Goal: Task Accomplishment & Management: Manage account settings

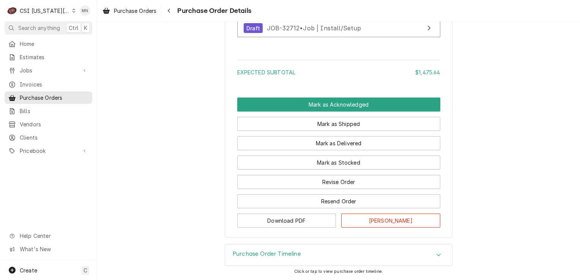
scroll to position [1498, 0]
click at [323, 253] on div "Purchase Order Timeline" at bounding box center [338, 254] width 227 height 21
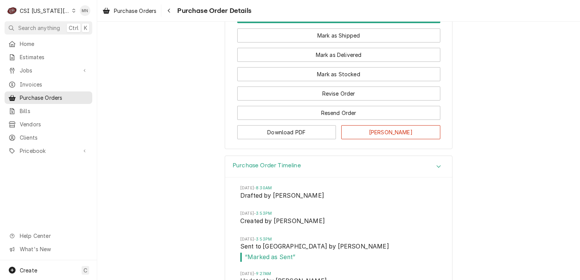
scroll to position [1611, 0]
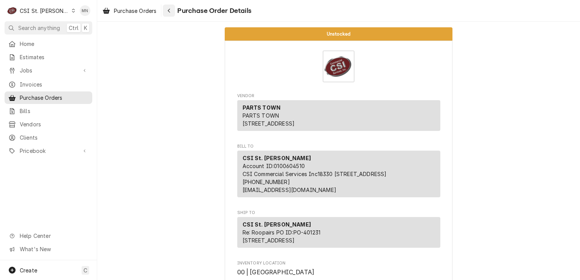
click at [171, 8] on icon "Navigate back" at bounding box center [168, 10] width 3 height 5
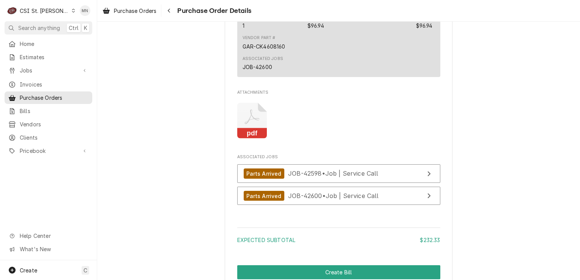
scroll to position [949, 0]
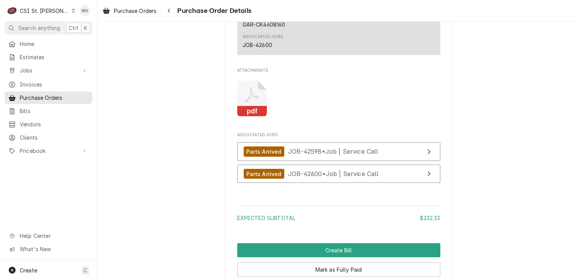
click at [252, 117] on icon "Attachments" at bounding box center [252, 99] width 30 height 36
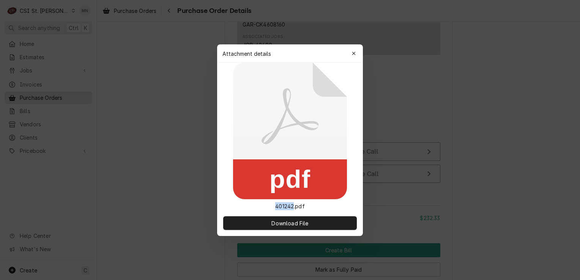
click at [252, 124] on icon at bounding box center [290, 131] width 114 height 137
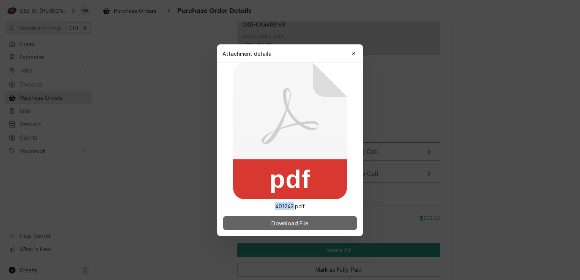
click at [276, 224] on span "Download File" at bounding box center [290, 223] width 40 height 8
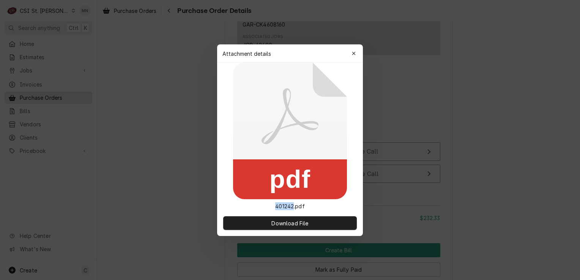
click at [353, 54] on icon "button" at bounding box center [353, 53] width 3 height 3
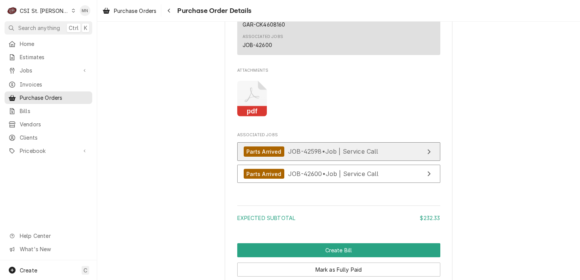
click at [270, 157] on div "Parts Arrived" at bounding box center [264, 151] width 41 height 10
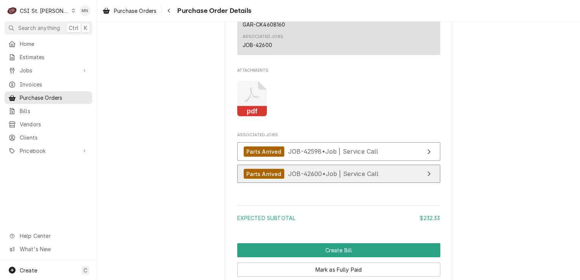
click at [343, 178] on span "JOB-42600 • Job | Service Call" at bounding box center [333, 174] width 91 height 8
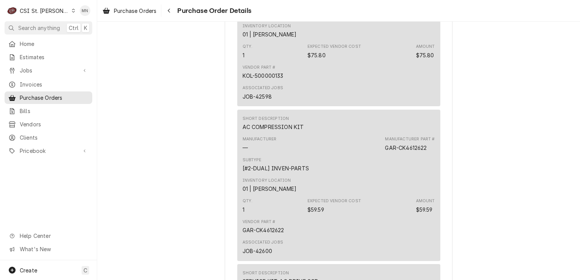
scroll to position [569, 0]
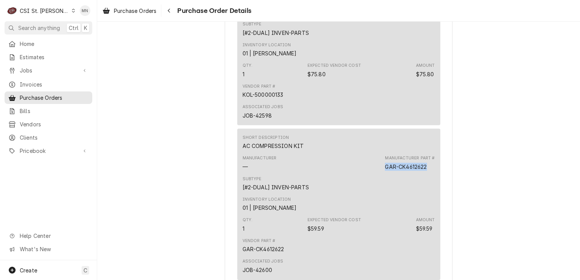
drag, startPoint x: 383, startPoint y: 191, endPoint x: 429, endPoint y: 190, distance: 46.7
click at [429, 170] on div "Manufacturer Part # GAR-CK4612622" at bounding box center [410, 162] width 50 height 15
drag, startPoint x: 429, startPoint y: 190, endPoint x: 410, endPoint y: 193, distance: 19.2
copy div "GAR-CK4612622"
click at [33, 149] on span "Pricebook" at bounding box center [48, 151] width 57 height 8
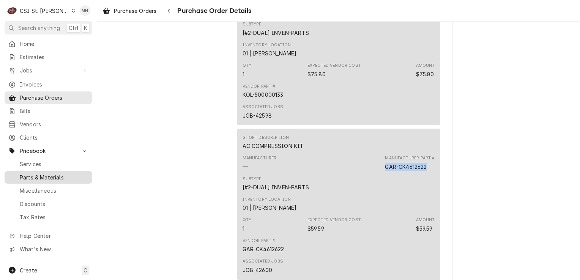
click at [46, 174] on span "Parts & Materials" at bounding box center [54, 177] width 69 height 8
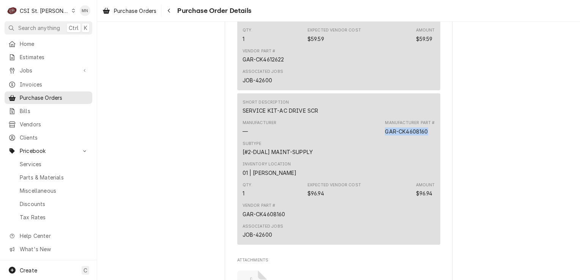
drag, startPoint x: 381, startPoint y: 154, endPoint x: 425, endPoint y: 156, distance: 44.5
click at [425, 138] on div "Manufacturer — Manufacturer Part # GAR-CK4608160" at bounding box center [338, 127] width 192 height 20
drag, startPoint x: 425, startPoint y: 156, endPoint x: 416, endPoint y: 157, distance: 9.5
copy div "GAR-CK4608160"
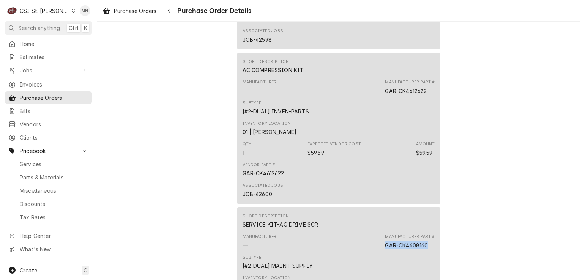
scroll to position [531, 0]
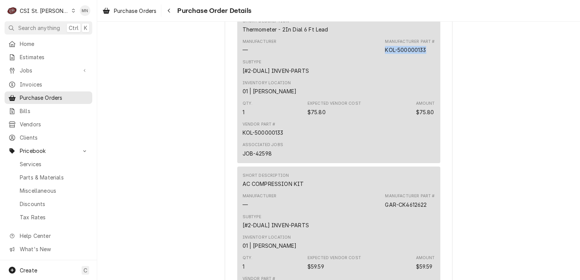
drag, startPoint x: 383, startPoint y: 74, endPoint x: 430, endPoint y: 79, distance: 47.8
click at [430, 57] on div "Manufacturer — Manufacturer Part # KOL-500000133" at bounding box center [338, 46] width 192 height 20
drag, startPoint x: 430, startPoint y: 79, endPoint x: 413, endPoint y: 76, distance: 17.5
copy div "KOL-500000133"
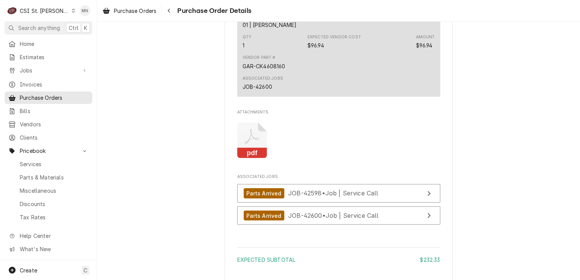
scroll to position [1021, 0]
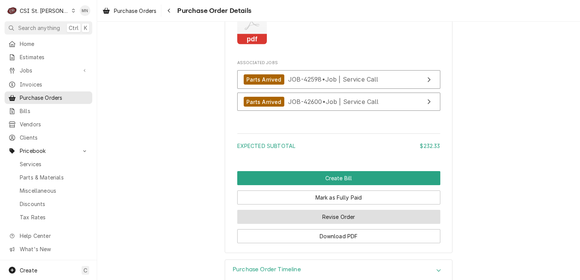
click at [346, 224] on button "Revise Order" at bounding box center [338, 217] width 203 height 14
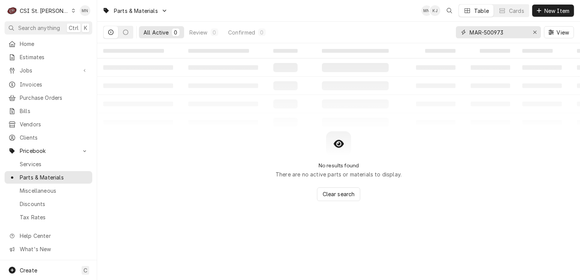
drag, startPoint x: 512, startPoint y: 32, endPoint x: 452, endPoint y: 31, distance: 60.3
click at [452, 31] on div "All Active 0 Review 0 Confirmed 0 MAR-500973 View" at bounding box center [338, 32] width 471 height 21
paste input "GAR-CK4612622"
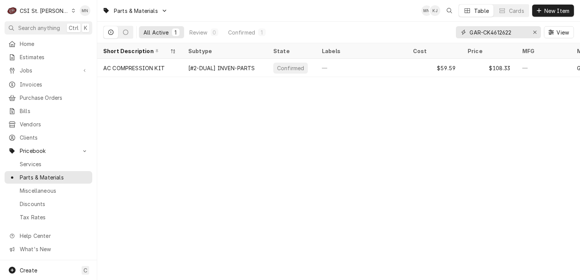
drag, startPoint x: 505, startPoint y: 33, endPoint x: 471, endPoint y: 34, distance: 34.9
click at [471, 34] on input "GAR-CK4612622" at bounding box center [497, 32] width 57 height 12
paste input "08160"
drag, startPoint x: 499, startPoint y: 32, endPoint x: 461, endPoint y: 31, distance: 38.0
click at [461, 31] on div "GAR-CK4608160" at bounding box center [498, 32] width 85 height 12
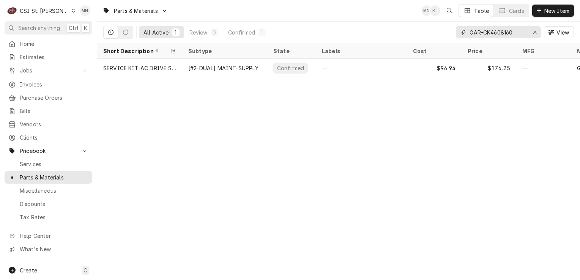
paste input "KOL-500000133"
drag, startPoint x: 516, startPoint y: 33, endPoint x: 469, endPoint y: 36, distance: 47.1
click at [469, 36] on input "KOL-500000133" at bounding box center [497, 32] width 57 height 12
paste input "HOS-4A5447-01"
drag, startPoint x: 521, startPoint y: 31, endPoint x: 463, endPoint y: 30, distance: 58.1
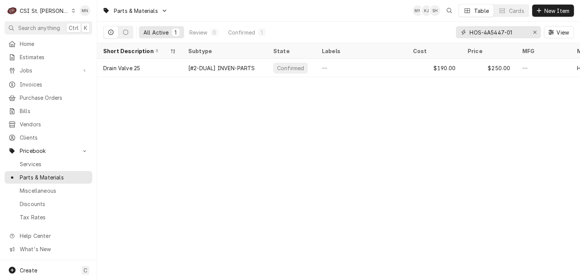
click at [463, 30] on div "HOS-4A5447-01" at bounding box center [498, 32] width 85 height 12
paste input "7762-1938"
drag, startPoint x: 512, startPoint y: 34, endPoint x: 467, endPoint y: 33, distance: 45.2
click at [467, 33] on div "HOS-7762-1938" at bounding box center [498, 32] width 85 height 12
paste input "3555"
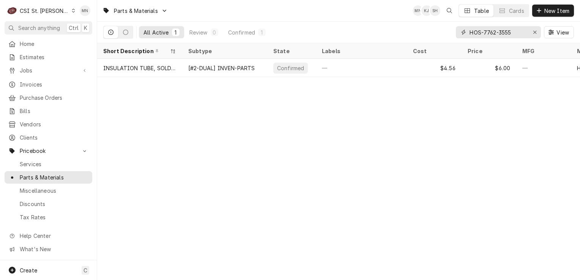
drag, startPoint x: 512, startPoint y: 33, endPoint x: 471, endPoint y: 31, distance: 41.0
click at [471, 31] on input "HOS-7762-3555" at bounding box center [497, 32] width 57 height 12
paste input "JAC-5700-111-35-29"
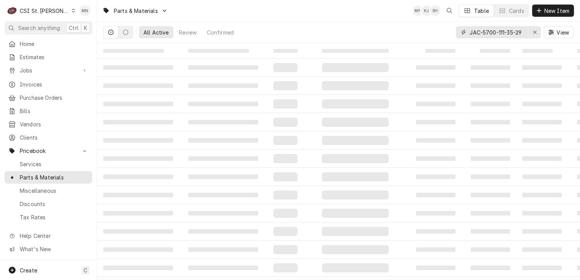
type input "JAC-5700-111-35-29"
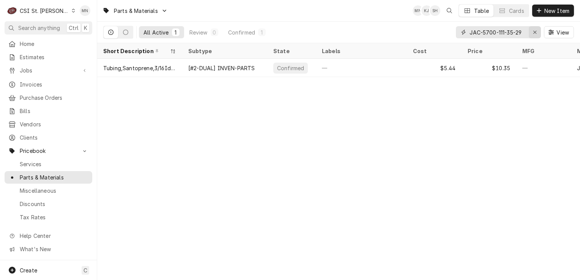
click at [532, 33] on div "Erase input" at bounding box center [535, 32] width 8 height 8
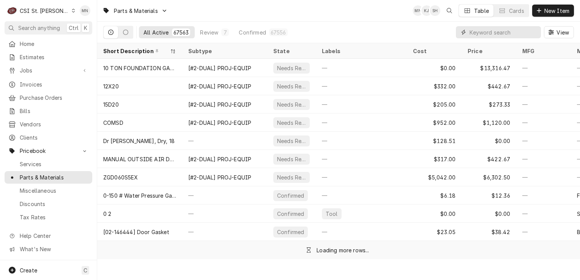
paste input "FRY-8263511"
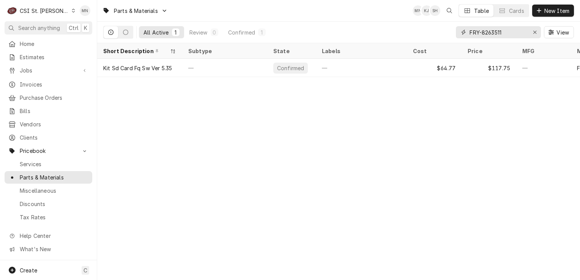
drag, startPoint x: 508, startPoint y: 32, endPoint x: 461, endPoint y: 33, distance: 46.3
click at [461, 33] on div "FRY-8263511" at bounding box center [498, 32] width 85 height 12
drag, startPoint x: 468, startPoint y: 31, endPoint x: 441, endPoint y: 84, distance: 58.6
click at [419, 110] on div "Parts & Materials MN KJ SH Table Cards New Item All Active 1 Review 0 Confirmed…" at bounding box center [338, 140] width 483 height 280
drag, startPoint x: 512, startPoint y: 30, endPoint x: 464, endPoint y: 26, distance: 48.4
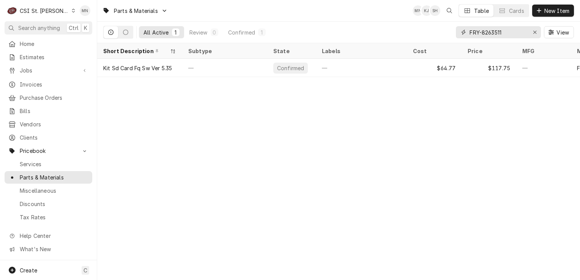
click at [463, 26] on div "FRY-8263511" at bounding box center [498, 32] width 85 height 12
paste input "CRE-0569306K"
drag, startPoint x: 491, startPoint y: 34, endPoint x: 460, endPoint y: 34, distance: 30.7
click at [460, 34] on div "CRE-0569306K" at bounding box center [498, 32] width 85 height 12
paste input "PIT-PP10084"
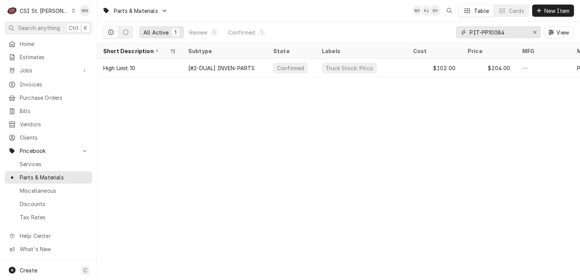
drag, startPoint x: 509, startPoint y: 33, endPoint x: 460, endPoint y: 34, distance: 48.6
click at [460, 34] on div "PIT-PP10084" at bounding box center [498, 32] width 85 height 12
paste input "JAC-5700-011-76-41"
drag, startPoint x: 526, startPoint y: 33, endPoint x: 467, endPoint y: 33, distance: 59.6
click at [467, 33] on div "JAC-5700-011-76-41" at bounding box center [498, 32] width 85 height 12
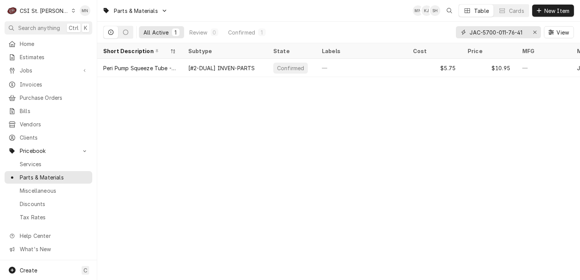
drag, startPoint x: 467, startPoint y: 33, endPoint x: 472, endPoint y: 32, distance: 5.3
drag, startPoint x: 472, startPoint y: 32, endPoint x: 441, endPoint y: 32, distance: 31.1
click at [425, 34] on div "All Active 1 Review 0 Confirmed 1 JAC-5700-011-76-41 View" at bounding box center [338, 32] width 471 height 21
drag, startPoint x: 470, startPoint y: 32, endPoint x: 537, endPoint y: 31, distance: 66.8
click at [537, 31] on div "JAC-5700-011-76-41" at bounding box center [498, 32] width 85 height 12
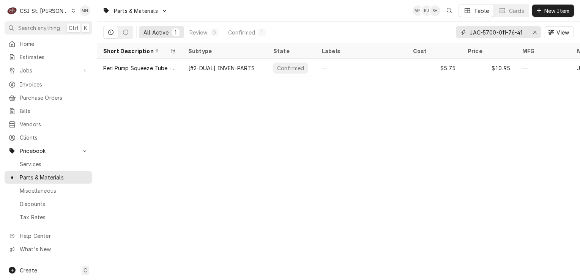
paste input "CRE-0569306BK"
drag, startPoint x: 513, startPoint y: 33, endPoint x: 464, endPoint y: 35, distance: 49.7
click at [464, 35] on div "CRE-0569306BK" at bounding box center [498, 32] width 85 height 12
paste input "ULT-18A384"
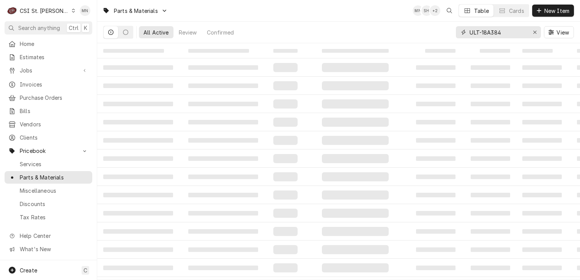
type input "ULT-18A384"
click at [49, 11] on div "CSI St. Louis" at bounding box center [44, 11] width 49 height 8
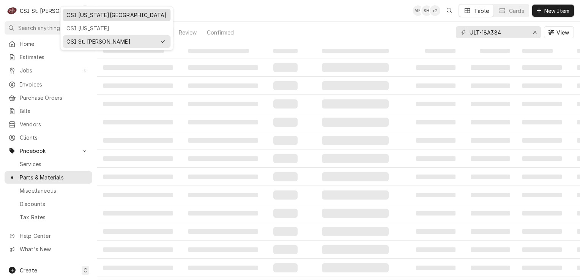
click at [75, 16] on div "CSI [US_STATE][GEOGRAPHIC_DATA]" at bounding box center [116, 15] width 100 height 8
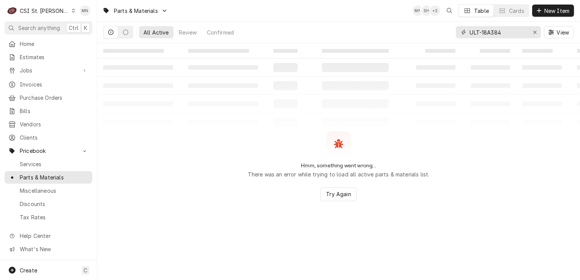
drag, startPoint x: 502, startPoint y: 31, endPoint x: 466, endPoint y: 31, distance: 35.7
click at [466, 31] on div "ULT-18A384" at bounding box center [498, 32] width 85 height 12
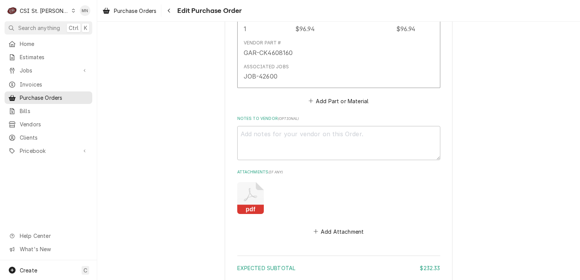
scroll to position [896, 0]
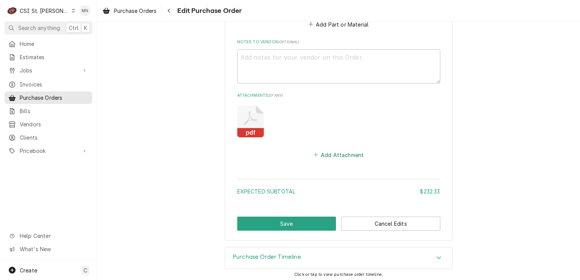
click at [335, 153] on button "Add Attachment" at bounding box center [338, 155] width 53 height 11
type textarea "x"
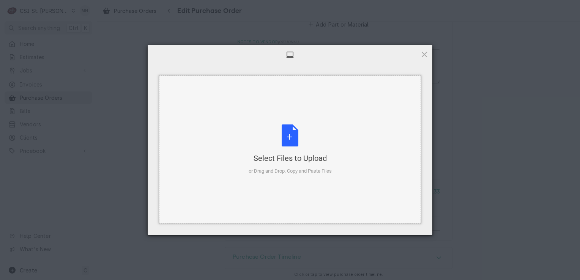
click at [296, 148] on div "Select Files to Upload or Drag and Drop, Copy and Paste Files" at bounding box center [290, 149] width 83 height 50
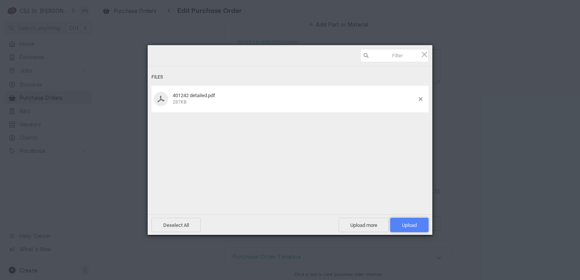
click at [408, 223] on span "Upload 1" at bounding box center [409, 225] width 15 height 6
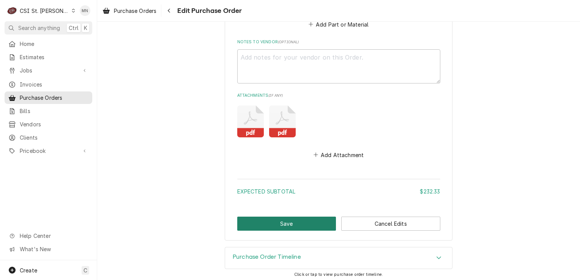
click at [287, 220] on button "Save" at bounding box center [286, 224] width 99 height 14
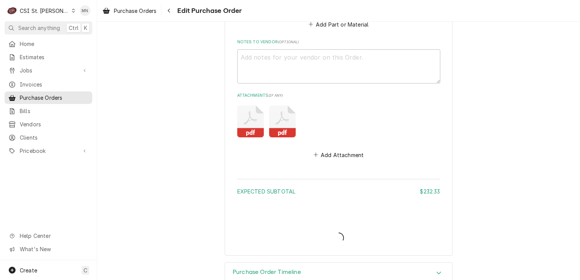
type textarea "x"
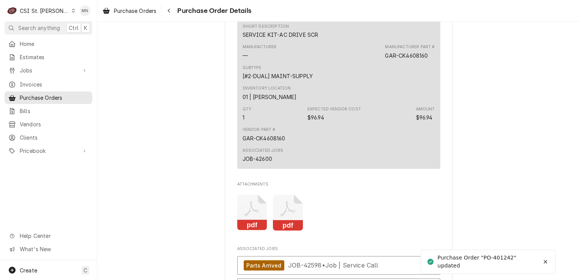
scroll to position [987, 0]
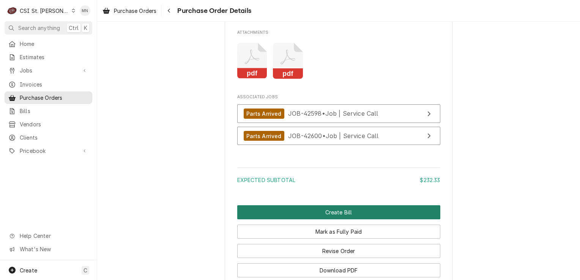
click at [301, 219] on button "Create Bill" at bounding box center [338, 212] width 203 height 14
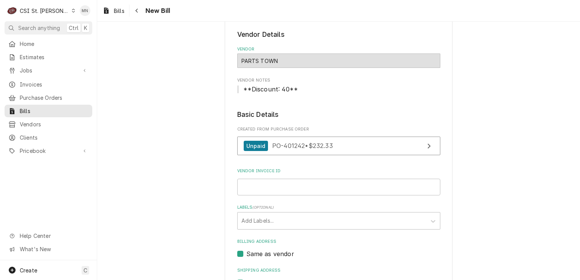
scroll to position [76, 0]
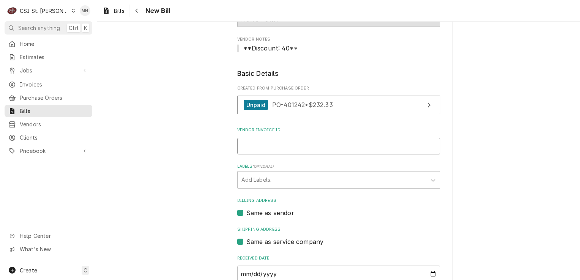
click at [262, 144] on input "Vendor Invoice ID" at bounding box center [338, 146] width 203 height 17
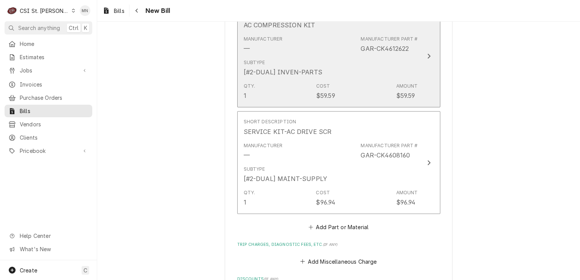
scroll to position [721, 0]
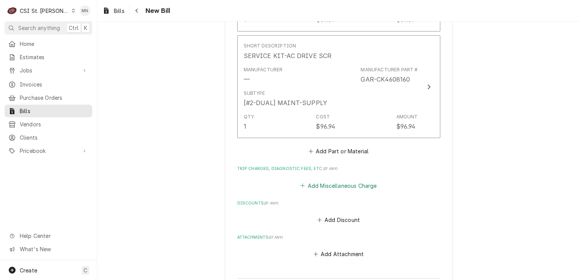
type input "2106884034"
click at [316, 183] on button "Add Miscellaneous Charge" at bounding box center [338, 185] width 79 height 11
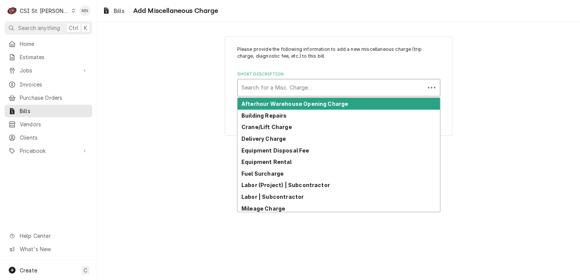
click at [260, 86] on div "Short Description" at bounding box center [330, 88] width 179 height 14
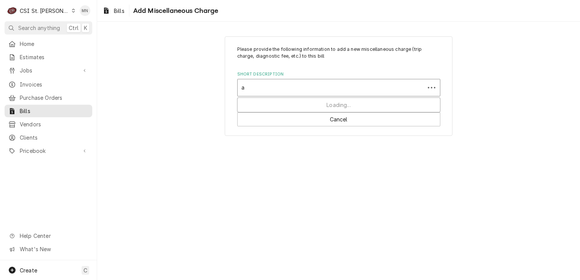
type input "ac"
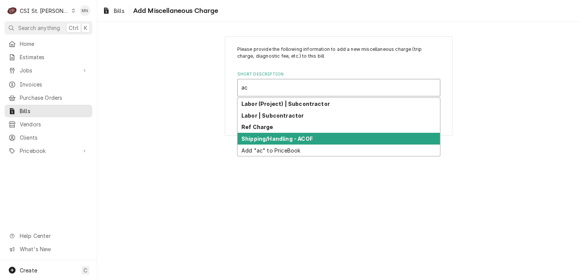
click at [278, 135] on strong "Shipping/Handling - ACOF" at bounding box center [276, 138] width 71 height 6
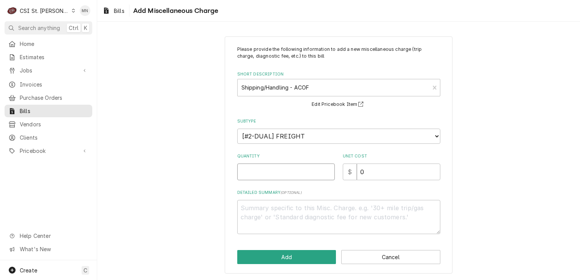
click at [279, 172] on input "Quantity" at bounding box center [286, 172] width 98 height 17
type textarea "x"
type input "1"
type textarea "x"
type input "7"
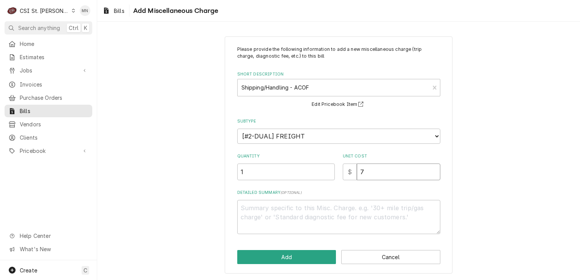
type textarea "x"
type input "75"
type textarea "x"
type input "75.8"
type textarea "x"
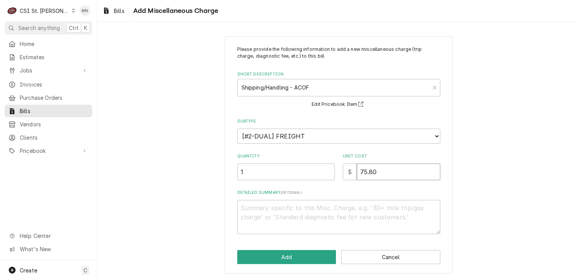
type input "75.80"
type textarea "x"
type textarea "J"
type textarea "x"
type textarea "Jo"
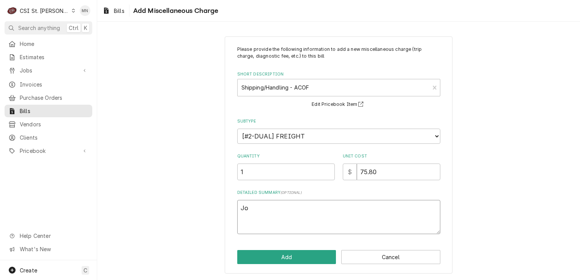
type textarea "x"
type textarea "Job"
type textarea "x"
type textarea "Job"
type textarea "x"
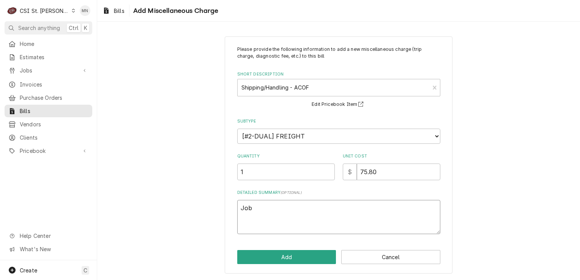
type textarea "Job"
type textarea "x"
type textarea "Jo"
type textarea "x"
type textarea "J"
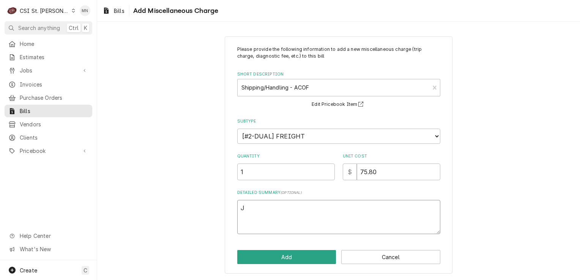
type textarea "x"
type textarea "A"
drag, startPoint x: 396, startPoint y: 170, endPoint x: 297, endPoint y: 165, distance: 99.5
click at [297, 165] on div "Quantity 1 Unit Cost $ 75.80" at bounding box center [338, 166] width 203 height 27
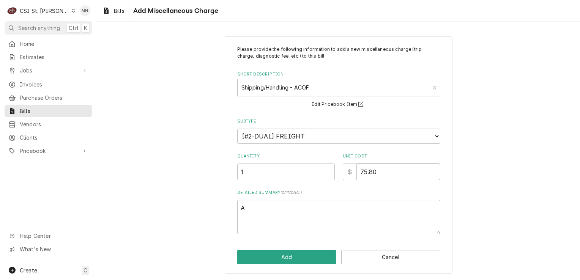
type textarea "x"
type input "3"
type textarea "x"
type input "33"
type textarea "x"
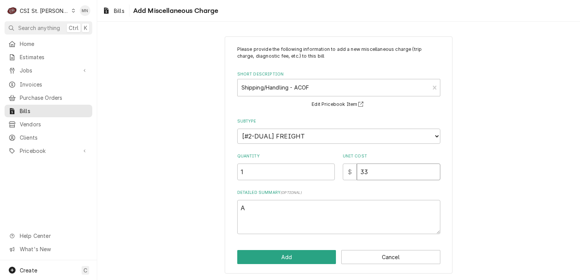
type input "33.8"
type textarea "x"
type input "33.86"
click at [250, 208] on textarea "A" at bounding box center [338, 217] width 203 height 34
type textarea "x"
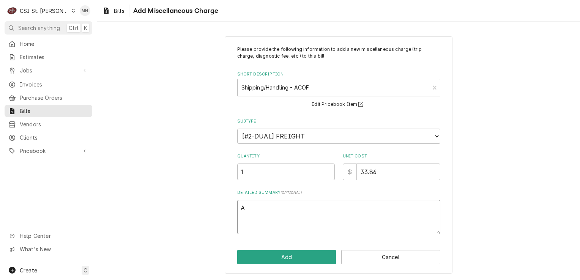
type textarea "AC"
type textarea "x"
type textarea "ACO"
type textarea "x"
type textarea "ACOF"
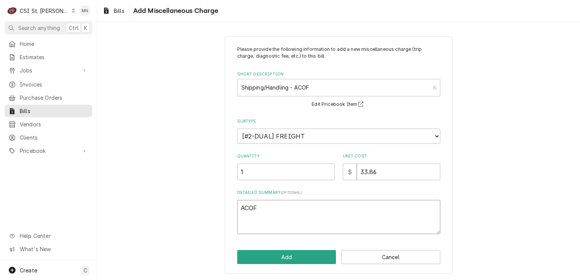
type textarea "x"
type textarea "ACOF"
type textarea "x"
type textarea "ACOF $"
type textarea "x"
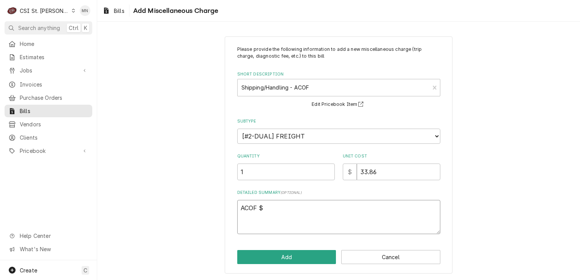
type textarea "ACOF $"
type textarea "x"
type textarea "ACOF $ 2"
type textarea "x"
type textarea "ACOF $ 21"
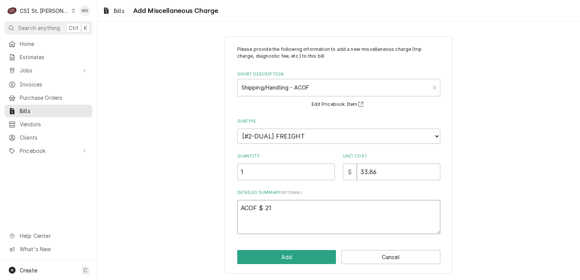
type textarea "x"
type textarea "ACOF $ 210"
type textarea "x"
type textarea "ACOF $ 2106"
type textarea "x"
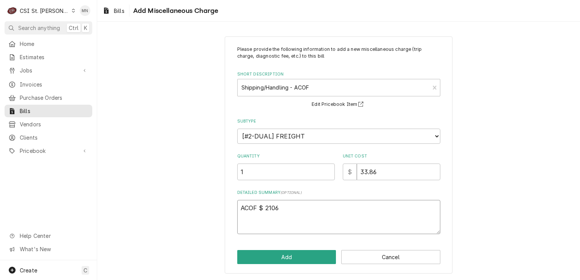
type textarea "ACOF $ 21068"
type textarea "x"
type textarea "ACOF $ 210688"
type textarea "x"
type textarea "ACOF $ 2106884"
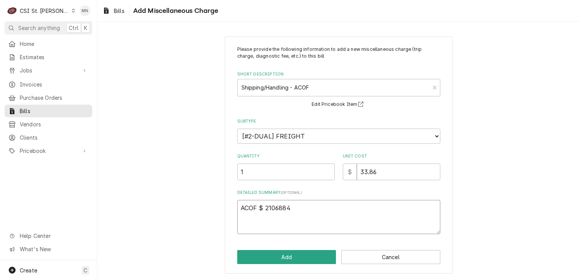
type textarea "x"
type textarea "ACOF $ 21068840"
type textarea "x"
type textarea "ACOF $ 210688403"
type textarea "x"
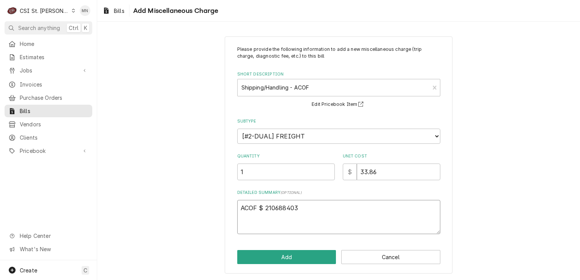
type textarea "ACOF $ 2106884034"
type textarea "x"
type textarea "ACOF $ 2106884034"
type textarea "x"
type textarea "ACOF $ 2106884034 J"
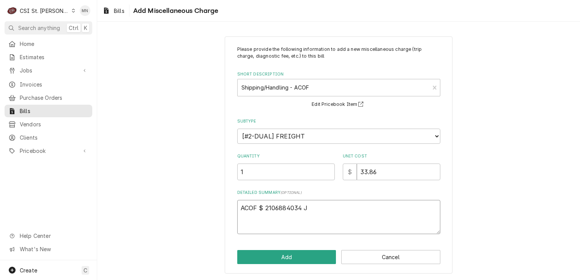
type textarea "x"
type textarea "ACOF $ 2106884034 Jo"
type textarea "x"
type textarea "ACOF $ 2106884034 Job"
type textarea "x"
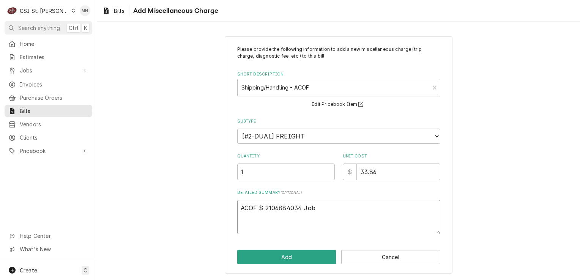
type textarea "ACOF $ 2106884034 Job"
type textarea "x"
type textarea "ACOF $ 2106884034 Job 4"
type textarea "x"
type textarea "ACOF $ 2106884034 Job 42"
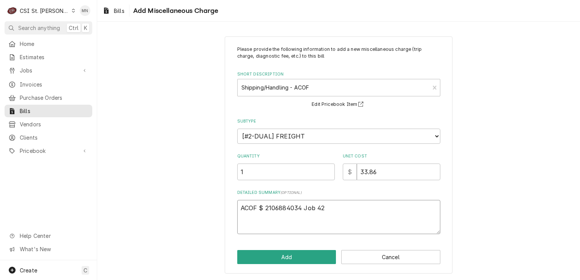
type textarea "x"
type textarea "ACOF $ 2106884034 Job 426"
type textarea "x"
type textarea "ACOF $ 2106884034 Job 4260"
type textarea "x"
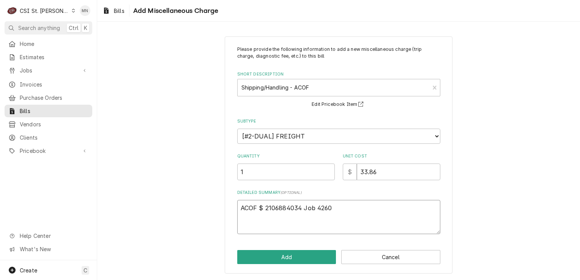
type textarea "ACOF $ 2106884034 Job 42600"
type textarea "x"
type textarea "ACOF $ 2106884034 Job 42600"
type textarea "x"
type textarea "ACOF $ 2106884034 Job 42600"
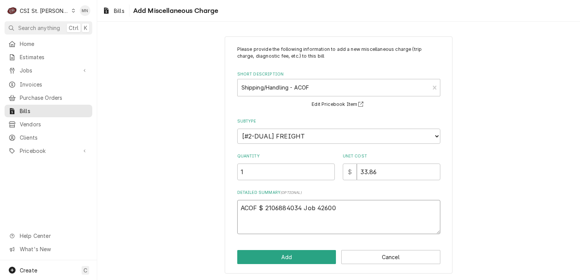
type textarea "x"
type textarea "ACOF $ 2106884034 Job 42600,"
type textarea "x"
type textarea "ACOF $ 2106884034 Job 42600,"
type textarea "x"
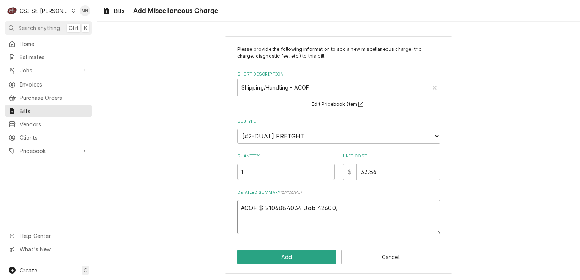
type textarea "ACOF $ 2106884034 Job 42600, J"
type textarea "x"
type textarea "ACOF $ 2106884034 Job 42600, Jo"
type textarea "x"
type textarea "ACOF $ 2106884034 Job 42600, Job"
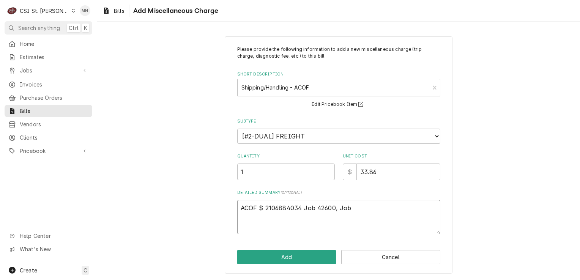
type textarea "x"
type textarea "ACOF $ 2106884034 Job 42600, Job"
type textarea "x"
type textarea "ACOF $ 2106884034 Job 42600, Job 4"
type textarea "x"
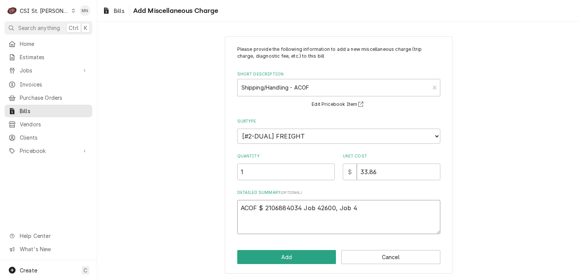
type textarea "ACOF $ 2106884034 Job 42600, Job 42"
type textarea "x"
type textarea "ACOF $ 2106884034 Job 42600, Job 425"
type textarea "x"
type textarea "ACOF $ 2106884034 Job 42600, Job 4259"
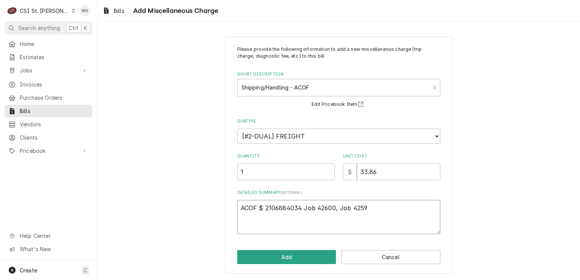
type textarea "x"
type textarea "ACOF $ 2106884034 Job 42600, Job 42598"
click at [294, 256] on button "Add" at bounding box center [286, 257] width 99 height 14
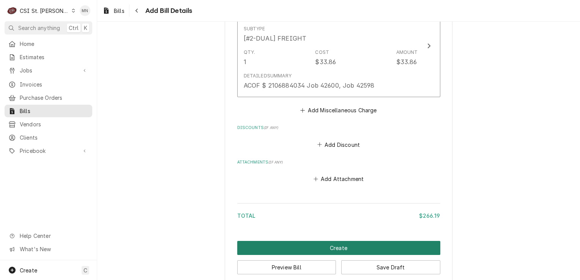
scroll to position [911, 0]
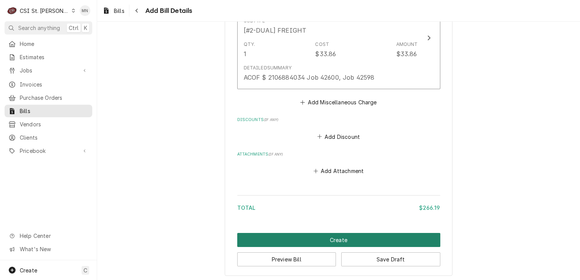
click at [314, 234] on button "Create" at bounding box center [338, 240] width 203 height 14
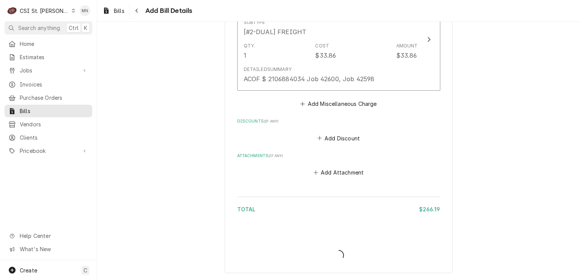
scroll to position [907, 0]
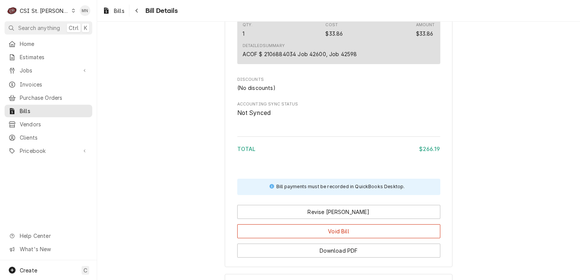
scroll to position [803, 0]
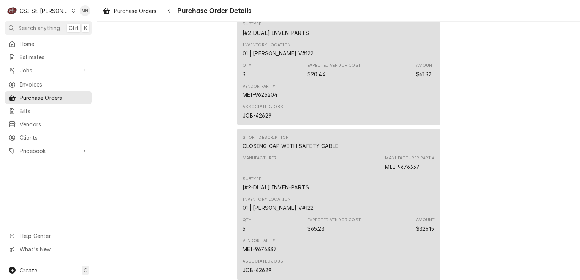
scroll to position [721, 0]
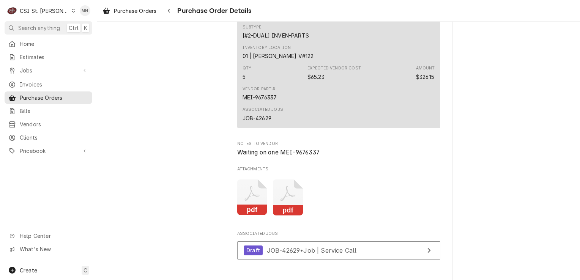
click at [244, 216] on icon "Attachments" at bounding box center [252, 197] width 30 height 36
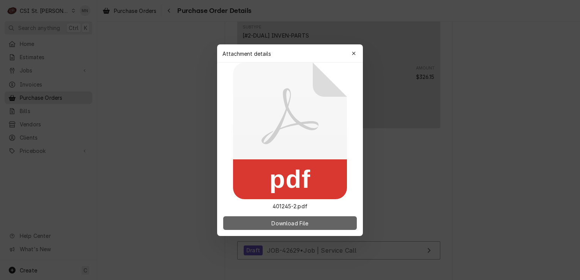
click at [273, 219] on button "Download File" at bounding box center [290, 223] width 134 height 14
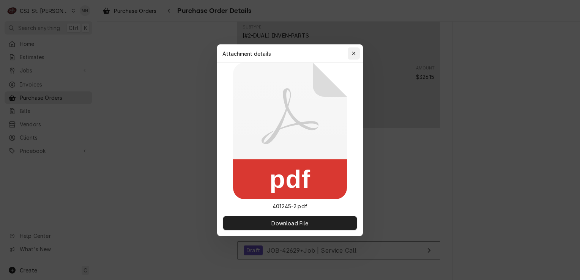
click at [352, 53] on icon "button" at bounding box center [354, 53] width 4 height 5
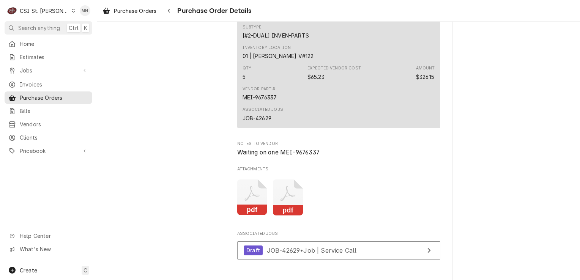
click at [288, 201] on icon "Attachments" at bounding box center [287, 193] width 15 height 15
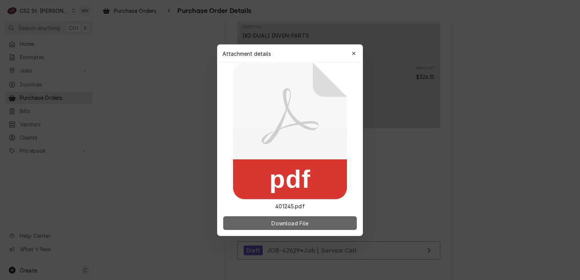
click at [291, 223] on span "Download File" at bounding box center [290, 223] width 40 height 8
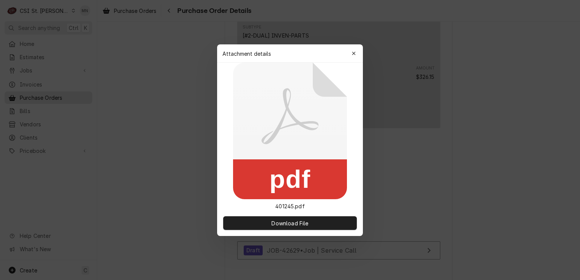
click at [354, 52] on icon "button" at bounding box center [354, 53] width 4 height 5
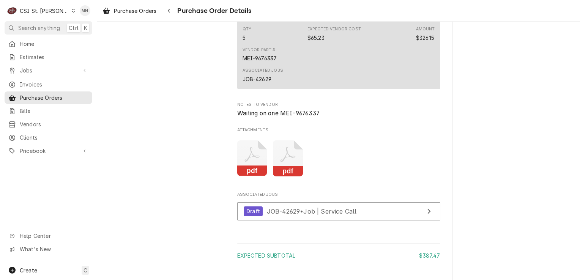
scroll to position [835, 0]
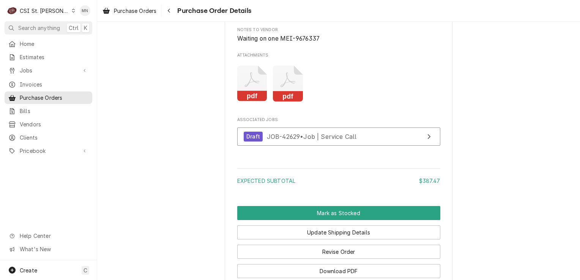
click at [251, 102] on rect "Attachments" at bounding box center [252, 96] width 30 height 11
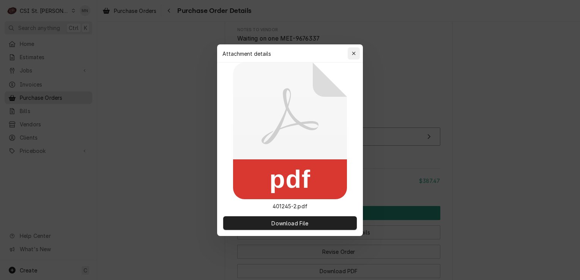
click at [352, 54] on icon "button" at bounding box center [354, 53] width 4 height 5
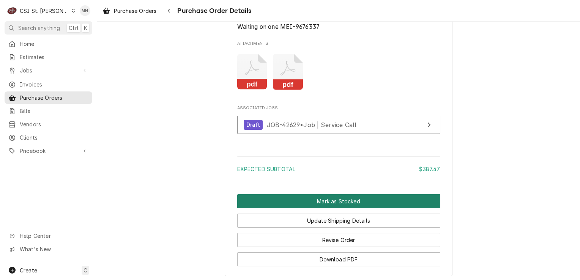
scroll to position [870, 0]
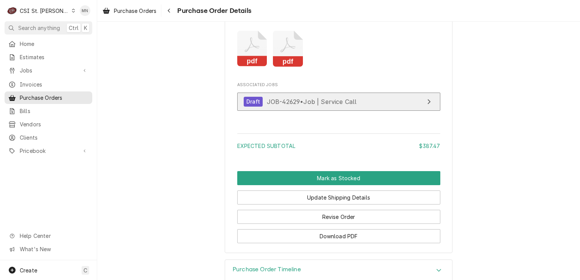
click at [339, 105] on span "JOB-42629 • Job | Service Call" at bounding box center [312, 102] width 90 height 8
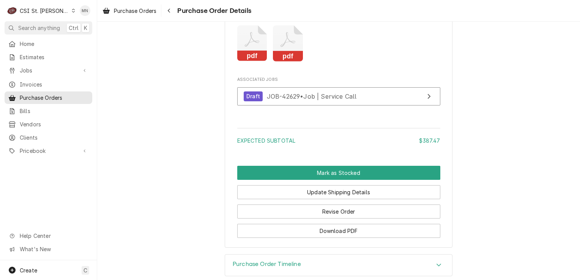
scroll to position [908, 0]
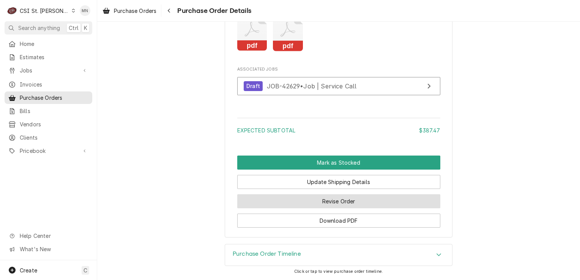
click at [336, 203] on button "Revise Order" at bounding box center [338, 201] width 203 height 14
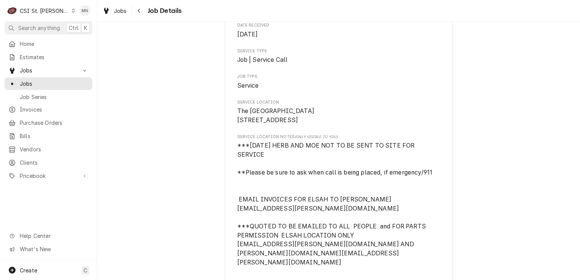
scroll to position [152, 0]
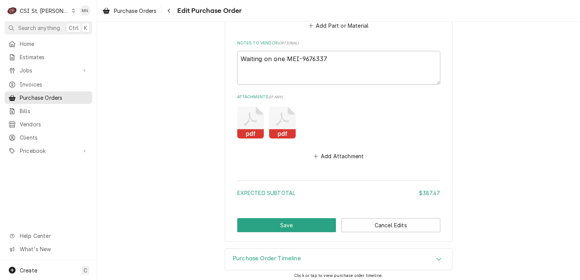
scroll to position [719, 0]
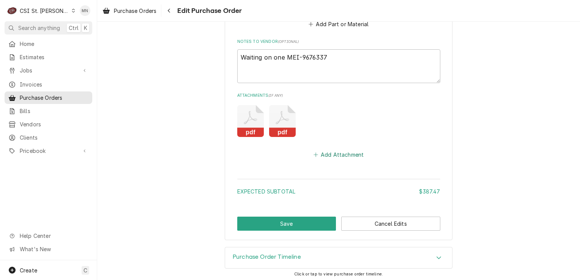
click at [334, 151] on button "Add Attachment" at bounding box center [338, 155] width 53 height 11
type textarea "x"
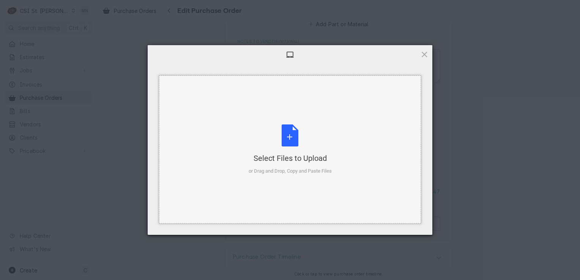
click at [292, 150] on div "Select Files to Upload or Drag and Drop, Copy and Paste Files" at bounding box center [290, 149] width 83 height 50
click at [284, 134] on div "Select Files to Upload or Drag and Drop, Copy and Paste Files" at bounding box center [290, 149] width 83 height 50
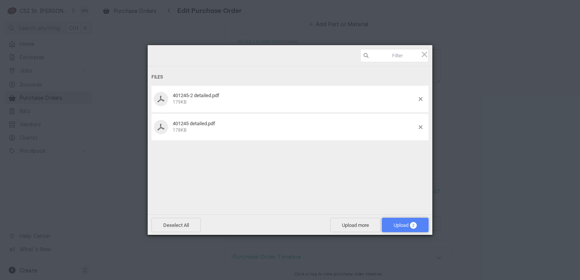
click at [400, 221] on span "Upload 2" at bounding box center [405, 225] width 47 height 14
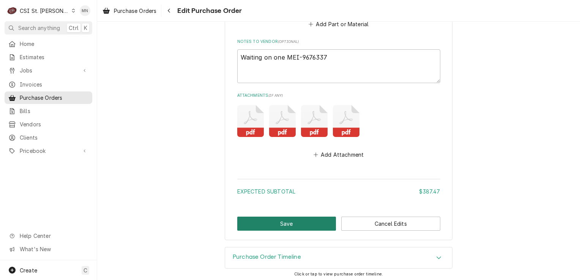
click at [297, 222] on button "Save" at bounding box center [286, 224] width 99 height 14
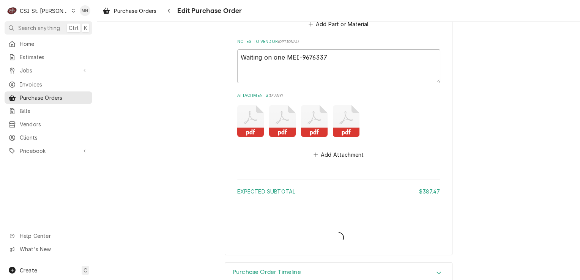
type textarea "x"
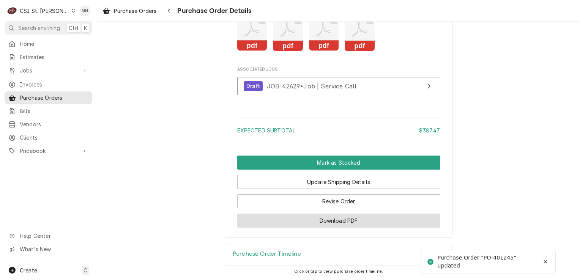
scroll to position [908, 0]
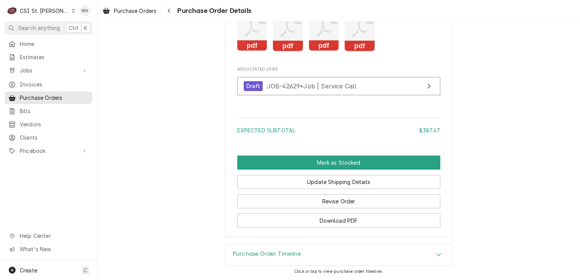
click at [348, 253] on div "Purchase Order Timeline" at bounding box center [338, 254] width 227 height 21
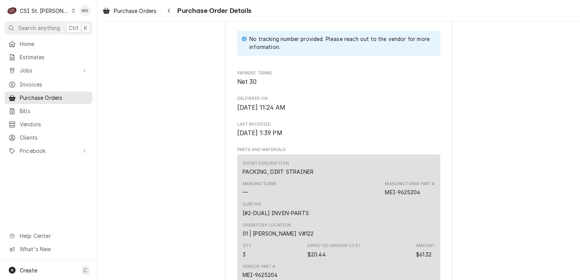
scroll to position [376, 0]
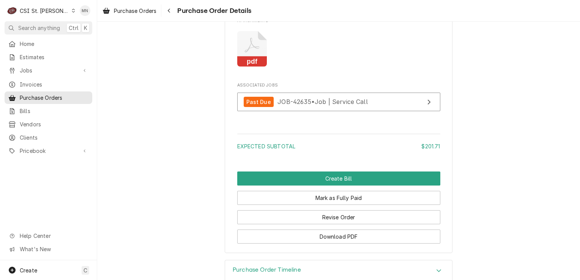
scroll to position [987, 0]
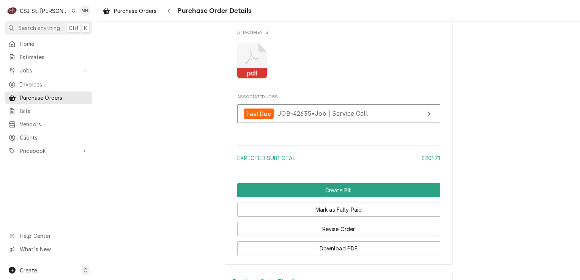
click at [250, 65] on icon "Attachments" at bounding box center [251, 57] width 15 height 15
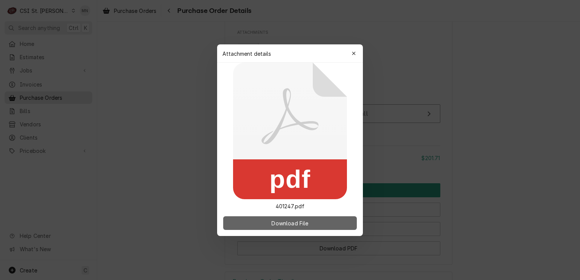
click at [285, 221] on span "Download File" at bounding box center [290, 223] width 40 height 8
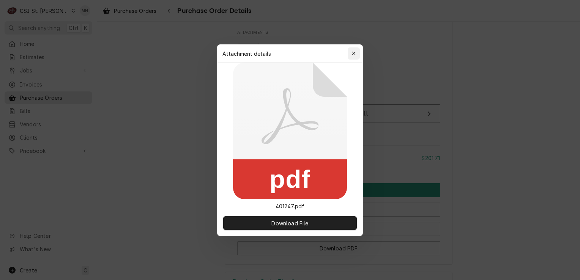
click at [354, 54] on icon "button" at bounding box center [354, 53] width 4 height 5
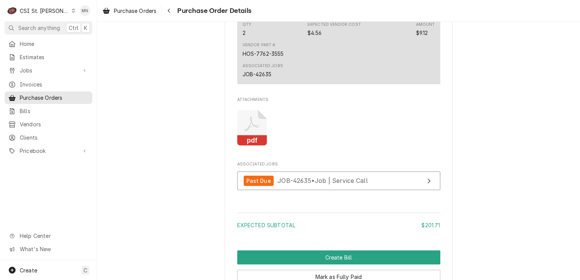
scroll to position [949, 0]
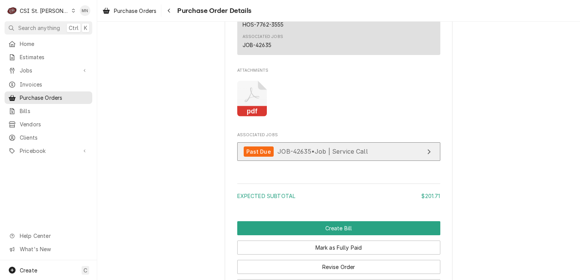
click at [332, 155] on span "JOB-42635 • Job | Service Call" at bounding box center [322, 152] width 90 height 8
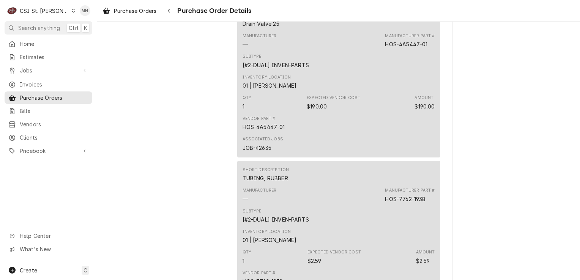
scroll to position [505, 0]
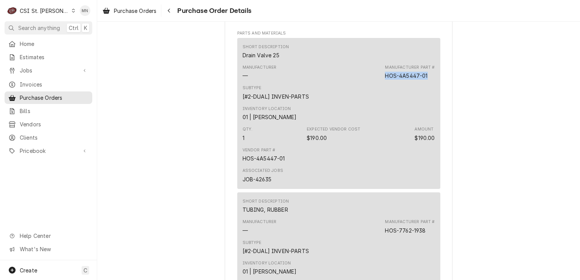
drag, startPoint x: 383, startPoint y: 98, endPoint x: 425, endPoint y: 102, distance: 43.1
click at [425, 82] on div "Manufacturer — Manufacturer Part # HOS-4A5447-01" at bounding box center [338, 72] width 192 height 20
drag, startPoint x: 425, startPoint y: 102, endPoint x: 416, endPoint y: 101, distance: 9.6
copy div "HOS-4A5447-01"
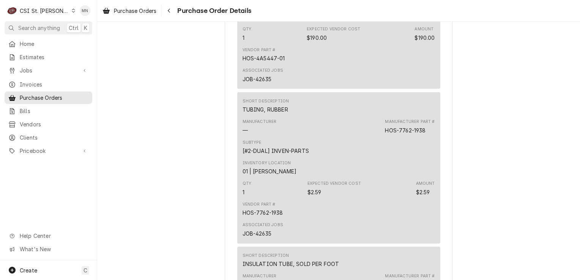
scroll to position [619, 0]
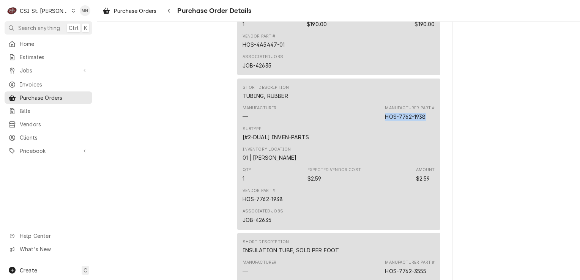
drag, startPoint x: 381, startPoint y: 142, endPoint x: 425, endPoint y: 142, distance: 43.6
click at [425, 123] on div "Manufacturer — Manufacturer Part # HOS-7762-1938" at bounding box center [338, 112] width 192 height 20
drag, startPoint x: 425, startPoint y: 142, endPoint x: 415, endPoint y: 141, distance: 9.6
copy div "HOS-7762-1938"
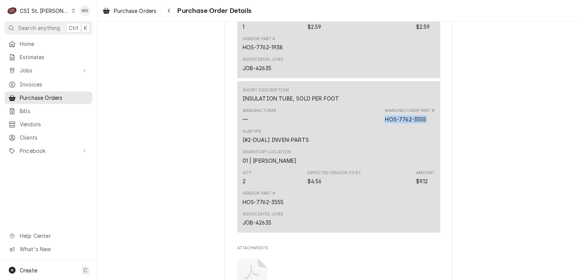
drag, startPoint x: 426, startPoint y: 144, endPoint x: 384, endPoint y: 142, distance: 41.4
click at [385, 123] on div "Manufacturer Part # HOS-7762-3555" at bounding box center [410, 115] width 50 height 15
copy div "HOS-7762-3555"
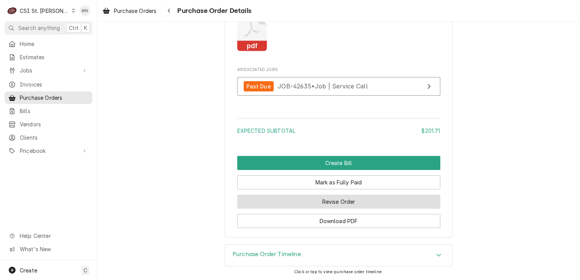
scroll to position [1037, 0]
click at [331, 201] on button "Revise Order" at bounding box center [338, 202] width 203 height 14
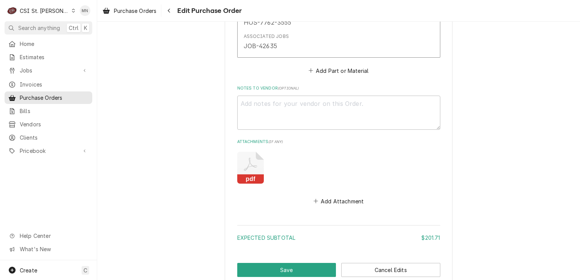
scroll to position [896, 0]
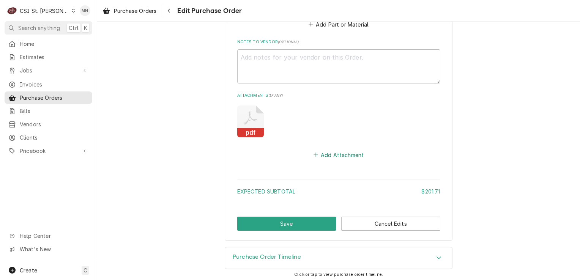
click at [335, 151] on button "Add Attachment" at bounding box center [338, 155] width 53 height 11
type textarea "x"
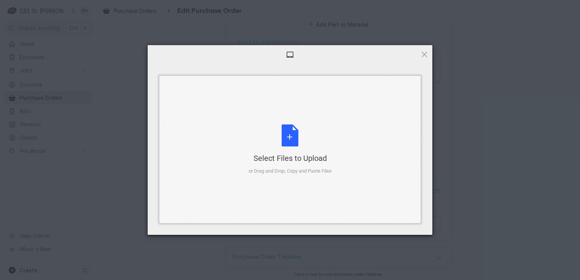
click at [293, 135] on div "Select Files to Upload or Drag and Drop, Copy and Paste Files" at bounding box center [290, 149] width 83 height 50
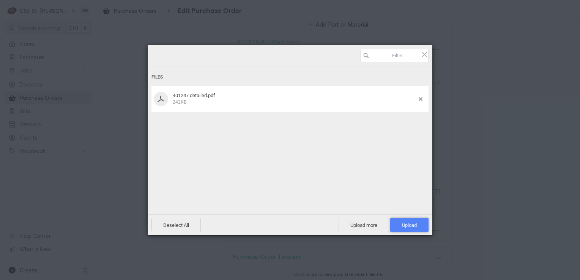
click at [404, 225] on span "Upload 1" at bounding box center [409, 225] width 15 height 6
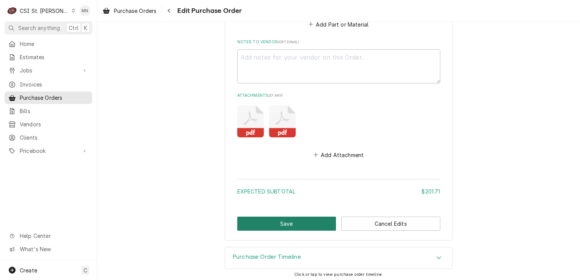
click at [287, 220] on button "Save" at bounding box center [286, 224] width 99 height 14
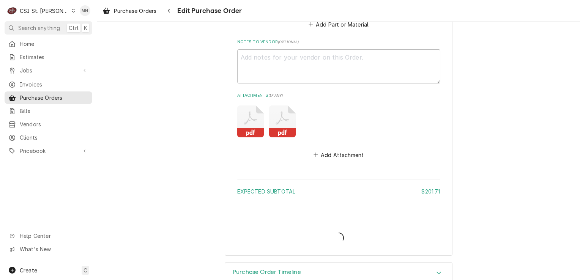
type textarea "x"
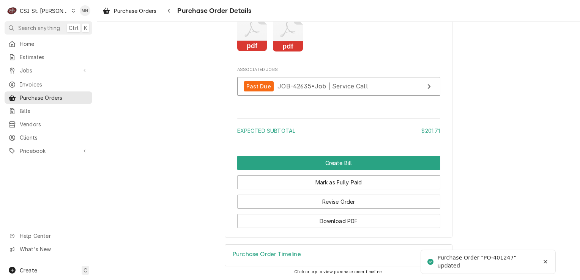
scroll to position [1037, 0]
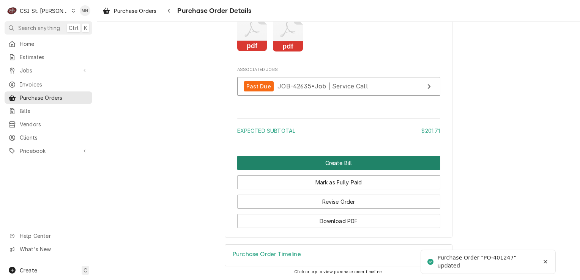
click at [327, 164] on button "Create Bill" at bounding box center [338, 163] width 203 height 14
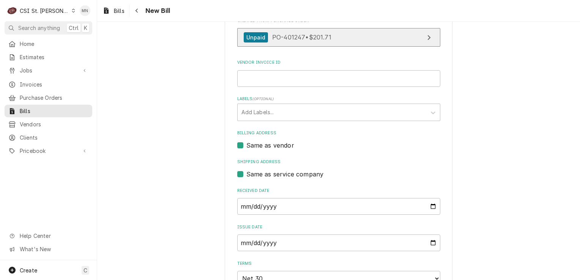
scroll to position [152, 0]
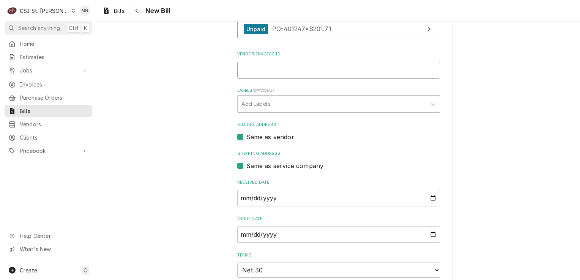
click at [273, 75] on input "Vendor Invoice ID" at bounding box center [338, 70] width 203 height 17
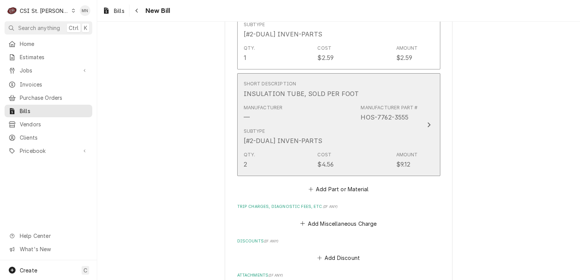
scroll to position [805, 0]
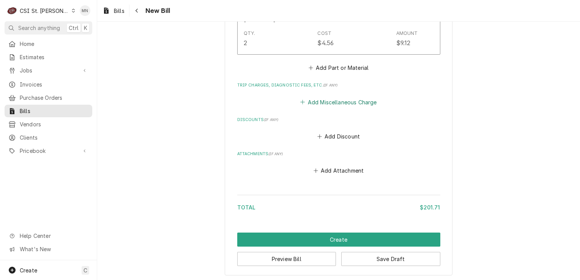
type input "2106884038"
click at [338, 97] on button "Add Miscellaneous Charge" at bounding box center [338, 102] width 79 height 11
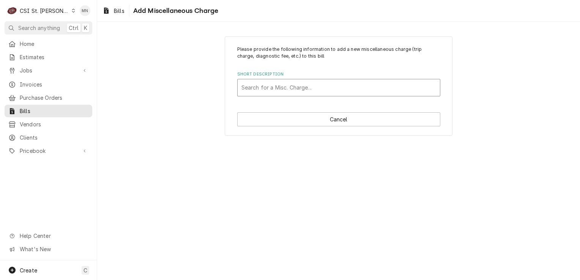
click at [295, 88] on div "Short Description" at bounding box center [338, 88] width 195 height 14
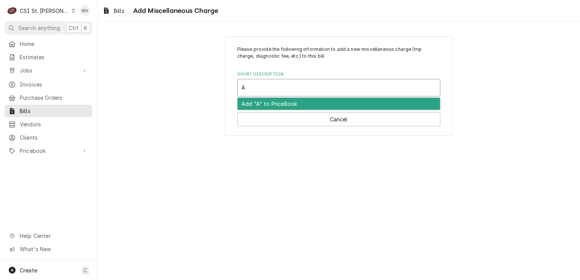
type input "AC"
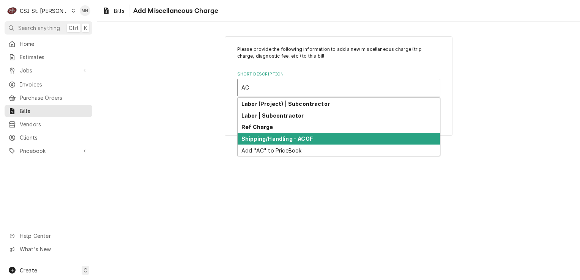
click at [279, 135] on strong "Shipping/Handling - ACOF" at bounding box center [276, 138] width 71 height 6
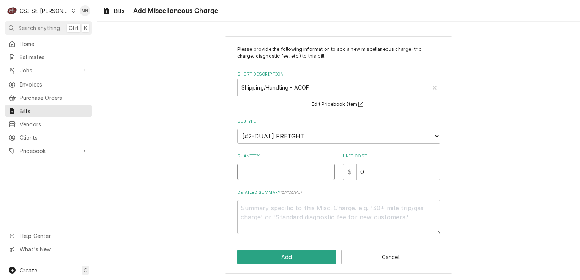
click at [263, 175] on input "Quantity" at bounding box center [286, 172] width 98 height 17
type textarea "x"
type input "1"
type textarea "x"
type input "7"
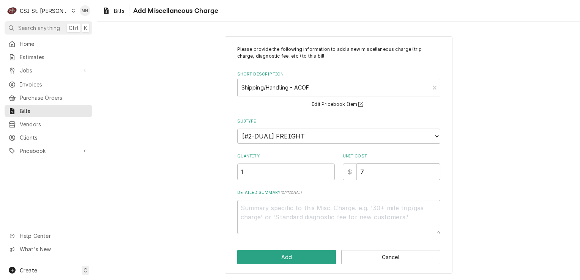
type textarea "x"
type input "74"
type textarea "x"
type input "74.0"
type textarea "x"
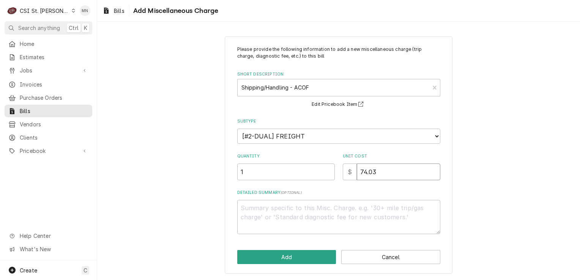
type input "74.03"
click at [298, 258] on button "Add" at bounding box center [286, 257] width 99 height 14
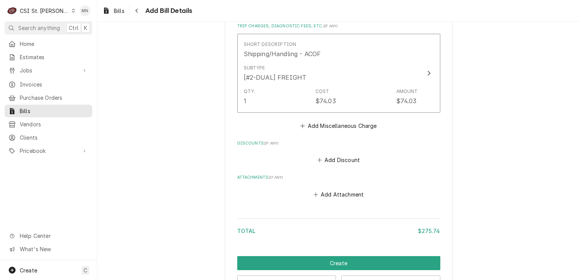
scroll to position [887, 0]
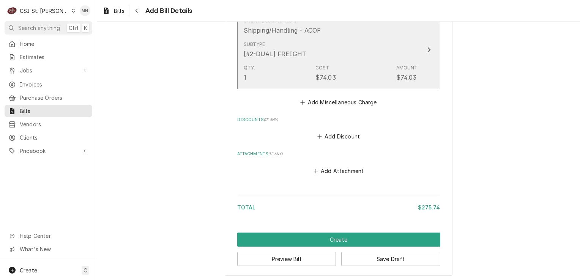
click at [427, 47] on icon "Update Line Item" at bounding box center [429, 50] width 4 height 6
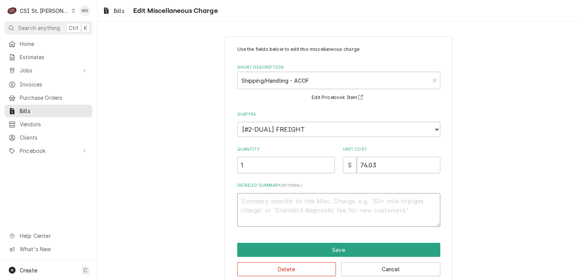
click at [277, 203] on textarea "Detailed Summary ( optional )" at bounding box center [338, 210] width 203 height 34
type textarea "x"
type textarea "P"
type textarea "x"
type textarea "Pa"
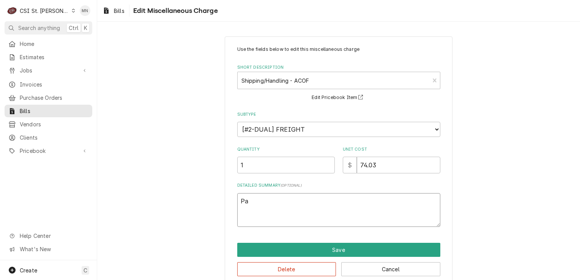
type textarea "x"
type textarea "Par"
type textarea "x"
type textarea "Part"
type textarea "x"
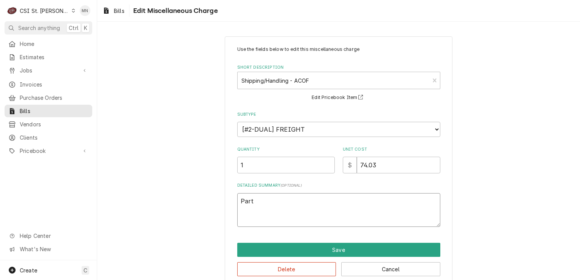
type textarea "Parts"
type textarea "x"
type textarea "Partst"
type textarea "x"
type textarea "Partsto"
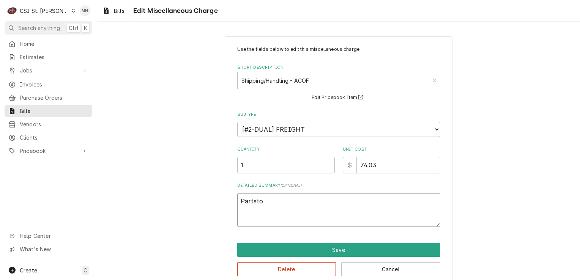
type textarea "x"
type textarea "Partstow"
type textarea "x"
type textarea "Partstown"
type textarea "x"
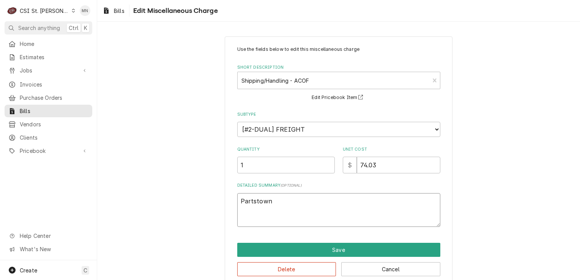
type textarea "Partstown"
type textarea "x"
type textarea "Partstown A"
type textarea "x"
type textarea "Partstown AC"
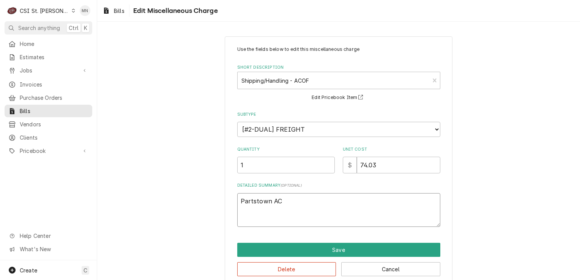
type textarea "x"
type textarea "Partstown ACO"
type textarea "x"
type textarea "Partstown ACOF"
type textarea "x"
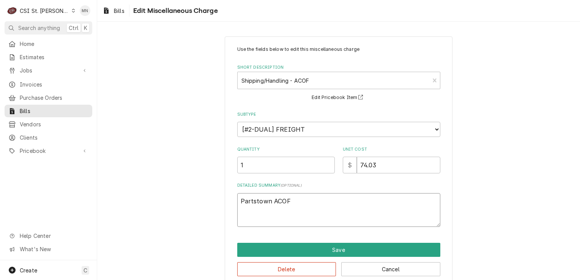
type textarea "Partstown ACOF"
type textarea "x"
type textarea "Partstown ACOF 2"
type textarea "x"
type textarea "Partstown ACOF 21"
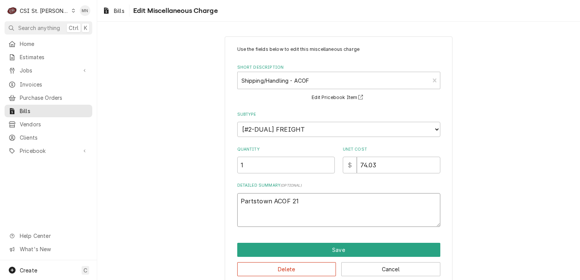
type textarea "x"
type textarea "Partstown ACOF 210"
type textarea "x"
type textarea "Partstown ACOF 2106"
type textarea "x"
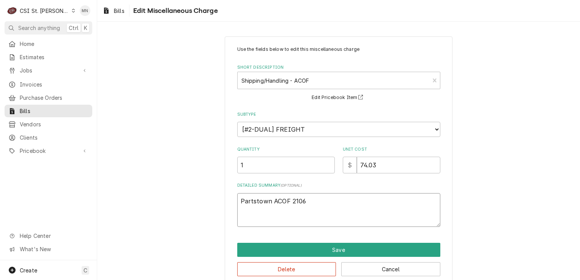
type textarea "Partstown ACOF 21068"
type textarea "x"
type textarea "Partstown ACOF 210688"
click at [310, 200] on textarea "Partstown ACOF 210688" at bounding box center [338, 210] width 203 height 34
type textarea "x"
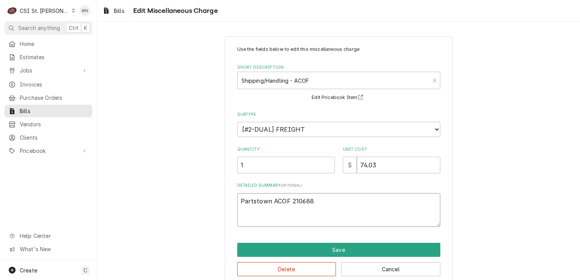
type textarea "Partstown ACOF 2106884"
type textarea "x"
type textarea "Partstown ACOF 21068840"
type textarea "x"
type textarea "Partstown ACOF 210688403"
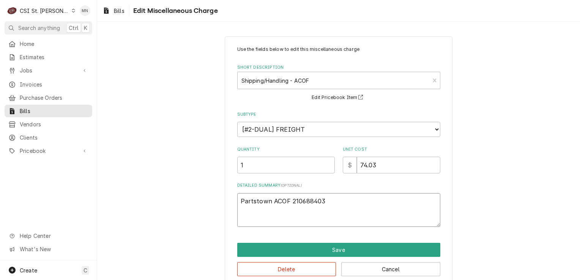
type textarea "x"
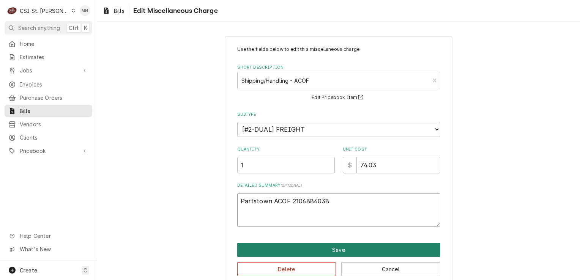
type textarea "Partstown ACOF 2106884038"
click at [333, 249] on button "Save" at bounding box center [338, 250] width 203 height 14
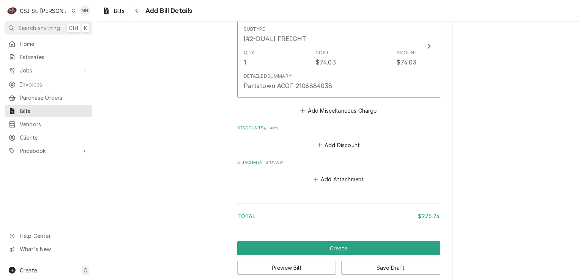
scroll to position [911, 0]
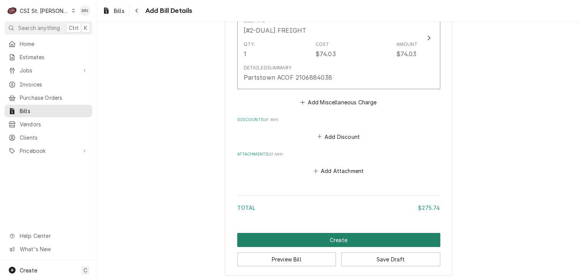
click at [328, 239] on button "Create" at bounding box center [338, 240] width 203 height 14
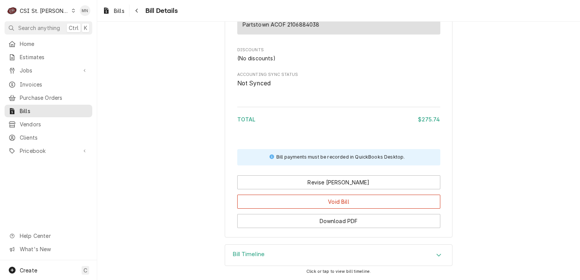
scroll to position [803, 0]
click at [301, 257] on div "Bill Timeline" at bounding box center [338, 255] width 227 height 21
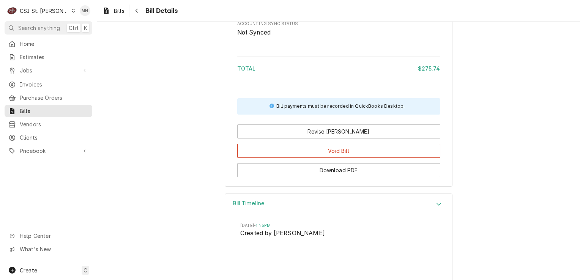
scroll to position [874, 0]
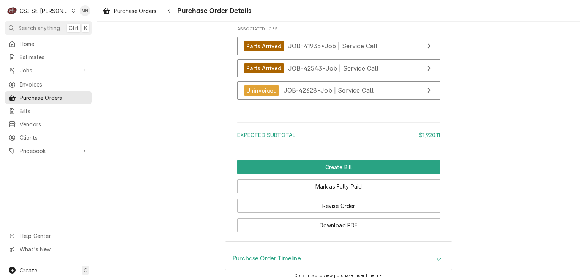
scroll to position [1442, 0]
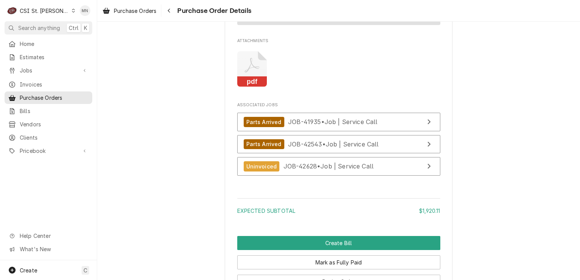
click at [252, 87] on icon "Attachments" at bounding box center [252, 69] width 30 height 36
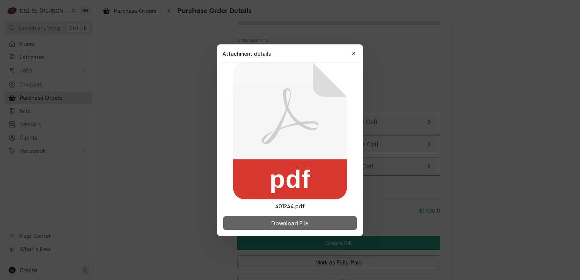
click at [287, 221] on span "Download File" at bounding box center [290, 223] width 40 height 8
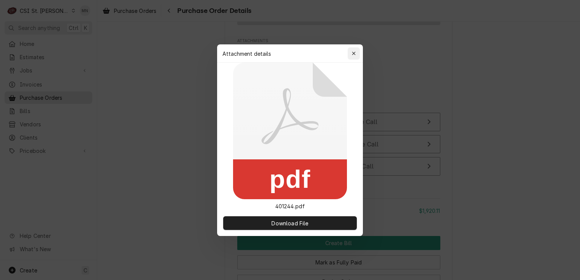
click at [352, 52] on icon "button" at bounding box center [354, 53] width 4 height 5
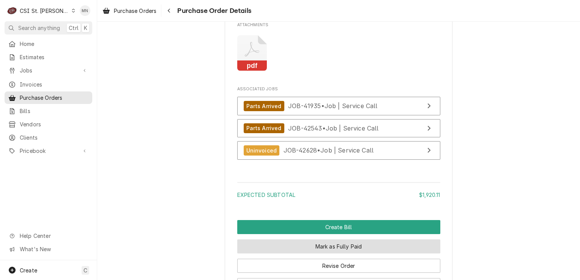
scroll to position [1545, 0]
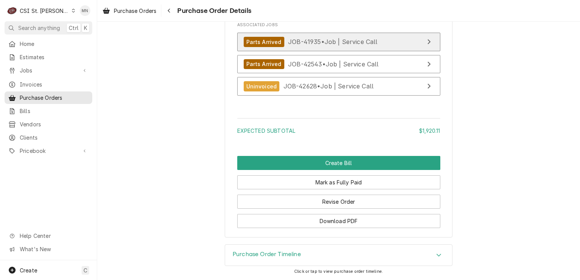
click at [316, 42] on span "JOB-41935 • Job | Service Call" at bounding box center [333, 42] width 90 height 8
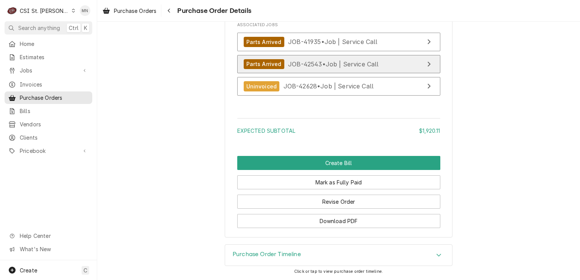
click at [348, 62] on span "JOB-42543 • Job | Service Call" at bounding box center [333, 64] width 91 height 8
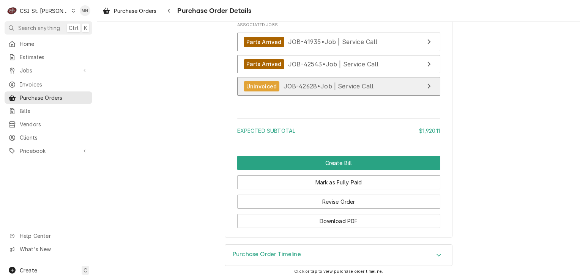
click at [307, 86] on span "JOB-42628 • Job | Service Call" at bounding box center [328, 86] width 90 height 8
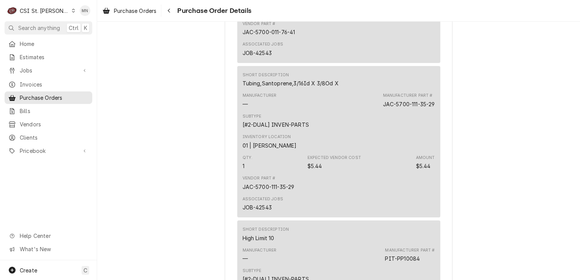
scroll to position [786, 0]
drag, startPoint x: 431, startPoint y: 127, endPoint x: 379, endPoint y: 128, distance: 51.6
click at [383, 109] on div "JAC-5700-111-35-29" at bounding box center [409, 105] width 52 height 8
copy div "JAC-5700-111-35-29"
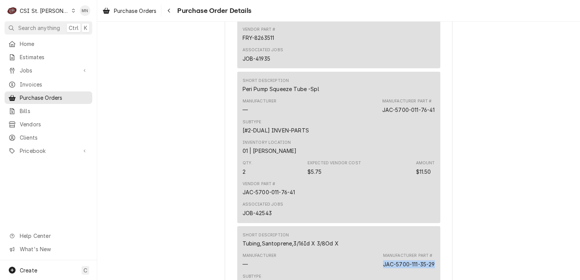
scroll to position [558, 0]
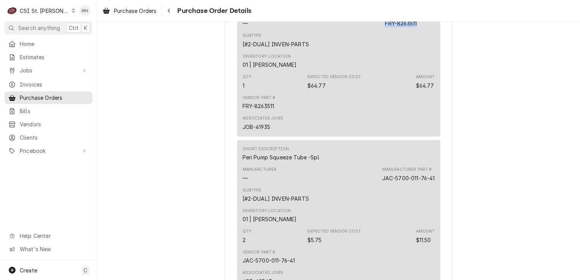
drag, startPoint x: 418, startPoint y: 48, endPoint x: 383, endPoint y: 48, distance: 34.9
click at [385, 27] on div "Manufacturer Part # FRY-8263511" at bounding box center [410, 19] width 50 height 15
copy div "FRY-8263511"
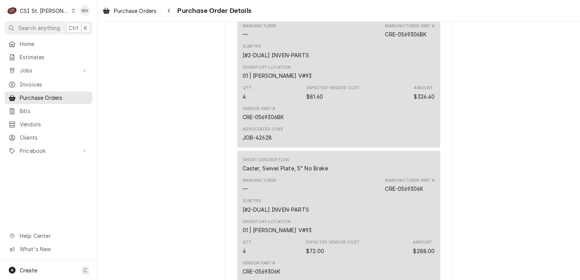
scroll to position [1279, 0]
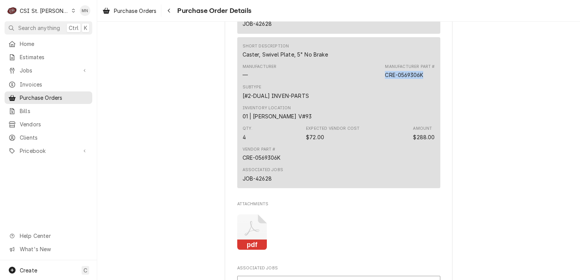
drag, startPoint x: 424, startPoint y: 98, endPoint x: 383, endPoint y: 97, distance: 40.6
click at [385, 79] on div "Manufacturer Part # CRE-0569306K" at bounding box center [410, 71] width 50 height 15
copy div "CRE-0569306K"
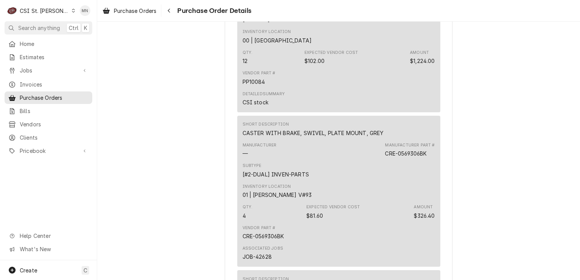
scroll to position [975, 0]
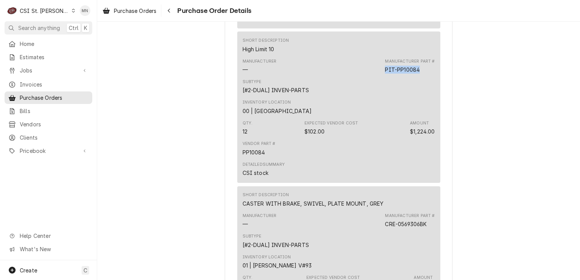
drag, startPoint x: 420, startPoint y: 94, endPoint x: 383, endPoint y: 94, distance: 37.2
click at [385, 74] on div "Manufacturer Part # PIT-PP10084" at bounding box center [410, 65] width 50 height 15
copy div "PIT-PP10084"
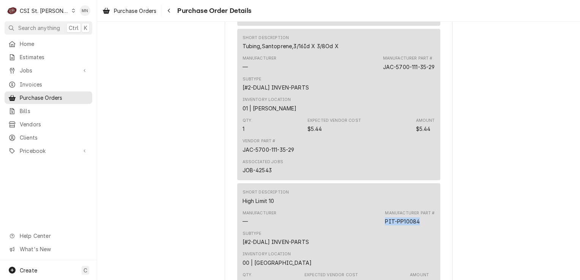
scroll to position [634, 0]
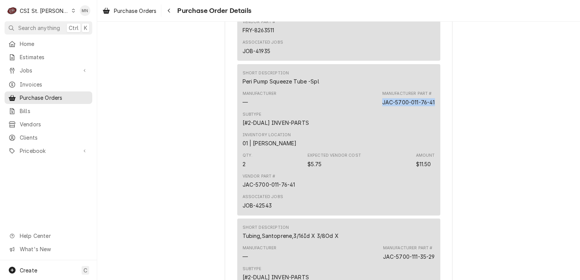
drag, startPoint x: 432, startPoint y: 126, endPoint x: 378, endPoint y: 124, distance: 53.6
click at [378, 124] on div "Short Description Peri Pump Squeeze Tube -Spl Manufacturer — Manufacturer Part …" at bounding box center [338, 139] width 203 height 151
drag, startPoint x: 378, startPoint y: 124, endPoint x: 383, endPoint y: 123, distance: 4.2
copy div "JAC-5700-011-76-41"
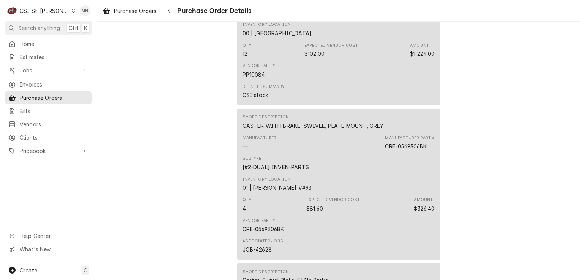
scroll to position [1089, 0]
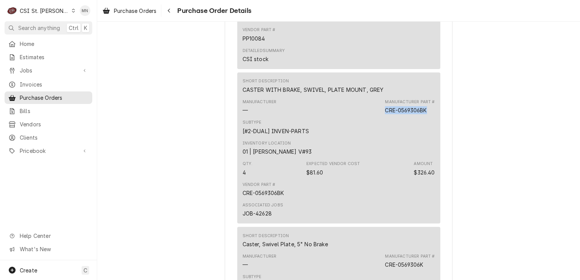
drag, startPoint x: 425, startPoint y: 134, endPoint x: 384, endPoint y: 132, distance: 41.0
click at [385, 114] on div "Manufacturer Part # CRE-0569306BK" at bounding box center [410, 106] width 50 height 15
copy div "CRE-0569306BK"
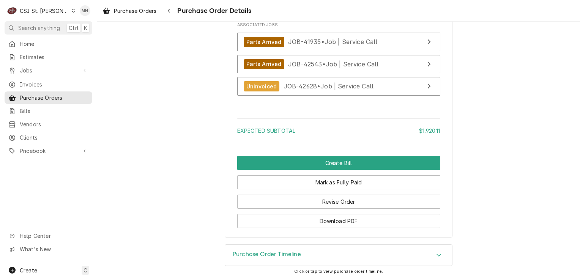
scroll to position [1507, 0]
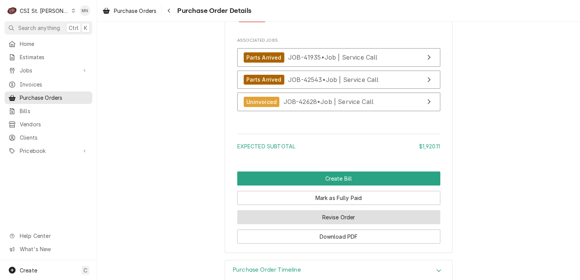
click at [342, 224] on button "Revise Order" at bounding box center [338, 217] width 203 height 14
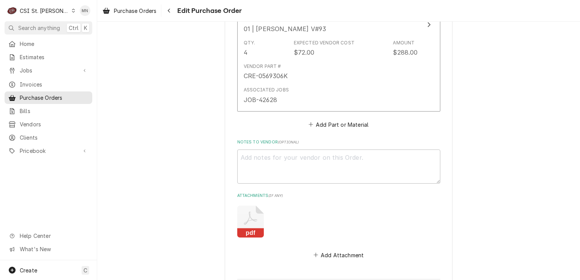
scroll to position [1404, 0]
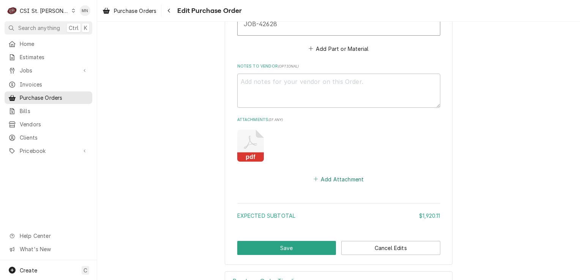
click at [325, 176] on button "Add Attachment" at bounding box center [338, 179] width 53 height 11
type textarea "x"
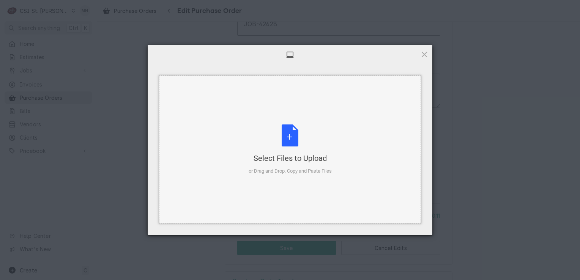
click at [302, 154] on div "Select Files to Upload" at bounding box center [290, 158] width 83 height 11
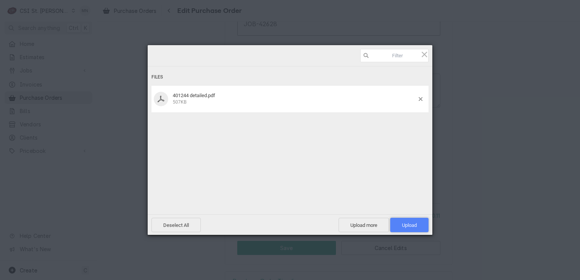
click at [408, 225] on span "Upload 1" at bounding box center [409, 225] width 15 height 6
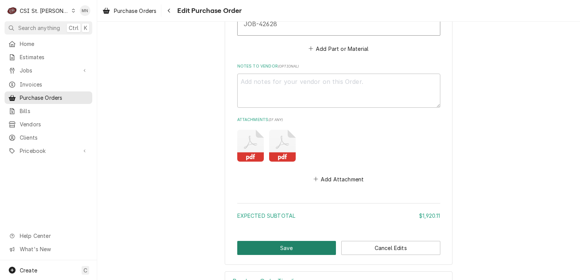
click at [305, 244] on button "Save" at bounding box center [286, 248] width 99 height 14
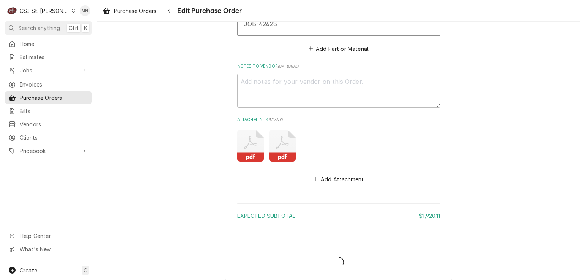
type textarea "x"
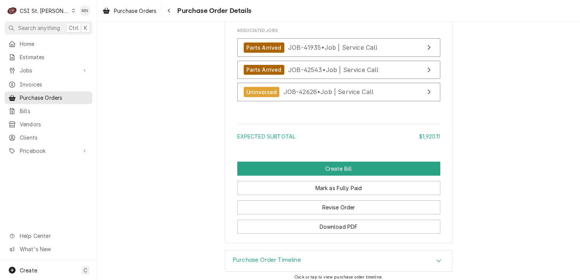
scroll to position [1518, 0]
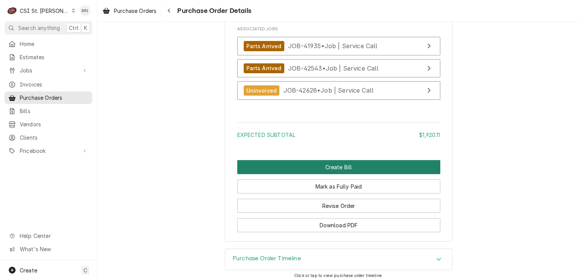
click at [313, 174] on button "Create Bill" at bounding box center [338, 167] width 203 height 14
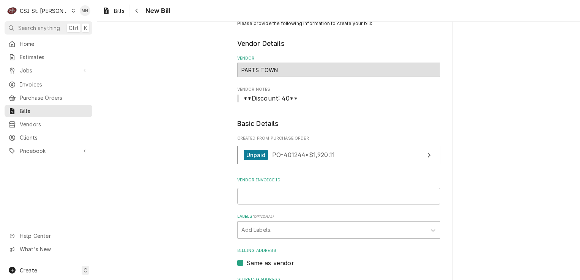
scroll to position [38, 0]
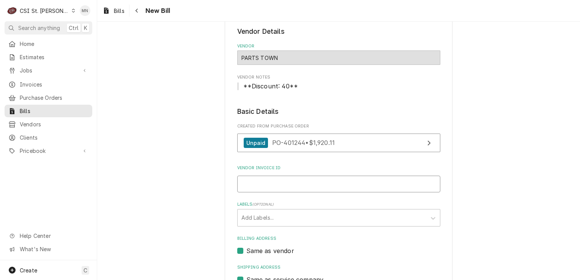
click at [266, 184] on input "Vendor Invoice ID" at bounding box center [338, 184] width 203 height 17
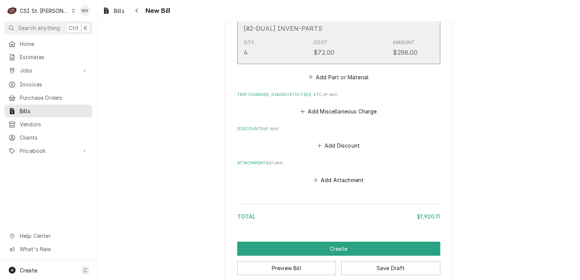
scroll to position [1148, 0]
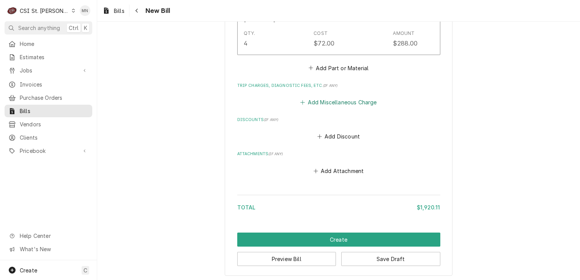
type input "2106884040"
click at [328, 101] on button "Add Miscellaneous Charge" at bounding box center [338, 102] width 79 height 11
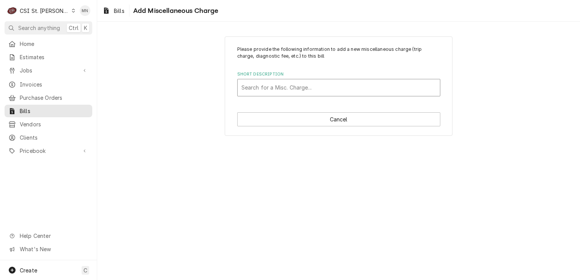
click at [266, 84] on div "Short Description" at bounding box center [338, 88] width 195 height 14
type input "ac"
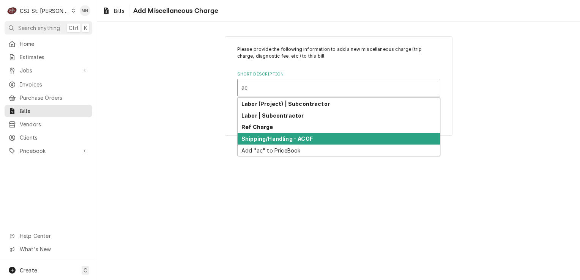
click at [270, 136] on strong "Shipping/Handling - ACOF" at bounding box center [276, 138] width 71 height 6
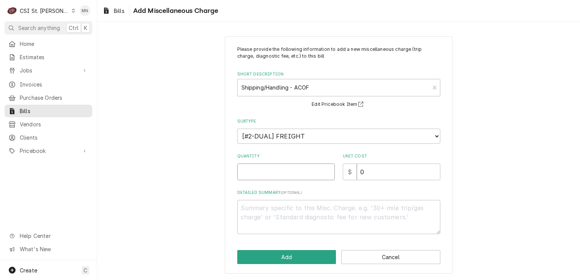
click at [282, 175] on input "Quantity" at bounding box center [286, 172] width 98 height 17
type textarea "x"
type input "1"
type textarea "x"
type input "2"
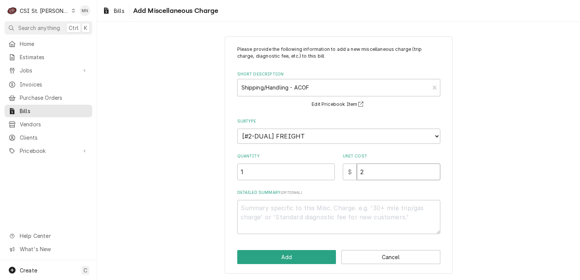
type textarea "x"
type input "29"
type textarea "x"
type input "29.2"
type textarea "x"
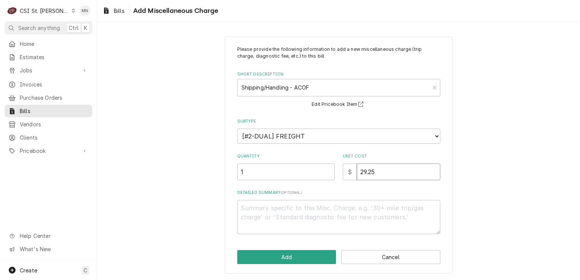
type input "29.25"
click at [255, 216] on textarea "Detailed Summary ( optional )" at bounding box center [338, 217] width 203 height 34
type textarea "x"
type textarea "P"
type textarea "x"
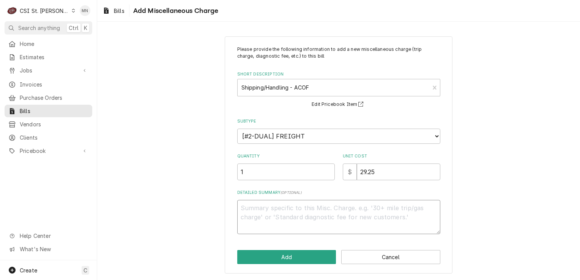
type textarea "x"
type textarea "A"
type textarea "x"
type textarea "AC"
type textarea "x"
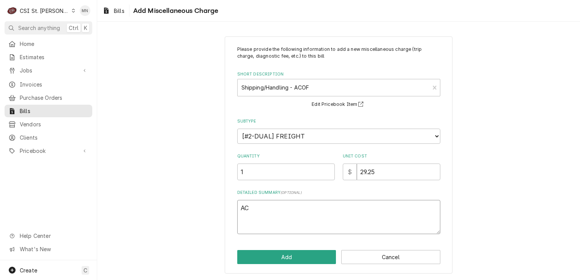
type textarea "ACO"
type textarea "x"
type textarea "ACOF"
type textarea "x"
type textarea "ACOF"
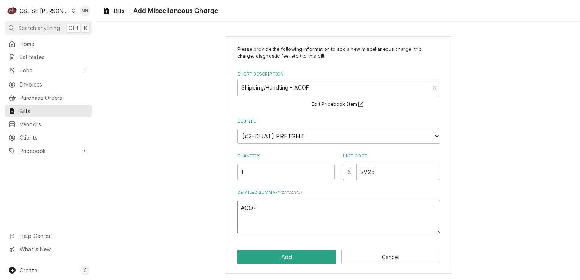
type textarea "x"
type textarea "ACOF $"
type textarea "x"
type textarea "ACOF $"
type textarea "x"
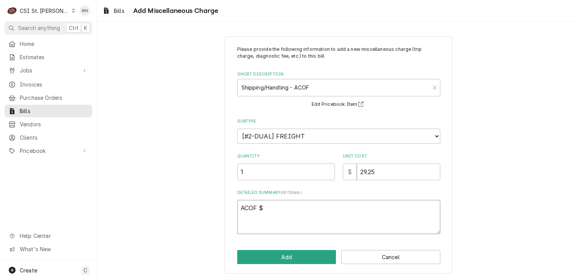
type textarea "ACOF $ 2"
type textarea "x"
type textarea "ACOF $ 29"
type textarea "x"
type textarea "ACOF $ 29."
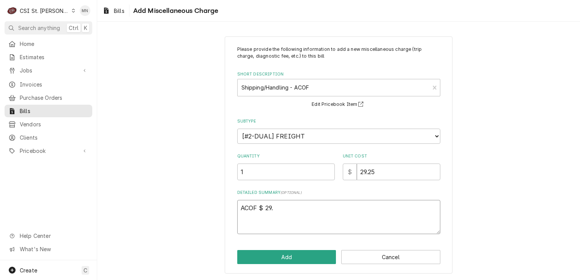
type textarea "x"
type textarea "ACOF $ 29.2"
type textarea "x"
type textarea "ACOF $ 29.25"
type textarea "x"
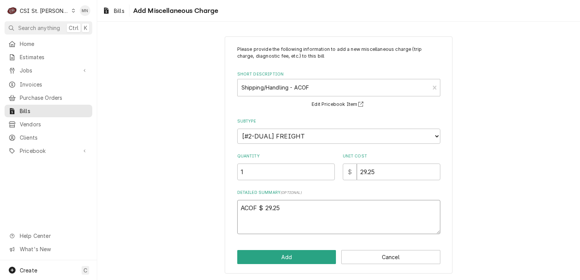
type textarea "ACOF $ 29.25"
type textarea "x"
type textarea "ACOF $ 29.25"
type textarea "x"
type textarea "ACOF $ 29.25 J"
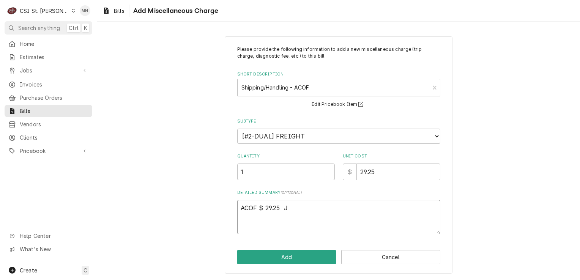
type textarea "x"
type textarea "ACOF $ 29.25 JO"
type textarea "x"
type textarea "ACOF $ 29.25 JOB"
type textarea "x"
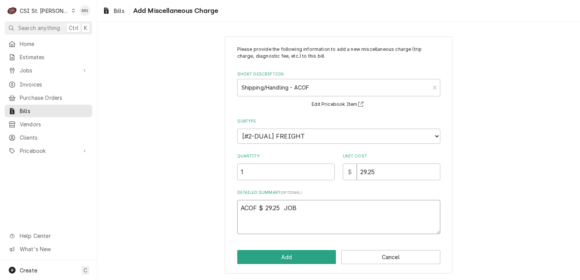
type textarea "ACOF $ 29.25 JOB"
type textarea "x"
type textarea "ACOF $ 29.25 JOB 4"
type textarea "x"
type textarea "ACOF $ 29.25 JOB 42"
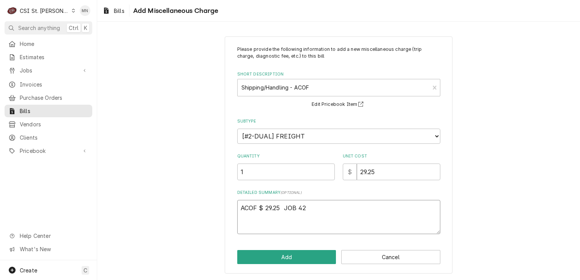
type textarea "x"
type textarea "ACOF $ 29.25 JOB 425"
type textarea "x"
type textarea "ACOF $ 29.25 JOB 4254"
type textarea "x"
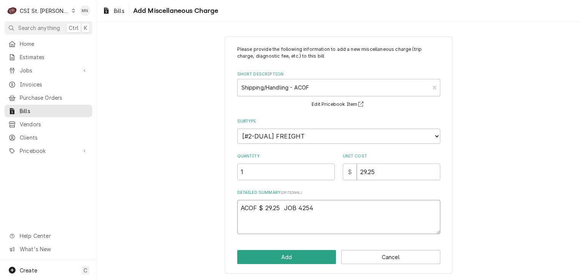
type textarea "ACOF $ 29.25 JOB 42543"
type textarea "x"
type textarea "ACOF $ 29.25 JOB 42543,"
type textarea "x"
type textarea "ACOF $ 29.25 JOB 42543,"
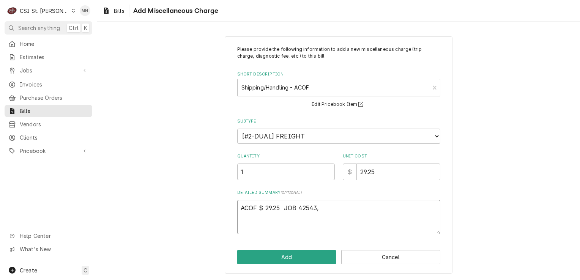
type textarea "x"
type textarea "ACOF $ 29.25 JOB 42543, J"
type textarea "x"
type textarea "ACOF $ 29.25 JOB 42543, Jo"
type textarea "x"
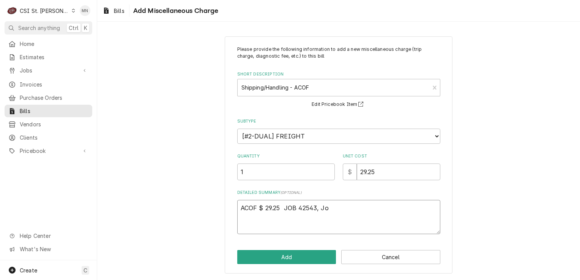
type textarea "ACOF $ 29.25 JOB 42543, Job"
type textarea "x"
type textarea "ACOF $ 29.25 JOB 42543, Job"
type textarea "x"
type textarea "ACOF $ 29.25 JOB 42543, Job 4"
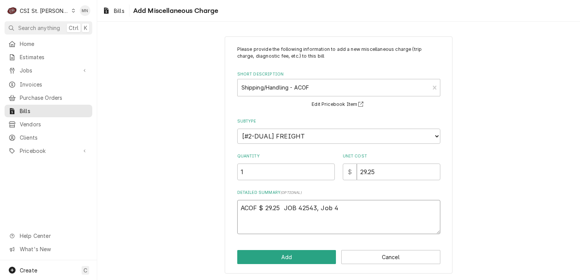
type textarea "x"
type textarea "ACOF $ 29.25 JOB 42543, Job 41"
type textarea "x"
type textarea "ACOF $ 29.25 JOB 42543, Job 419"
type textarea "x"
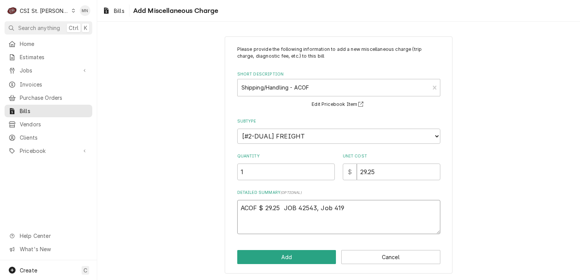
type textarea "ACOF $ 29.25 JOB 42543, Job 4193"
type textarea "x"
type textarea "ACOF $ 29.25 JOB 42543, Job 41935"
type textarea "x"
type textarea "ACOF $ 29.25 JOB 42543, Job 41935"
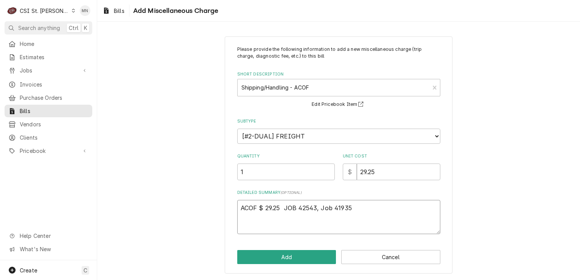
type textarea "x"
type textarea "ACOF $ 29.25 JOB 42543, Job 41935 ,"
type textarea "x"
type textarea "ACOF $ 29.25 JOB 42543, Job 41935 ,"
type textarea "x"
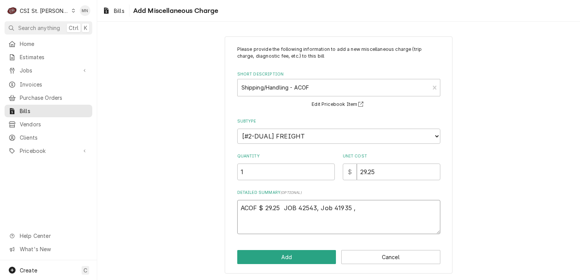
type textarea "ACOF $ 29.25 JOB 42543, Job 41935 , J"
type textarea "x"
type textarea "ACOF $ 29.25 JOB 42543, Job 41935 , Jo"
type textarea "x"
type textarea "ACOF $ 29.25 JOB 42543, Job 41935 , Job"
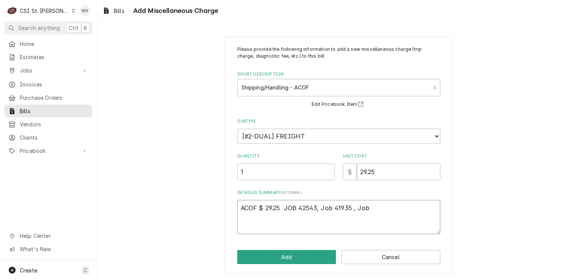
type textarea "x"
type textarea "ACOF $ 29.25 JOB 42543, Job 41935 , Job"
type textarea "x"
type textarea "ACOF $ 29.25 JOB 42543, Job 41935 , Job 4"
type textarea "x"
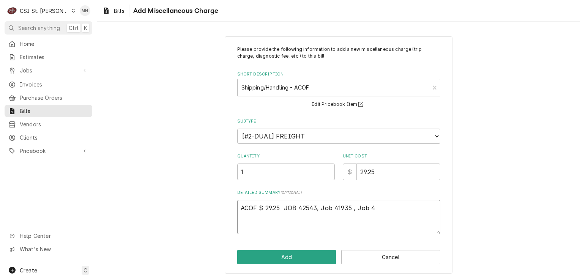
type textarea "ACOF $ 29.25 JOB 42543, Job 41935 , Job 42"
type textarea "x"
type textarea "ACOF $ 29.25 JOB 42543, Job 41935 , Job 426"
type textarea "x"
type textarea "ACOF $ 29.25 JOB 42543, Job 41935 , Job 4262"
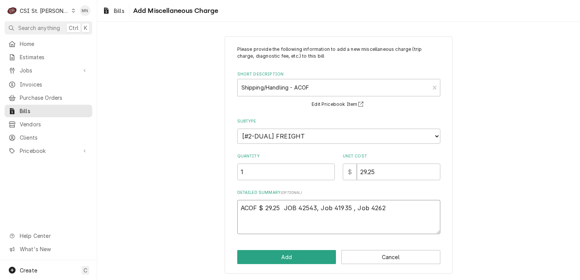
type textarea "x"
type textarea "ACOF $ 29.25 JOB 42543, Job 41935 , Job 42628"
type textarea "x"
type textarea "ACOF $ 29.25 JOB 42543, Job 41935 , Job 42628,"
type textarea "x"
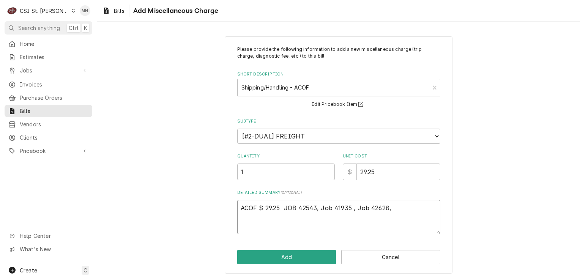
type textarea "ACOF $ 29.25 JOB 42543, Job 41935 , Job 42628,"
type textarea "x"
type textarea "ACOF $ 29.25 JOB 42543, Job 41935 , Job 42628, J"
type textarea "x"
type textarea "ACOF $ 29.25 JOB 42543, Job 41935 , Job 42628, Jo"
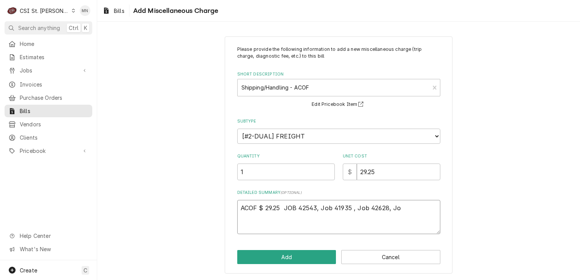
type textarea "x"
type textarea "ACOF $ 29.25 JOB 42543, Job 41935 , Job 42628, Job"
type textarea "x"
type textarea "ACOF $ 29.25 JOB 42543, Job 41935 , Job 42628, Job"
type textarea "x"
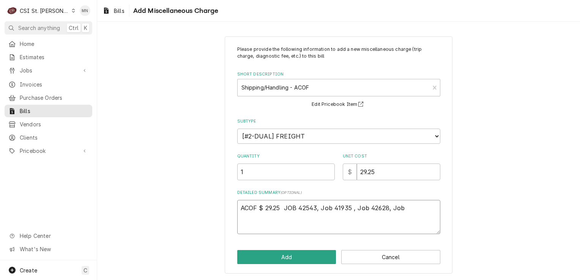
type textarea "ACOF $ 29.25 JOB 42543, Job 41935 , Job 42628, Job"
type textarea "x"
type textarea "ACOF $ 29.25 JOB 42543, Job 41935 , Job 42628, Jo"
type textarea "x"
type textarea "ACOF $ 29.25 JOB 42543, Job 41935 , Job 42628, J"
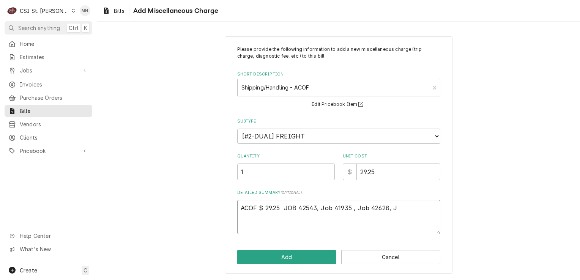
type textarea "x"
type textarea "ACOF $ 29.25 JOB 42543, Job 41935 , Job 42628,"
type textarea "x"
type textarea "ACOF $ 29.25 JOB 42543, Job 41935 , Job 42628,"
type textarea "x"
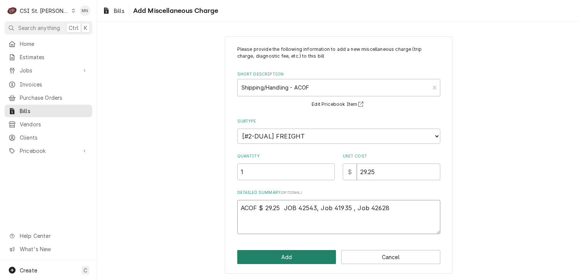
type textarea "ACOF $ 29.25 JOB 42543, Job 41935 , Job 42628"
click at [302, 259] on button "Add" at bounding box center [286, 257] width 99 height 14
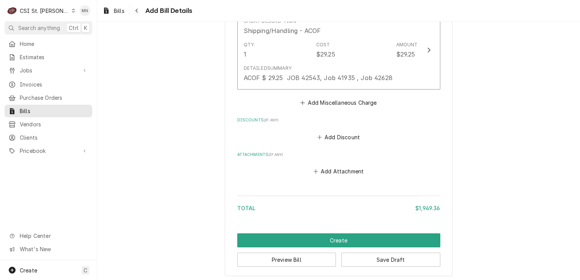
scroll to position [1230, 0]
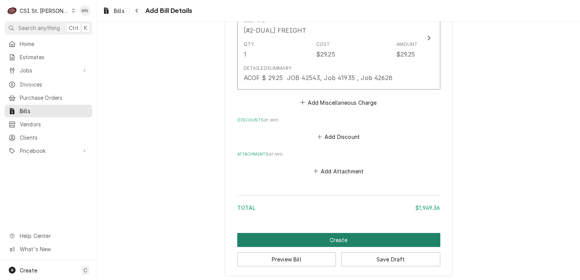
click at [321, 235] on button "Create" at bounding box center [338, 240] width 203 height 14
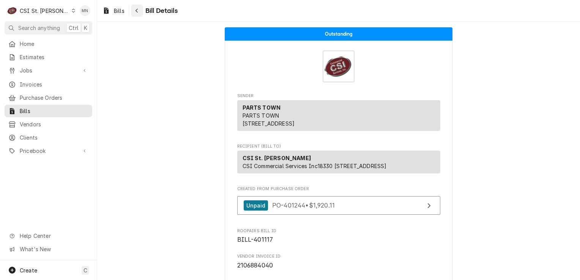
click at [136, 11] on icon "Navigate back" at bounding box center [136, 10] width 3 height 5
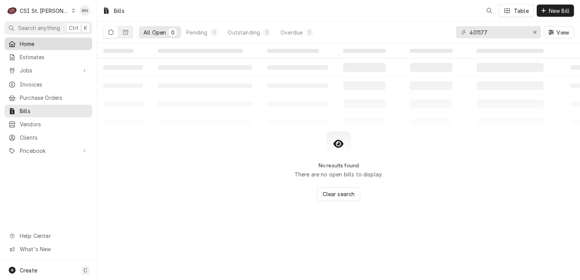
click at [24, 46] on span "Home" at bounding box center [54, 44] width 69 height 8
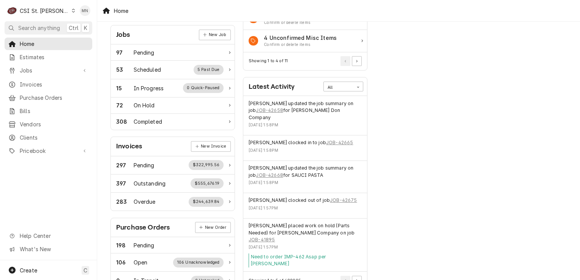
scroll to position [114, 0]
click at [357, 275] on button "Pagination Controls" at bounding box center [357, 280] width 10 height 10
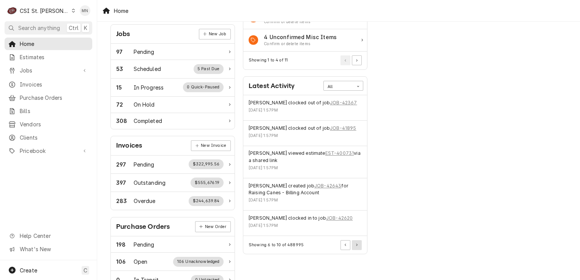
click at [359, 245] on button "Pagination Controls" at bounding box center [357, 245] width 10 height 10
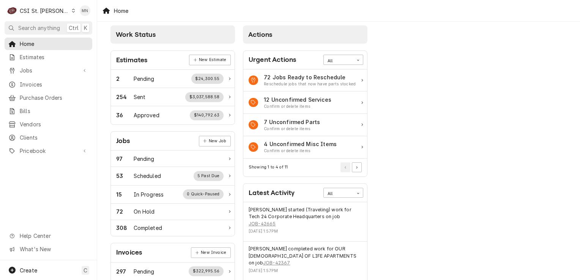
scroll to position [0, 0]
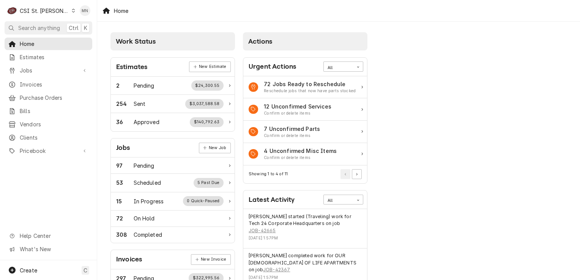
drag, startPoint x: 34, startPoint y: 175, endPoint x: 35, endPoint y: 162, distance: 13.0
click at [34, 175] on div "Home Estimates Jobs Jobs Job Series Invoices Purchase Orders Bills Vendors Clie…" at bounding box center [48, 149] width 97 height 223
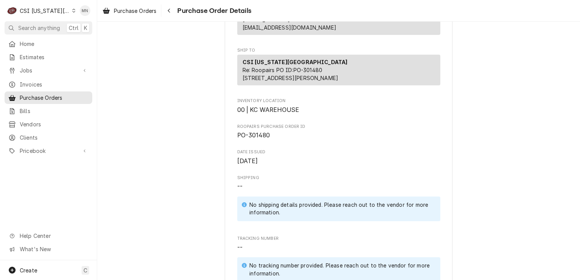
scroll to position [76, 0]
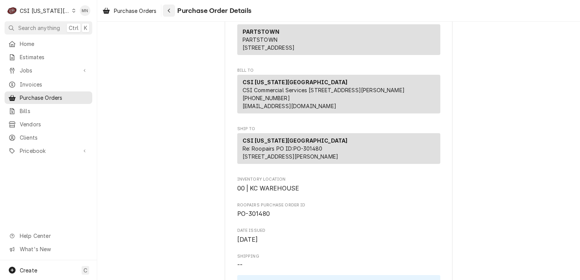
click at [167, 9] on div "Navigate back" at bounding box center [169, 11] width 8 height 8
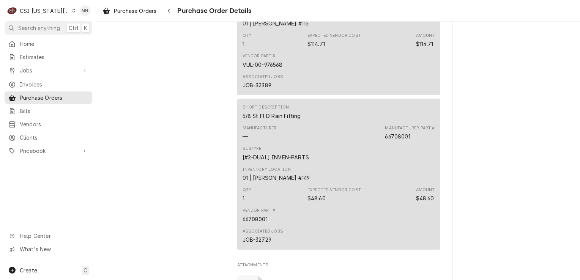
scroll to position [1101, 0]
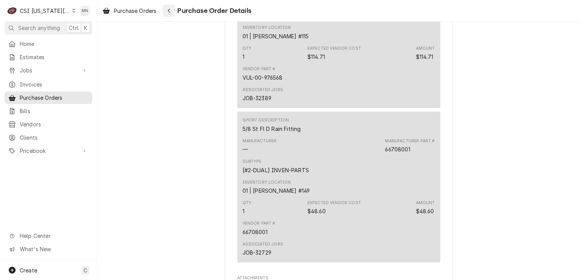
click at [172, 13] on div "Navigate back" at bounding box center [169, 11] width 8 height 8
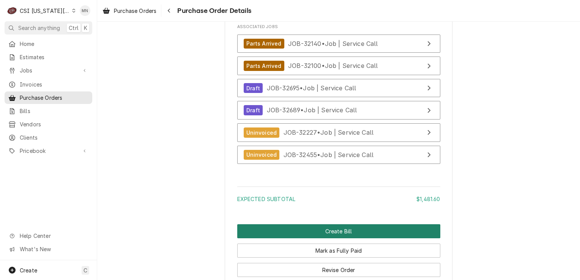
scroll to position [1631, 0]
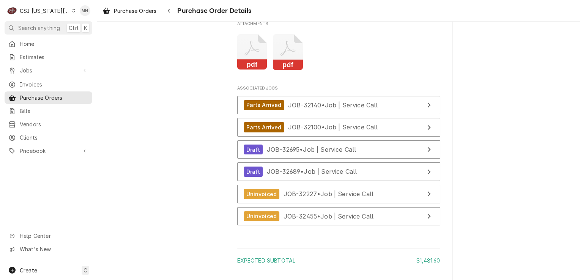
click at [277, 70] on icon "Attachments" at bounding box center [288, 52] width 30 height 36
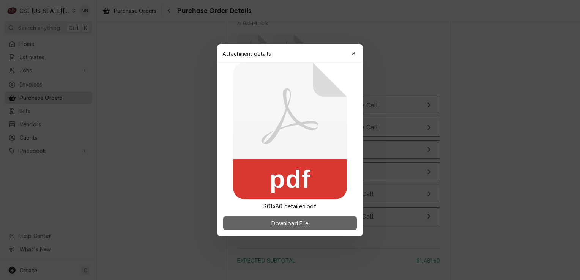
click at [278, 221] on span "Download File" at bounding box center [290, 223] width 40 height 8
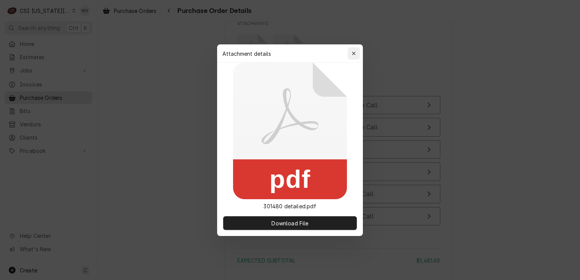
click at [352, 51] on icon "button" at bounding box center [354, 53] width 4 height 5
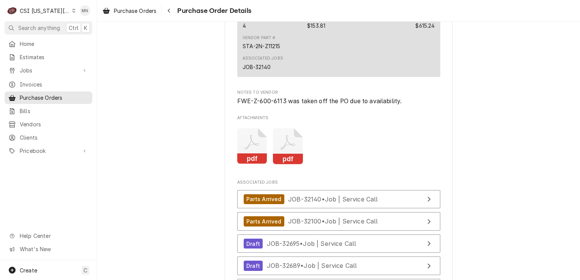
scroll to position [1442, 0]
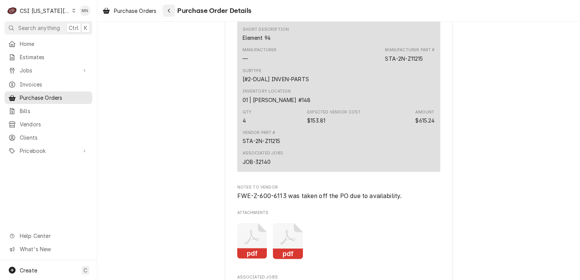
click at [169, 7] on div "Navigate back" at bounding box center [169, 11] width 8 height 8
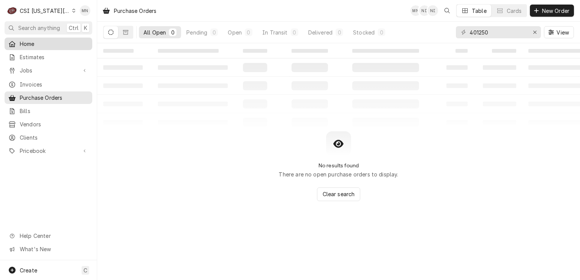
click at [30, 43] on span "Home" at bounding box center [54, 44] width 69 height 8
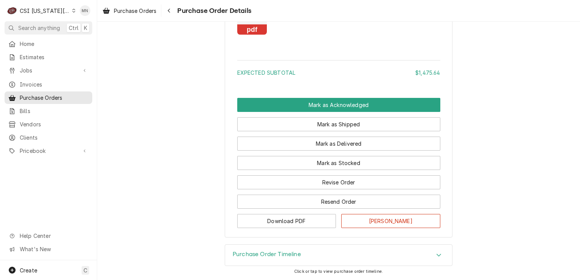
scroll to position [1412, 0]
click at [378, 253] on div "Purchase Order Timeline" at bounding box center [338, 255] width 227 height 21
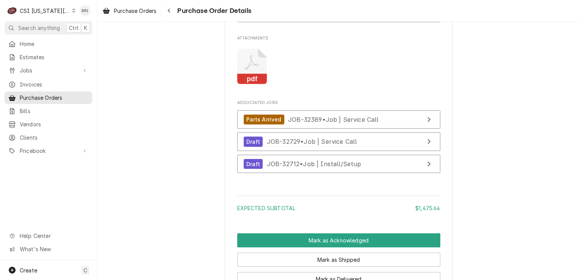
scroll to position [1328, 0]
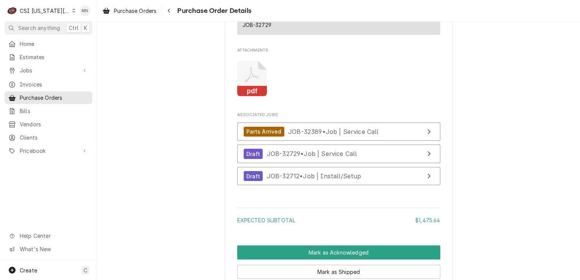
click at [247, 82] on icon "Attachments" at bounding box center [251, 75] width 15 height 15
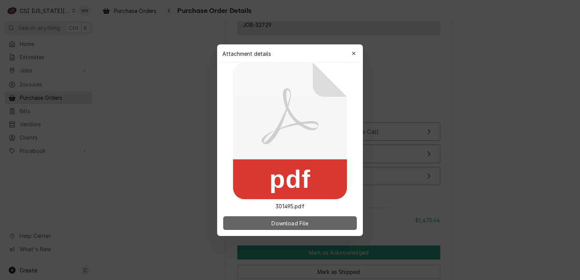
click at [270, 220] on span "Download File" at bounding box center [290, 223] width 40 height 8
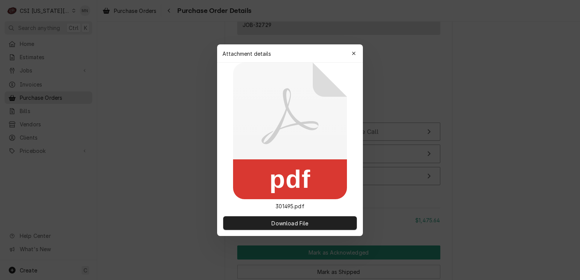
click at [357, 51] on button "button" at bounding box center [354, 53] width 12 height 12
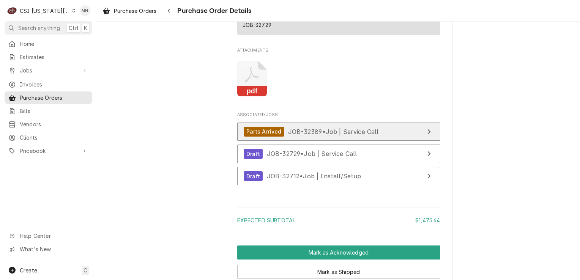
click at [325, 135] on span "JOB-32389 • Job | Service Call" at bounding box center [333, 132] width 91 height 8
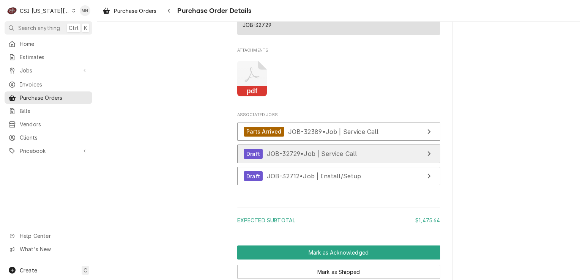
click at [300, 157] on span "JOB-32729 • Job | Service Call" at bounding box center [312, 154] width 90 height 8
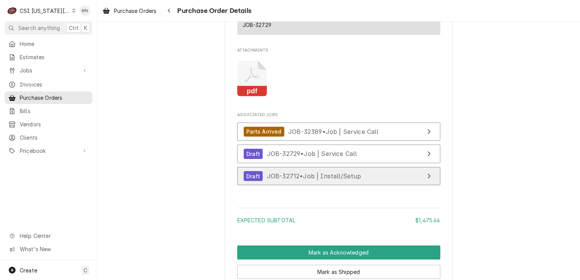
click at [291, 180] on span "JOB-32712 • Job | Install/Setup" at bounding box center [314, 176] width 94 height 8
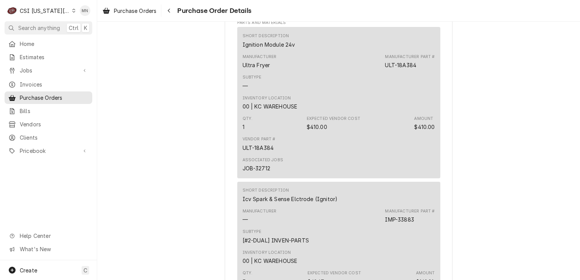
scroll to position [379, 0]
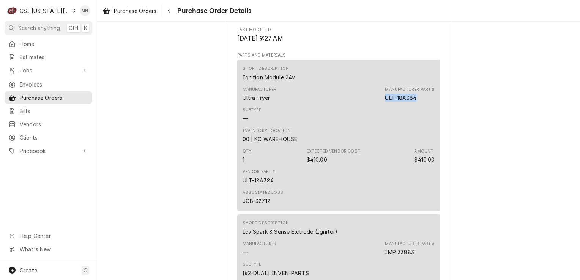
drag, startPoint x: 415, startPoint y: 122, endPoint x: 384, endPoint y: 121, distance: 30.8
click at [385, 102] on div "Manufacturer Part # ULT-18A384" at bounding box center [410, 94] width 50 height 15
copy div "ULT-18A384"
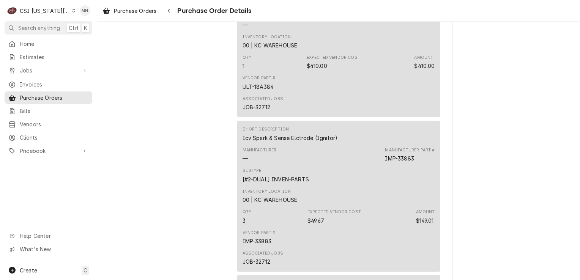
scroll to position [493, 0]
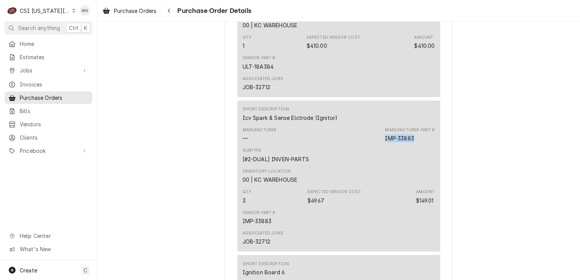
drag, startPoint x: 413, startPoint y: 162, endPoint x: 383, endPoint y: 162, distance: 30.7
click at [383, 145] on div "Manufacturer — Manufacturer Part # IMP-33883" at bounding box center [338, 134] width 192 height 20
copy div "IMP-33883"
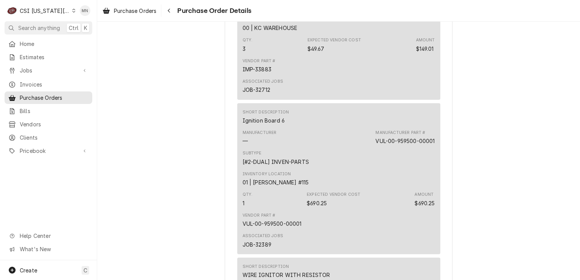
scroll to position [721, 0]
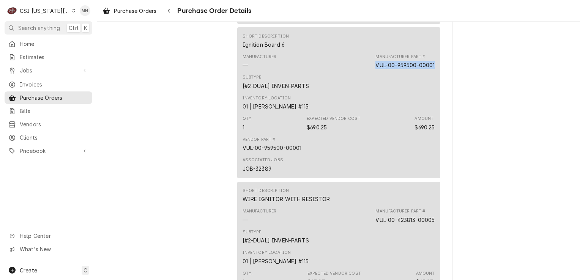
drag, startPoint x: 432, startPoint y: 90, endPoint x: 372, endPoint y: 87, distance: 60.0
click at [372, 87] on div "Short Description Ignition Board 6 Manufacturer — Manufacturer Part # VUL-00-95…" at bounding box center [338, 102] width 203 height 151
copy div "VUL-00-959500-00001"
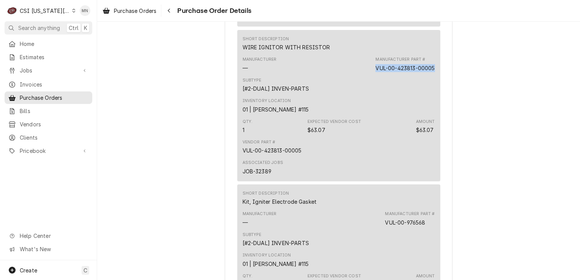
drag, startPoint x: 432, startPoint y: 91, endPoint x: 372, endPoint y: 93, distance: 60.7
click at [372, 93] on div "Short Description WIRE IGNITOR WITH RESISTOR Manufacturer — Manufacturer Part #…" at bounding box center [338, 105] width 203 height 151
copy div "VUL-00-423813-00005"
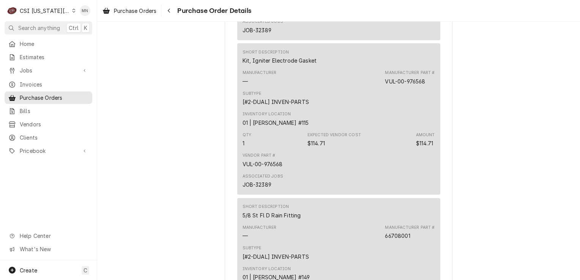
scroll to position [1025, 0]
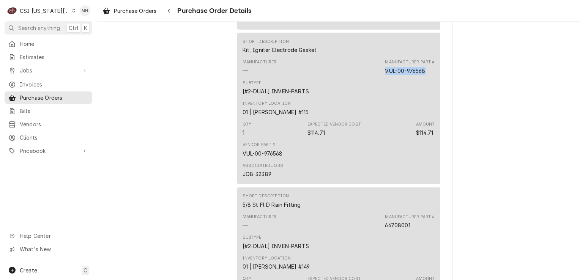
drag, startPoint x: 424, startPoint y: 96, endPoint x: 383, endPoint y: 96, distance: 41.0
click at [385, 74] on div "Manufacturer Part # VUL-00-976568" at bounding box center [410, 66] width 50 height 15
copy div "VUL-00-976568"
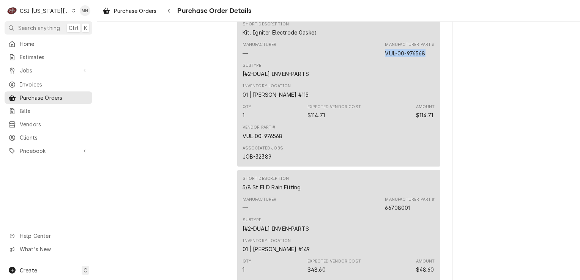
scroll to position [1138, 0]
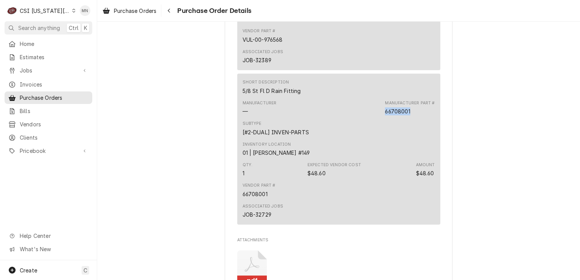
drag, startPoint x: 413, startPoint y: 136, endPoint x: 382, endPoint y: 134, distance: 30.4
click at [382, 118] on div "Manufacturer — Manufacturer Part # 66708001" at bounding box center [338, 108] width 192 height 20
copy div "66708001"
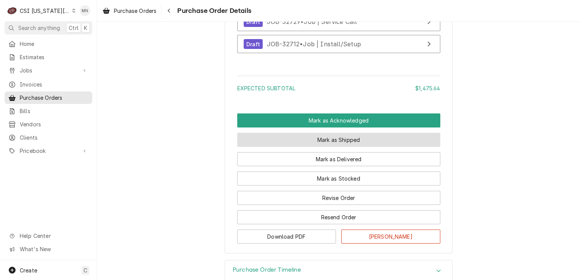
scroll to position [1480, 0]
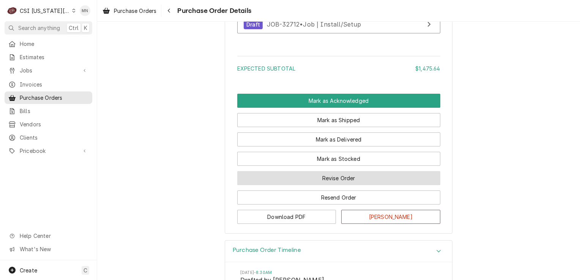
click at [339, 185] on button "Revise Order" at bounding box center [338, 178] width 203 height 14
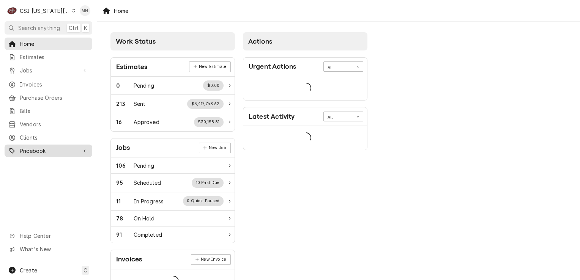
click at [33, 147] on span "Pricebook" at bounding box center [48, 151] width 57 height 8
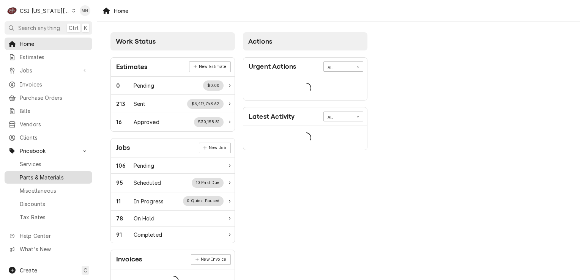
click at [35, 173] on span "Parts & Materials" at bounding box center [54, 177] width 69 height 8
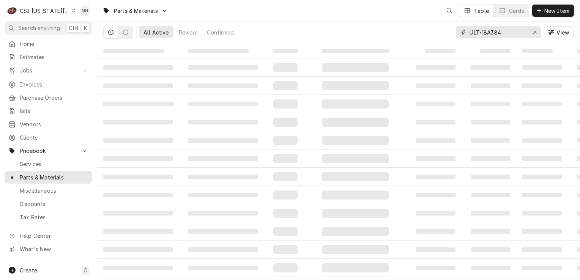
click at [505, 30] on input "ULT-18A384" at bounding box center [497, 32] width 57 height 12
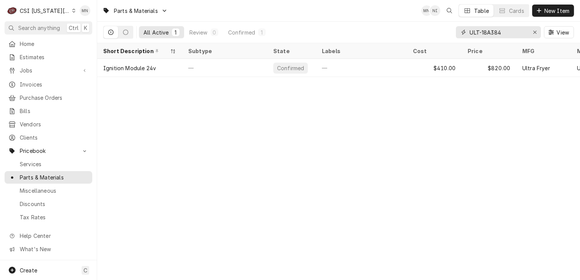
drag, startPoint x: 503, startPoint y: 34, endPoint x: 467, endPoint y: 31, distance: 36.2
click at [467, 31] on div "ULT-18A384" at bounding box center [498, 32] width 85 height 12
drag, startPoint x: 468, startPoint y: 31, endPoint x: 438, endPoint y: 33, distance: 29.3
click at [428, 35] on div "All Active 1 Review 0 Confirmed 1 ULT-18A384 View" at bounding box center [338, 32] width 471 height 21
drag, startPoint x: 501, startPoint y: 34, endPoint x: 446, endPoint y: 31, distance: 54.7
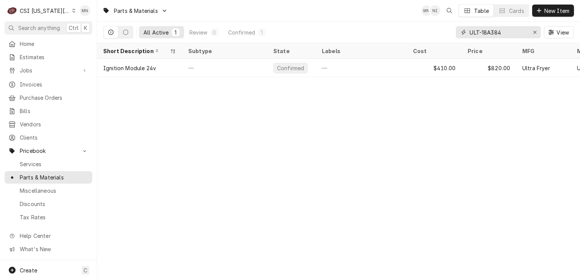
click at [446, 31] on div "All Active 1 Review 0 Confirmed 1 ULT-18A384 View" at bounding box center [338, 32] width 471 height 21
paste input "IMP-33883"
drag, startPoint x: 504, startPoint y: 32, endPoint x: 462, endPoint y: 29, distance: 41.9
click at [462, 29] on div "IMP-33883" at bounding box center [498, 32] width 85 height 12
drag, startPoint x: 465, startPoint y: 30, endPoint x: 427, endPoint y: 28, distance: 38.0
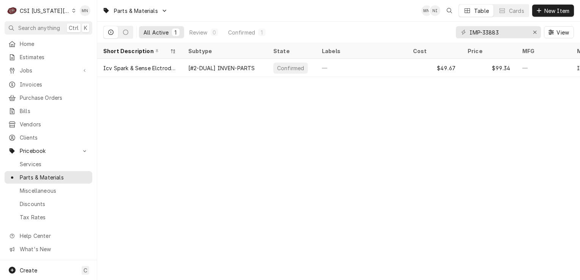
click at [427, 28] on div "All Active 1 Review 0 Confirmed 1 IMP-33883 View" at bounding box center [338, 32] width 471 height 21
drag, startPoint x: 502, startPoint y: 33, endPoint x: 451, endPoint y: 30, distance: 51.3
click at [450, 30] on div "All Active 1 Review 0 Confirmed 1 IMP-33883 View" at bounding box center [338, 32] width 471 height 21
paste input "VUL-00-959500-00001"
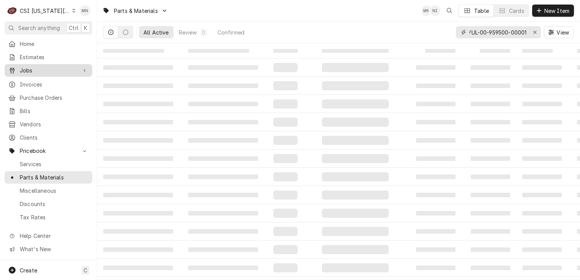
type input "VUL-00-959500-00001"
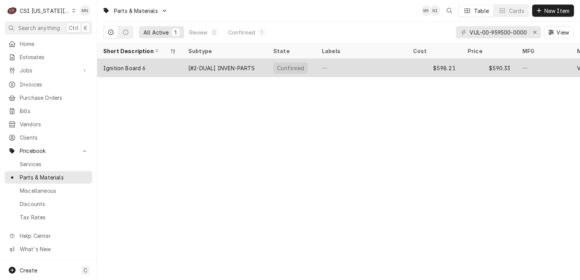
click at [365, 70] on div "—" at bounding box center [361, 68] width 91 height 18
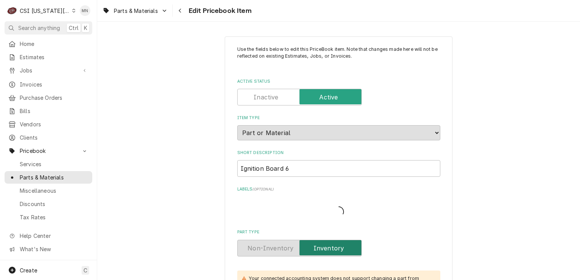
type textarea "x"
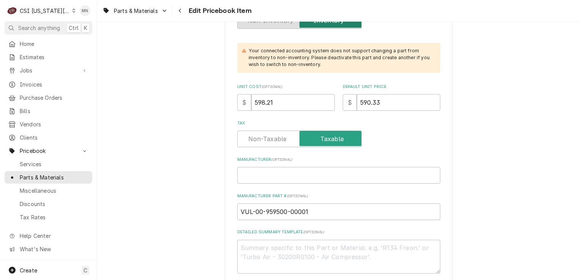
scroll to position [266, 0]
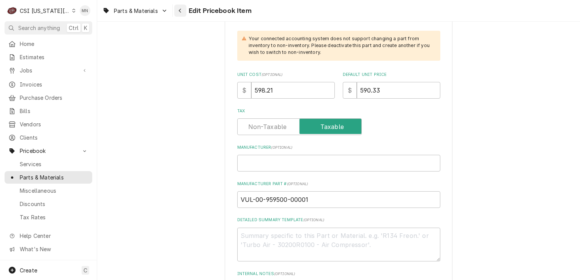
click at [183, 13] on div "Navigate back" at bounding box center [180, 11] width 8 height 8
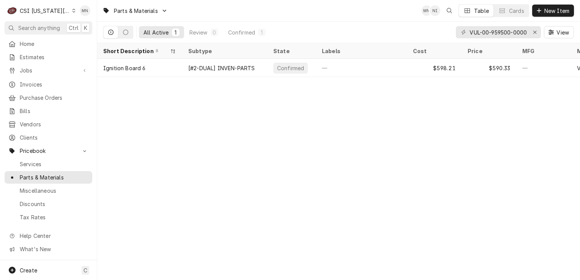
click at [466, 33] on div "Dynamic Content Wrapper" at bounding box center [464, 32] width 8 height 8
drag, startPoint x: 468, startPoint y: 31, endPoint x: 508, endPoint y: 31, distance: 40.2
click at [508, 31] on div "VUL-00-959500-00001" at bounding box center [498, 32] width 85 height 12
click at [508, 31] on input "VUL-00-959500-00001" at bounding box center [497, 32] width 57 height 12
click at [534, 33] on icon "Erase input" at bounding box center [534, 32] width 3 height 3
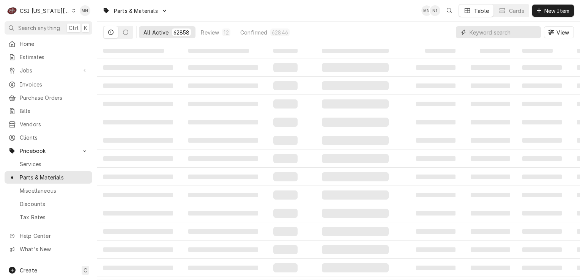
paste input "VUL-00-423813-00005"
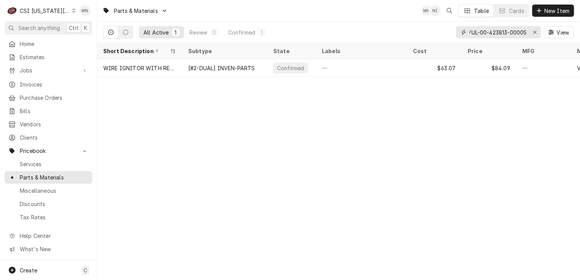
type input "VUL-00-423813-00005"
click at [537, 33] on div "Erase input" at bounding box center [535, 32] width 8 height 8
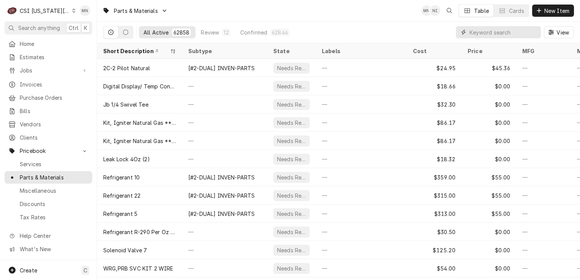
paste input "VUL-00-976568"
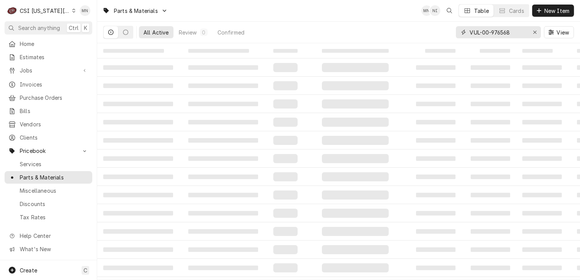
type input "VUL-00-976568"
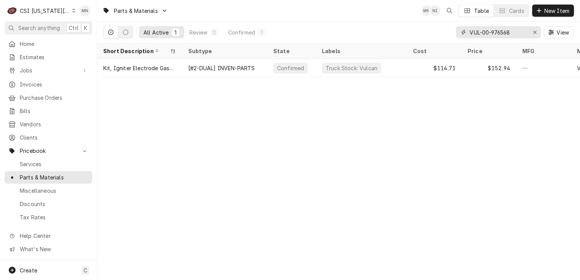
drag, startPoint x: 513, startPoint y: 33, endPoint x: 463, endPoint y: 33, distance: 49.7
click at [463, 33] on div "VUL-00-976568" at bounding box center [498, 32] width 85 height 12
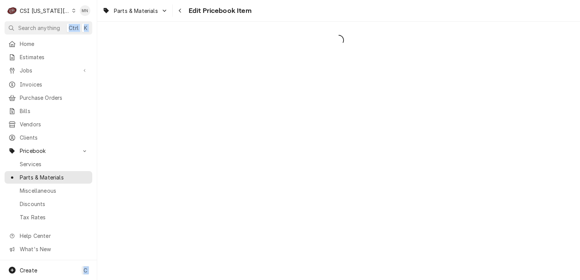
click at [480, 33] on div "C CSI [US_STATE][GEOGRAPHIC_DATA] [GEOGRAPHIC_DATA] Search anything Ctrl K Home…" at bounding box center [290, 140] width 580 height 280
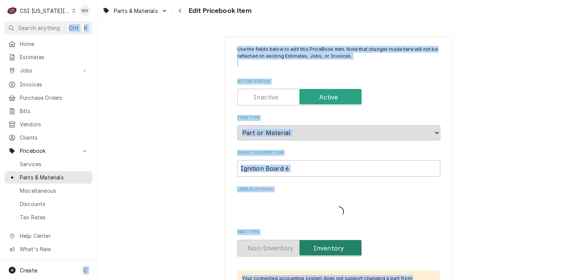
type textarea "x"
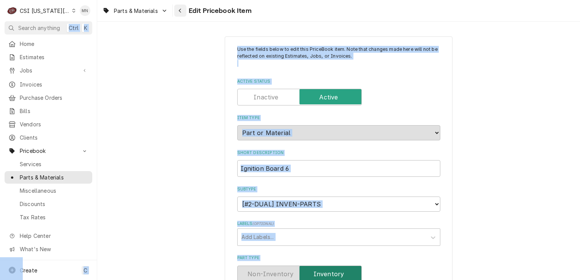
click at [183, 13] on div "Navigate back" at bounding box center [180, 11] width 8 height 8
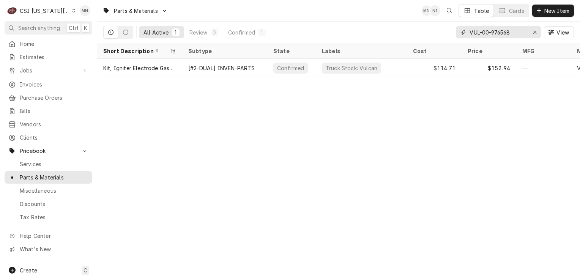
drag, startPoint x: 515, startPoint y: 31, endPoint x: 469, endPoint y: 31, distance: 45.9
click at [469, 31] on div "VUL-00-976568" at bounding box center [498, 32] width 85 height 12
paste input "66708001"
drag, startPoint x: 505, startPoint y: 37, endPoint x: 468, endPoint y: 36, distance: 37.6
click at [468, 36] on div "66708001" at bounding box center [498, 32] width 85 height 12
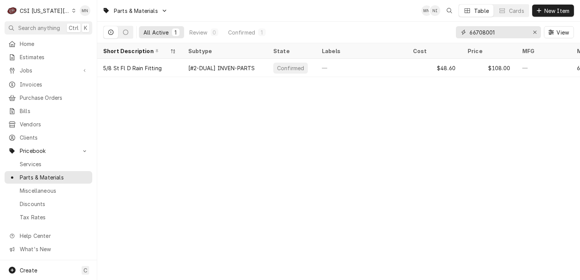
paste input "DOU-110102167"
type input "DOU-110102167"
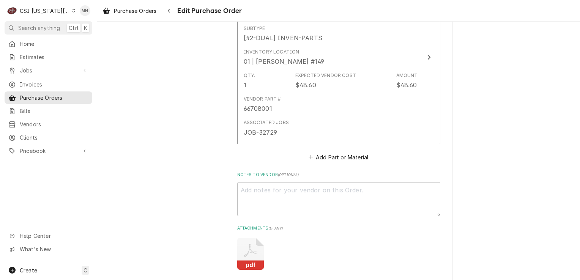
scroll to position [1385, 0]
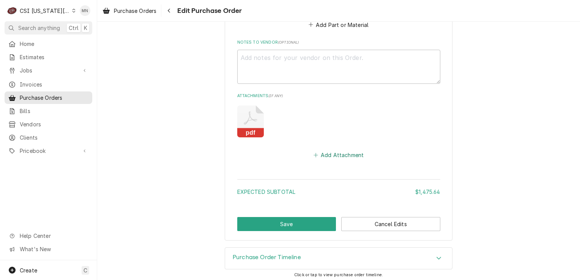
click at [328, 150] on button "Add Attachment" at bounding box center [338, 155] width 53 height 11
type textarea "x"
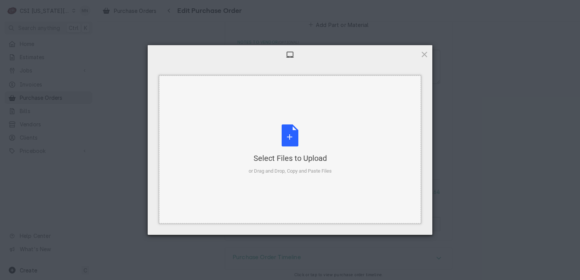
click at [307, 149] on div "Select Files to Upload or Drag and Drop, Copy and Paste Files" at bounding box center [290, 149] width 83 height 50
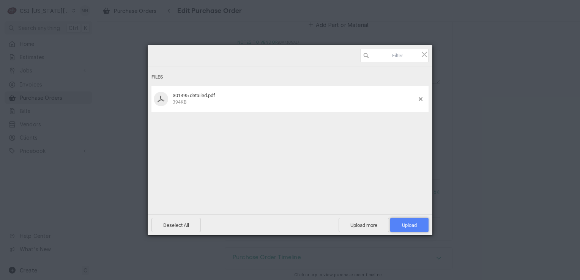
click at [413, 223] on span "Upload 1" at bounding box center [409, 225] width 15 height 6
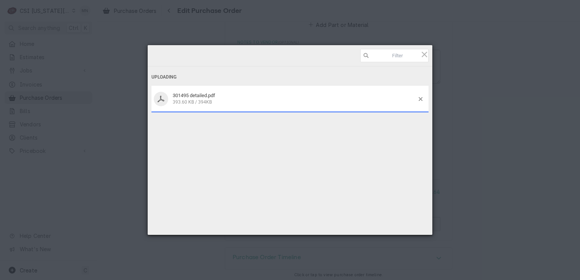
type textarea "x"
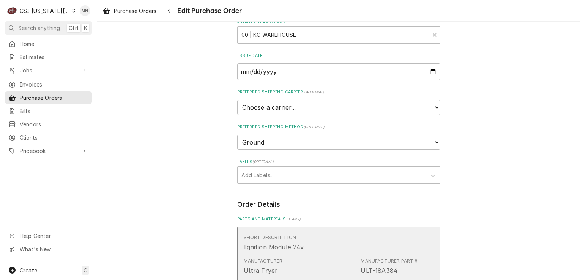
scroll to position [114, 0]
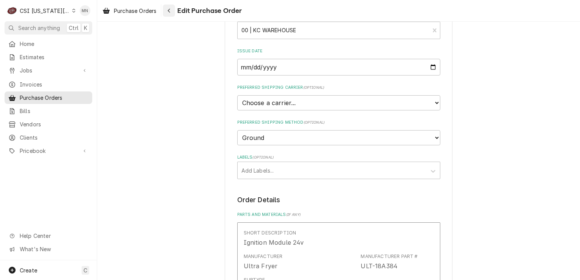
click at [170, 12] on icon "Navigate back" at bounding box center [169, 11] width 2 height 4
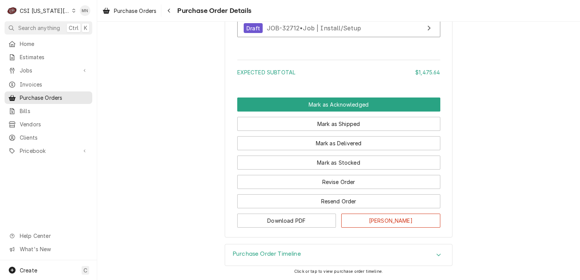
scroll to position [1498, 0]
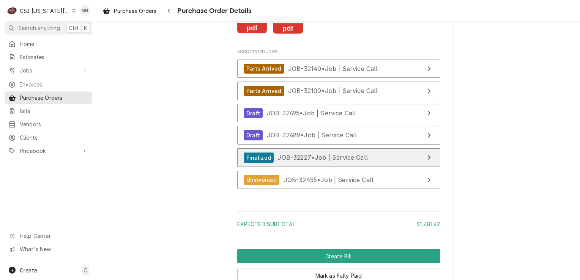
scroll to position [1631, 0]
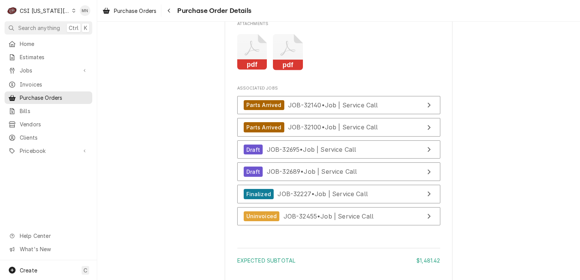
click at [287, 70] on icon "Attachments" at bounding box center [288, 52] width 30 height 36
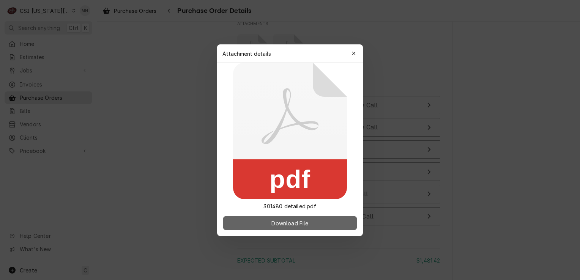
click at [282, 221] on span "Download File" at bounding box center [290, 223] width 40 height 8
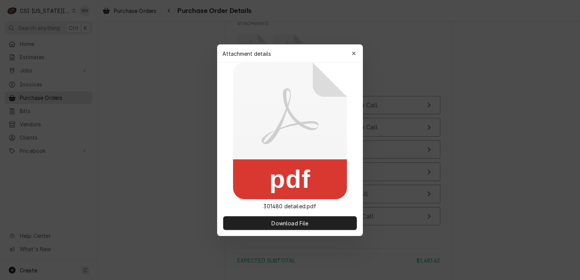
click at [347, 52] on div "Attachment details Close" at bounding box center [290, 53] width 146 height 18
click at [353, 55] on icon "button" at bounding box center [354, 53] width 4 height 5
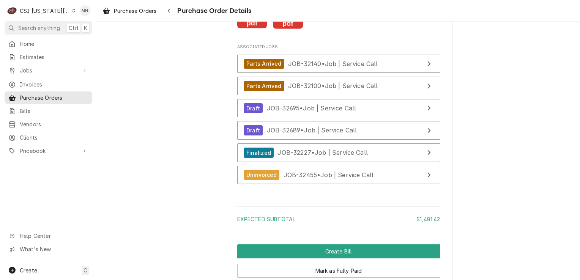
scroll to position [1783, 0]
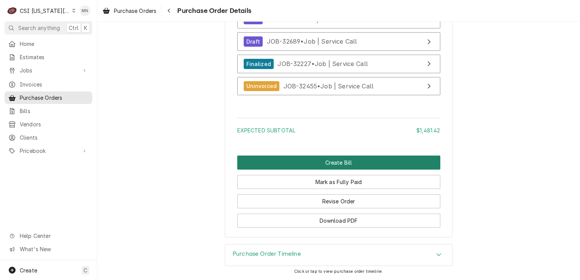
click at [328, 164] on button "Create Bill" at bounding box center [338, 163] width 203 height 14
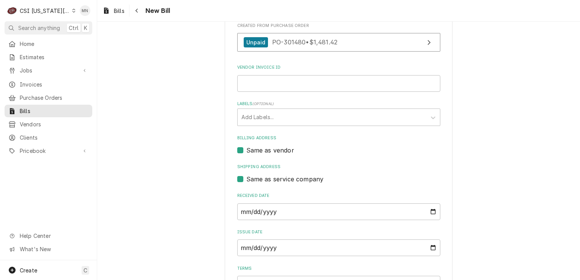
scroll to position [114, 0]
click at [247, 77] on input "Vendor Invoice ID" at bounding box center [338, 82] width 203 height 17
click at [248, 80] on input "210" at bounding box center [338, 82] width 203 height 17
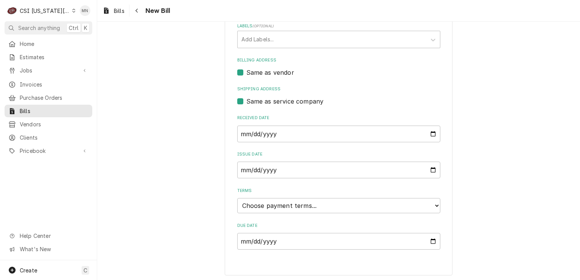
scroll to position [191, 0]
type input "2106870450"
click at [316, 206] on select "Choose payment terms... Same Day Net 7 Net 14 Net 21 Net 30 Net 45 Net 60 Net 90" at bounding box center [338, 205] width 203 height 15
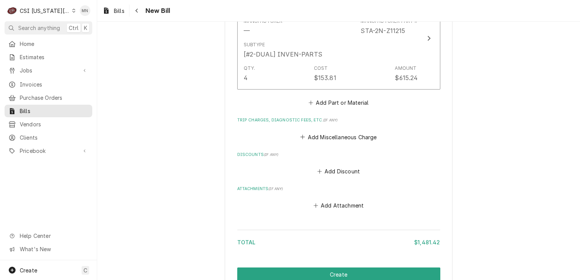
scroll to position [1204, 0]
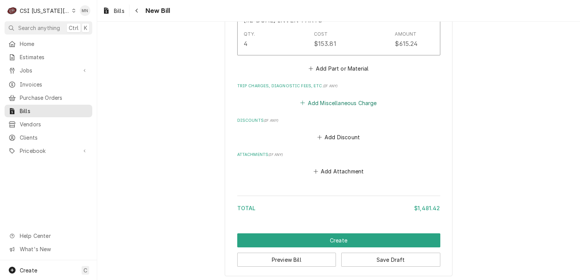
click at [349, 101] on button "Add Miscellaneous Charge" at bounding box center [338, 103] width 79 height 11
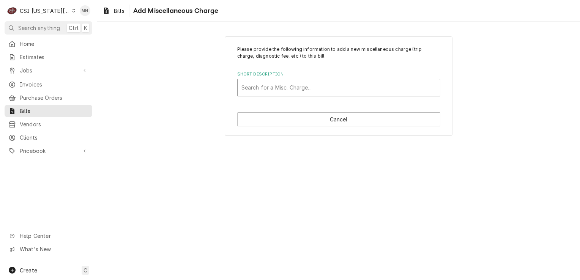
click at [332, 90] on div "Short Description" at bounding box center [338, 88] width 195 height 14
type input "aC"
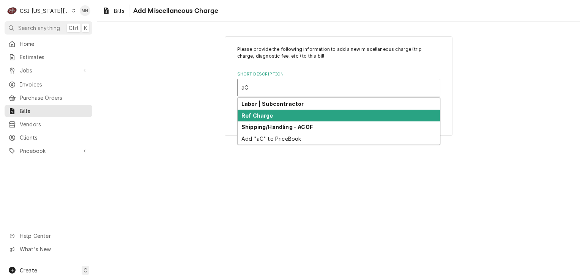
click at [309, 120] on div "Ref Charge" at bounding box center [339, 116] width 202 height 12
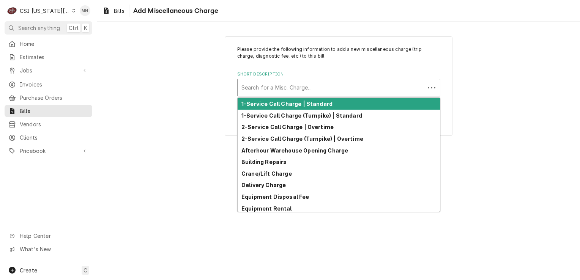
click at [285, 89] on div "Short Description" at bounding box center [330, 88] width 179 height 14
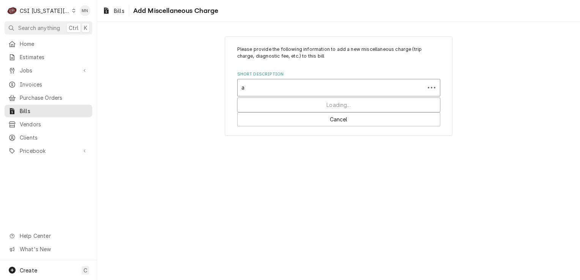
type input "ac"
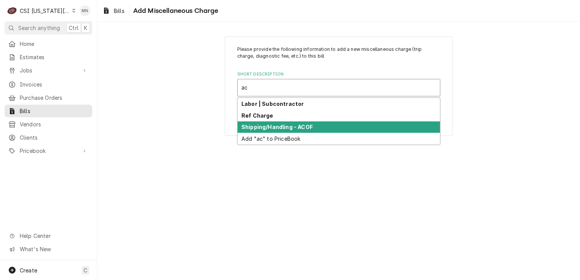
click at [267, 124] on strong "Shipping/Handling - ACOF" at bounding box center [276, 127] width 71 height 6
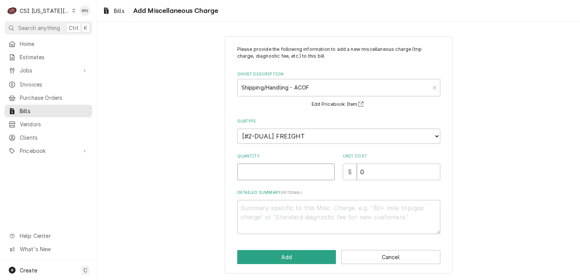
click at [275, 172] on input "Quantity" at bounding box center [286, 172] width 98 height 17
type textarea "x"
type input "1"
type textarea "x"
type input "2"
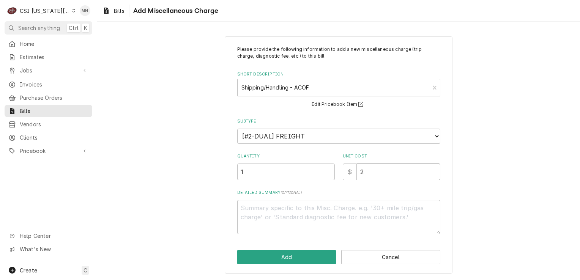
type textarea "x"
type input "26"
type textarea "x"
type input "26.0"
type textarea "x"
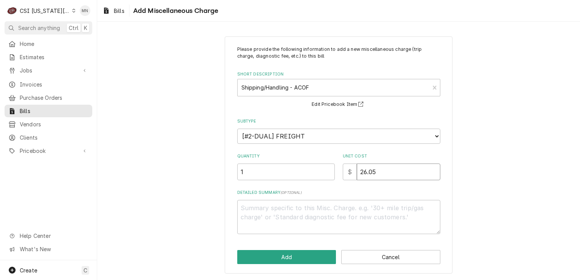
type input "26.05"
drag, startPoint x: 268, startPoint y: 210, endPoint x: 274, endPoint y: 209, distance: 6.6
click at [269, 210] on textarea "Detailed Summary ( optional )" at bounding box center [338, 217] width 203 height 34
type textarea "x"
type textarea "P"
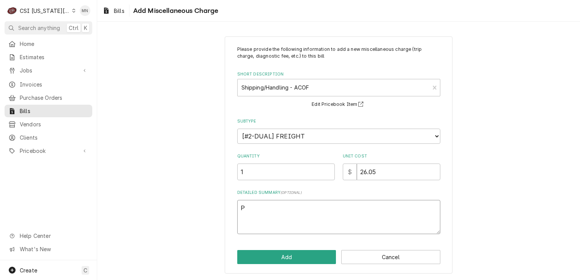
type textarea "x"
type textarea "J"
type textarea "x"
type textarea "Jo"
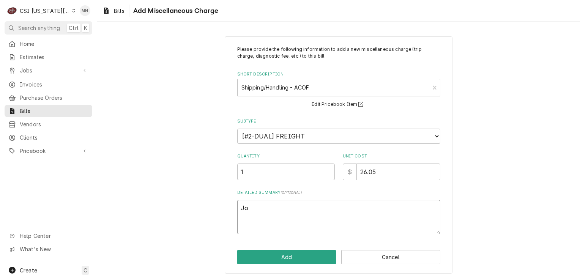
type textarea "x"
type textarea "Job"
type textarea "x"
type textarea "Job"
type textarea "x"
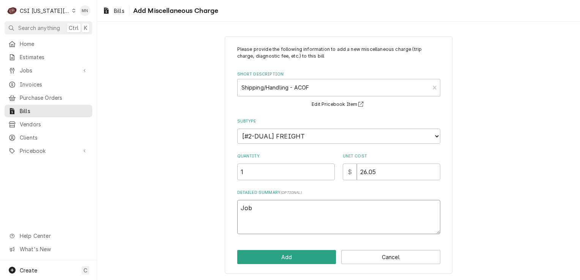
type textarea "Job 3"
type textarea "x"
type textarea "Job 32"
type textarea "x"
type textarea "Job 322"
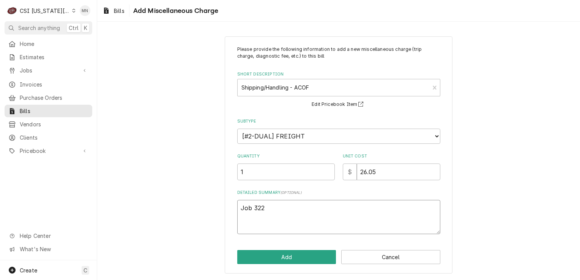
type textarea "x"
type textarea "Job 3222"
type textarea "x"
type textarea "Job 32227"
type textarea "x"
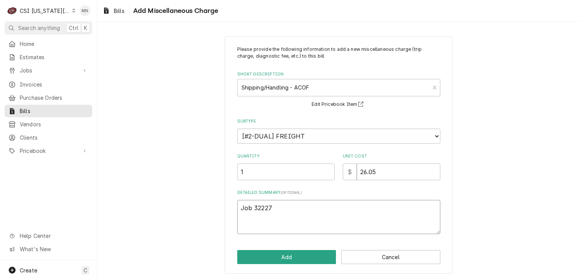
type textarea "Job 32227."
type textarea "x"
type textarea "Job 32227."
type textarea "x"
type textarea "Job 32227. J"
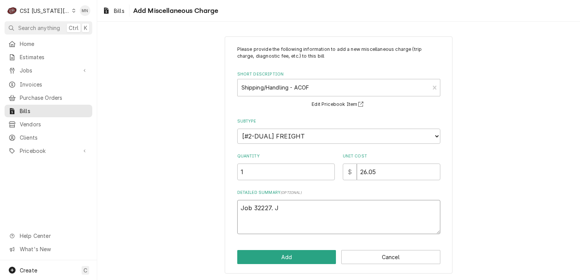
type textarea "x"
type textarea "Job 32227. Jo"
type textarea "x"
type textarea "Job 32227. Job"
type textarea "x"
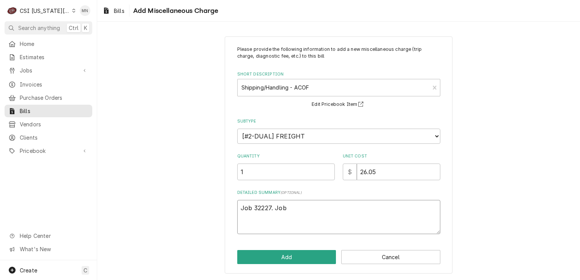
type textarea "Job 32227. Job"
type textarea "x"
type textarea "Job 32227. Job 3"
type textarea "x"
type textarea "Job 32227. Job 32"
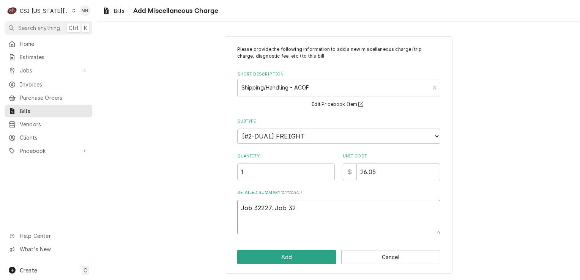
type textarea "x"
type textarea "Job 32227. Job 326"
type textarea "x"
type textarea "Job 32227. Job 3268"
type textarea "x"
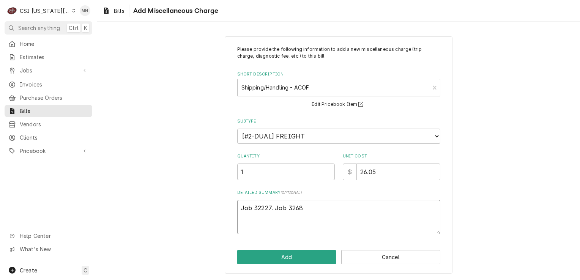
type textarea "Job 32227. Job 32689"
type textarea "x"
type textarea "Job 32227. Job 32689,"
type textarea "x"
type textarea "Job 32227. Job 32689,"
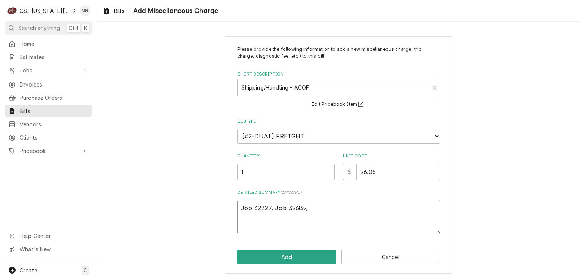
type textarea "x"
type textarea "Job 32227. Job 32689, J"
type textarea "x"
type textarea "Job 32227. Job 32689, Jo"
type textarea "x"
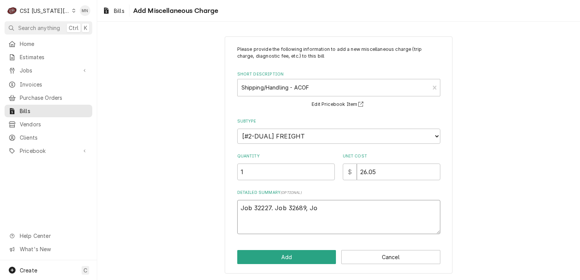
type textarea "Job 32227. Job 32689, Job"
type textarea "x"
type textarea "Job 32227. Job 32689, Job"
type textarea "x"
type textarea "Job 32227. Job 32689, Job 3"
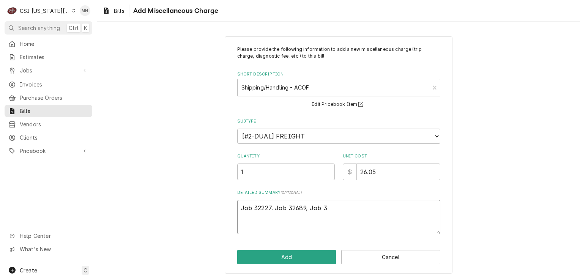
type textarea "x"
type textarea "Job 32227. Job 32689, Job 32"
type textarea "x"
type textarea "Job 32227. Job 32689, Job 326"
type textarea "x"
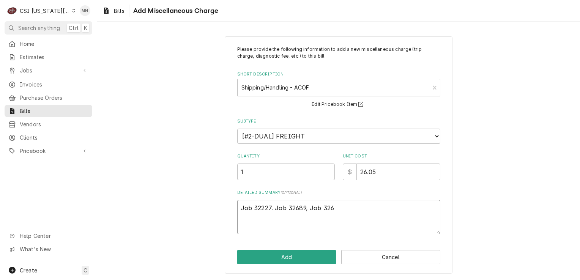
type textarea "Job 32227. Job 32689, Job 3269"
type textarea "x"
type textarea "Job 32227. Job 32689, Job 32695"
type textarea "x"
type textarea "Job 32227. Job 32689, Job 32695,"
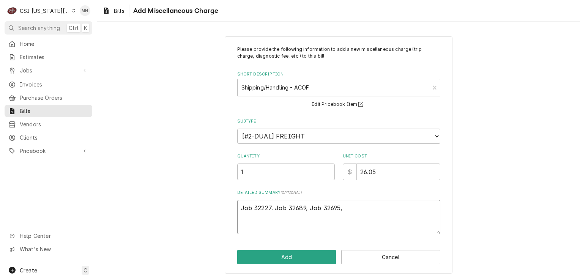
type textarea "x"
type textarea "Job 32227. Job 32689, Job 32695,"
type textarea "x"
type textarea "Job 32227. Job 32689, Job 32695, J"
type textarea "x"
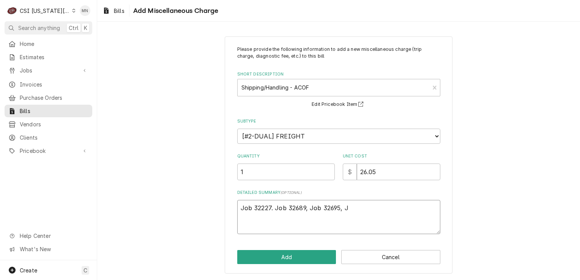
type textarea "Job 32227. Job 32689, Job 32695, Jo"
type textarea "x"
type textarea "Job 32227. Job 32689, Job 32695, Job"
type textarea "x"
type textarea "Job 32227. Job 32689, Job 32695, Job"
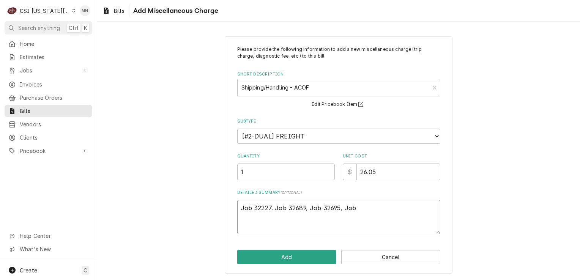
type textarea "x"
type textarea "Job 32227. Job 32689, Job 32695, Job 3"
type textarea "x"
type textarea "Job 32227. Job 32689, Job 32695, Job 32"
type textarea "x"
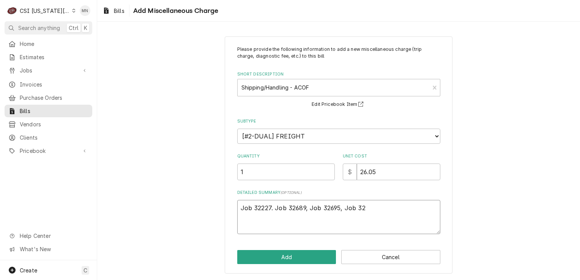
type textarea "Job 32227. Job 32689, Job 32695, Job 321"
type textarea "x"
type textarea "Job 32227. Job 32689, Job 32695, Job 3210"
type textarea "x"
type textarea "Job 32227. Job 32689, Job 32695, Job 32100"
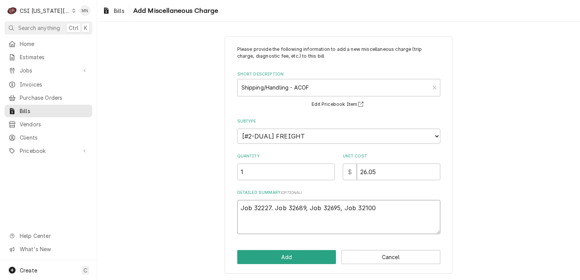
type textarea "x"
type textarea "Job 32227. Job 32689, Job 32695, Job 32100,"
type textarea "x"
type textarea "Job 32227. Job 32689, Job 32695, Job 32100,"
type textarea "x"
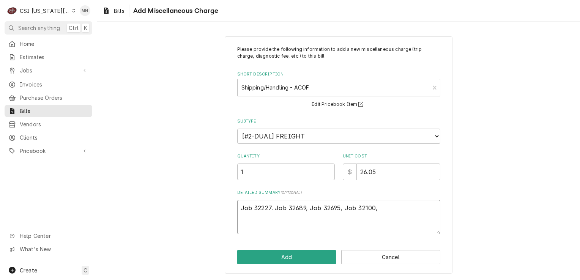
type textarea "Job 32227. Job 32689, Job 32695, Job 32100, J"
type textarea "x"
type textarea "Job 32227. Job 32689, Job 32695, Job 32100, Jo"
type textarea "x"
type textarea "Job 32227. Job 32689, Job 32695, Job 32100, Job"
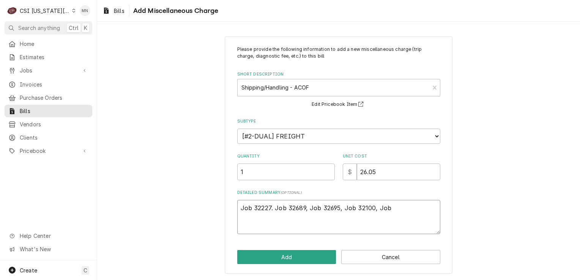
type textarea "x"
type textarea "Job 32227. Job 32689, Job 32695, Job 32100, Job"
type textarea "x"
type textarea "Job 32227. Job 32689, Job 32695, Job 32100, Job 3"
type textarea "x"
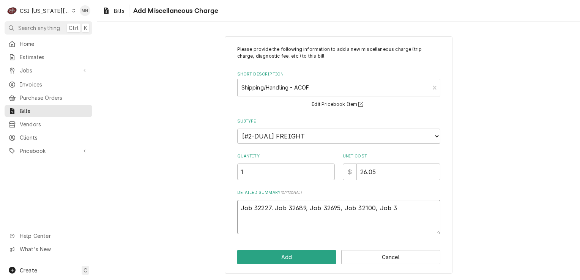
type textarea "Job 32227. Job 32689, Job 32695, Job 32100, Job 32"
type textarea "x"
type textarea "Job 32227. Job 32689, Job 32695, Job 32100, Job 321"
type textarea "x"
type textarea "Job 32227. Job 32689, Job 32695, Job 32100, Job 3214"
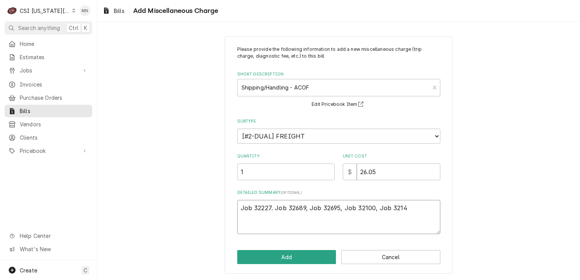
type textarea "x"
type textarea "Job 32227. Job 32689, Job 32695, Job 32100, Job 32140"
type textarea "x"
type textarea "Job 32227. Job 32689, Job 32695, Job 32100, Job 32140,"
type textarea "x"
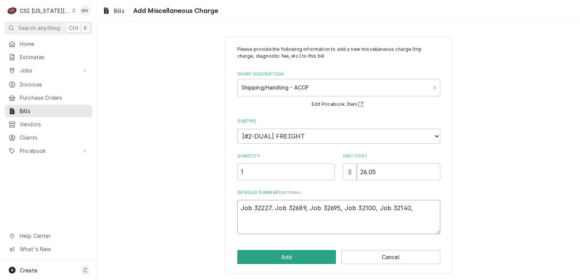
type textarea "Job 32227. Job 32689, Job 32695, Job 32100, Job 32140,"
type textarea "x"
type textarea "Job 32227. Job 32689, Job 32695, Job 32100, Job 32140, J"
type textarea "x"
type textarea "Job 32227. Job 32689, Job 32695, Job 32100, Job 32140, Jo"
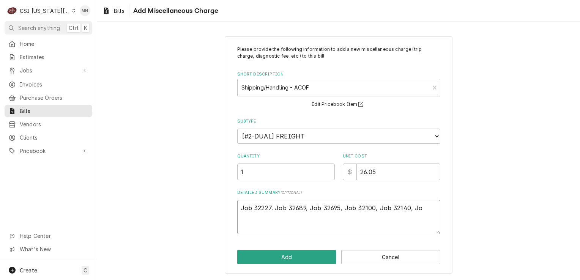
type textarea "x"
type textarea "Job 32227. Job 32689, Job 32695, Job 32100, Job 32140, Job"
type textarea "x"
type textarea "Job 32227. Job 32689, Job 32695, Job 32100, Job 32140, Job"
type textarea "x"
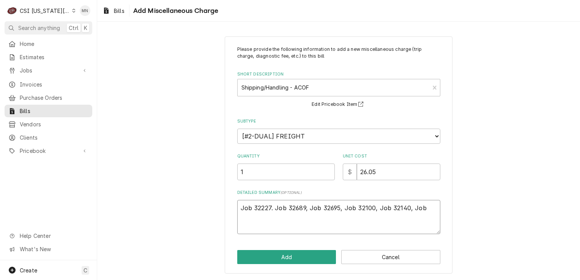
type textarea "Job 32227. Job 32689, Job 32695, Job 32100, Job 32140, Job 3"
type textarea "x"
type textarea "Job 32227. Job 32689, Job 32695, Job 32100, Job 32140, Job 32"
type textarea "x"
type textarea "Job 32227. Job 32689, Job 32695, Job 32100, Job 32140, Job 324"
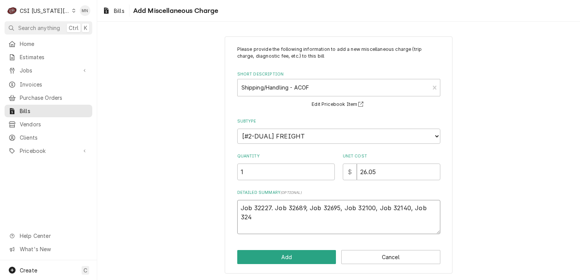
type textarea "x"
type textarea "Job 32227. Job 32689, Job 32695, Job 32100, Job 32140, Job 3245"
type textarea "x"
type textarea "Job 32227. Job 32689, Job 32695, Job 32100, Job 32140, Job 32455"
click at [302, 257] on button "Add" at bounding box center [286, 257] width 99 height 14
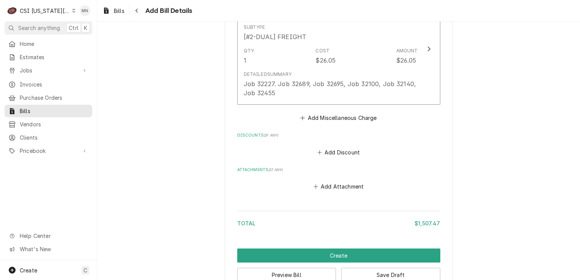
scroll to position [1320, 0]
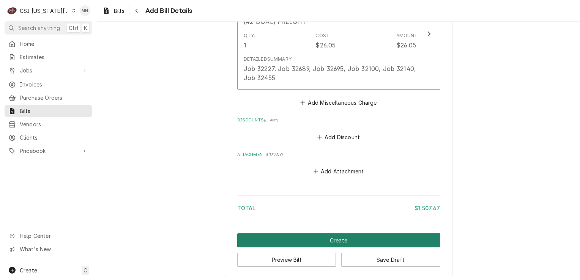
click at [346, 238] on button "Create" at bounding box center [338, 240] width 203 height 14
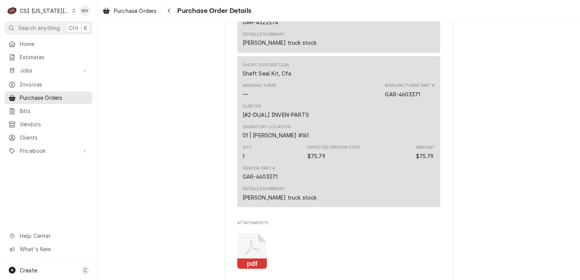
scroll to position [1404, 0]
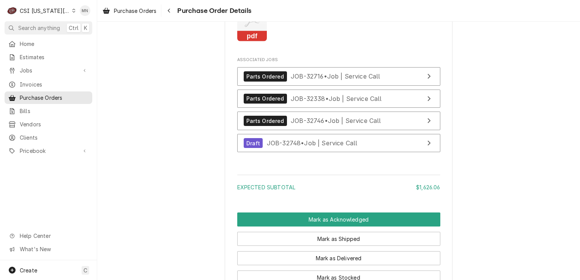
click at [255, 42] on icon "Attachments" at bounding box center [252, 24] width 30 height 36
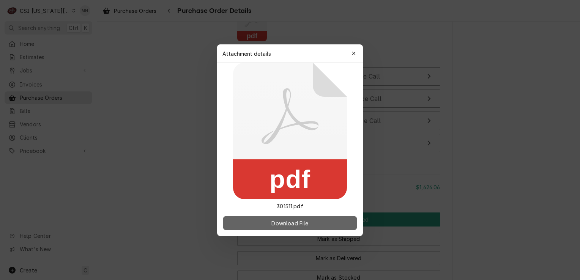
click at [287, 218] on button "Download File" at bounding box center [290, 223] width 134 height 14
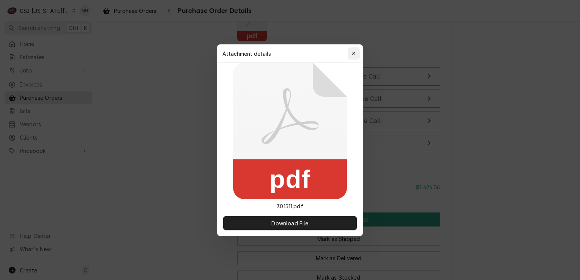
click at [354, 54] on icon "button" at bounding box center [354, 53] width 4 height 5
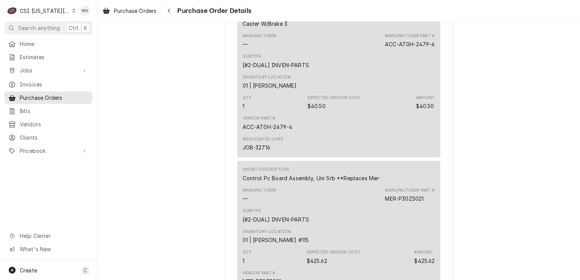
scroll to position [455, 0]
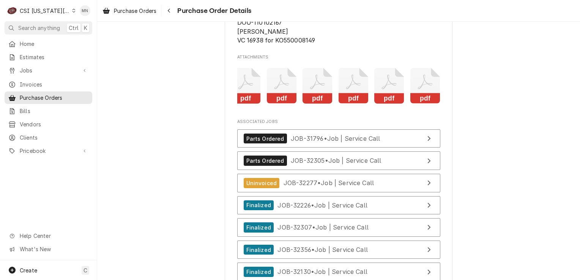
scroll to position [0, 46]
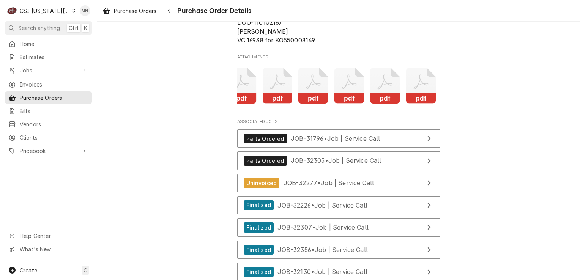
click at [414, 104] on rect "Attachments" at bounding box center [421, 98] width 30 height 11
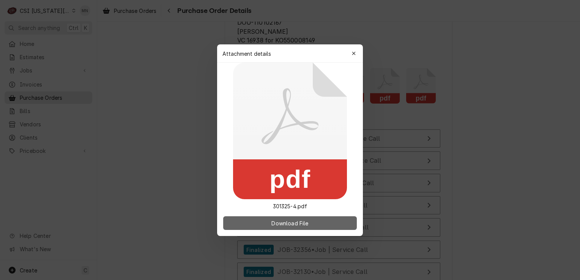
click at [281, 216] on button "Download File" at bounding box center [290, 223] width 134 height 14
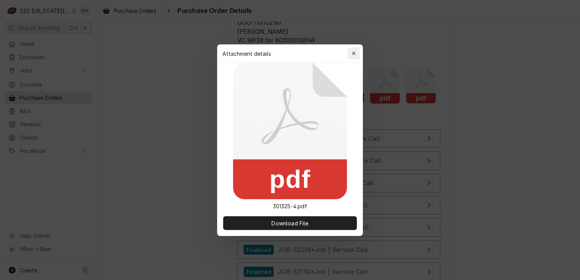
click at [352, 54] on icon "button" at bounding box center [354, 53] width 4 height 5
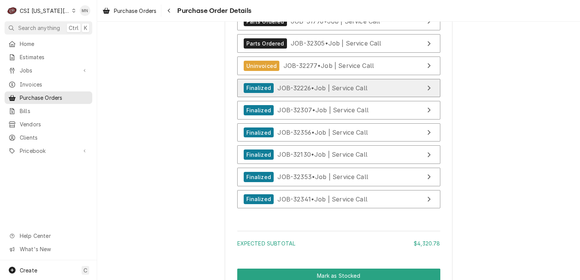
scroll to position [3112, 0]
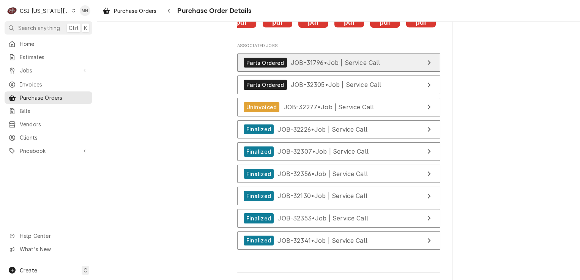
click at [351, 66] on span "JOB-31796 • Job | Service Call" at bounding box center [336, 63] width 90 height 8
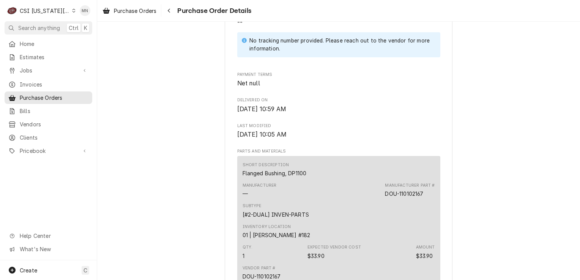
scroll to position [531, 0]
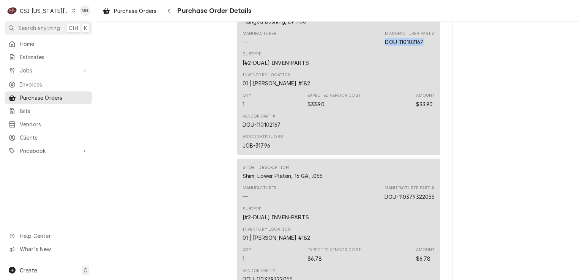
drag, startPoint x: 425, startPoint y: 66, endPoint x: 384, endPoint y: 64, distance: 41.4
click at [385, 46] on div "Manufacturer Part # DOU-110102167" at bounding box center [410, 38] width 50 height 15
copy div "DOU-110102167"
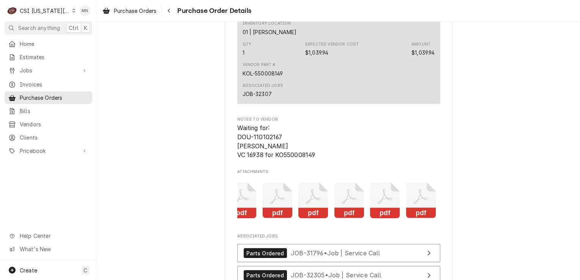
scroll to position [3074, 0]
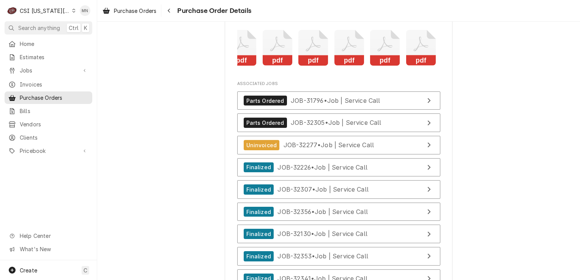
click at [412, 66] on icon "Attachments" at bounding box center [421, 48] width 30 height 36
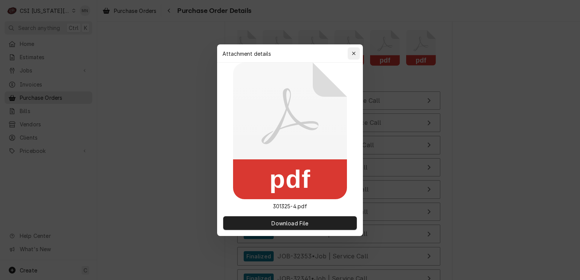
click at [355, 54] on icon "button" at bounding box center [354, 53] width 4 height 5
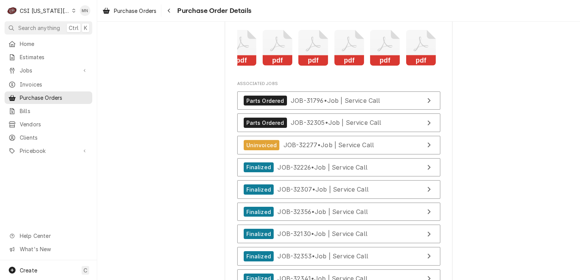
click at [385, 62] on icon "Attachments" at bounding box center [385, 48] width 30 height 36
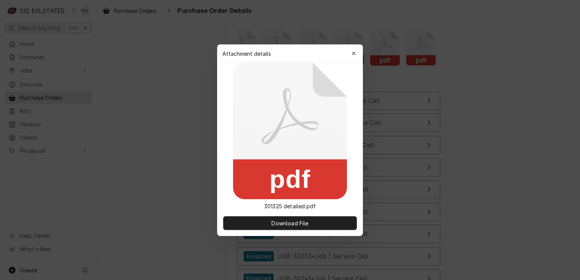
click at [291, 147] on icon at bounding box center [290, 131] width 114 height 137
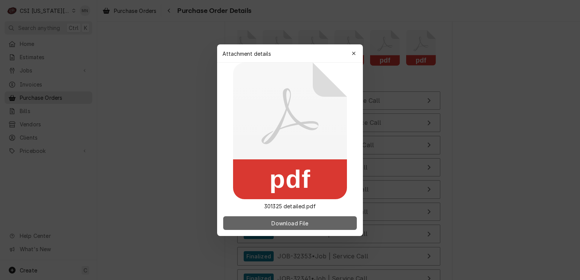
click at [281, 222] on span "Download File" at bounding box center [290, 223] width 40 height 8
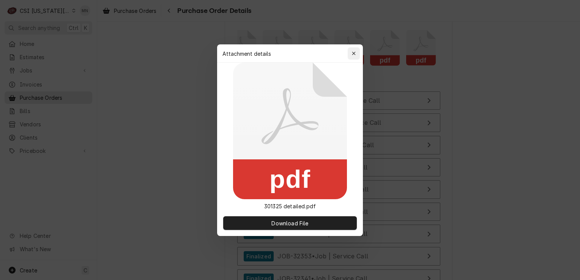
click at [353, 54] on icon "button" at bounding box center [353, 53] width 3 height 3
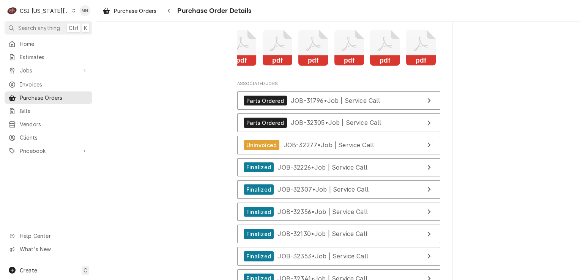
click at [342, 66] on icon "Attachments" at bounding box center [349, 48] width 30 height 36
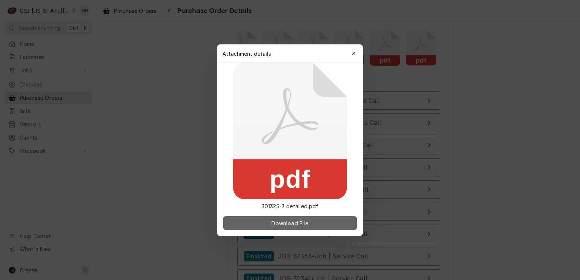
drag, startPoint x: 278, startPoint y: 220, endPoint x: 279, endPoint y: 217, distance: 3.9
click at [278, 219] on span "Download File" at bounding box center [290, 223] width 40 height 8
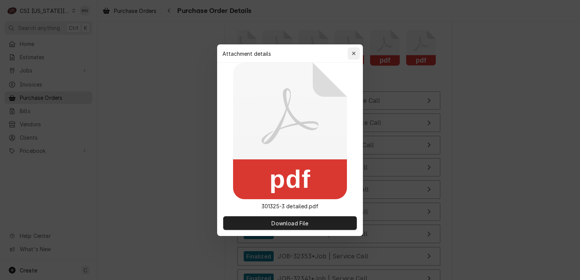
click at [356, 56] on div "button" at bounding box center [354, 54] width 8 height 8
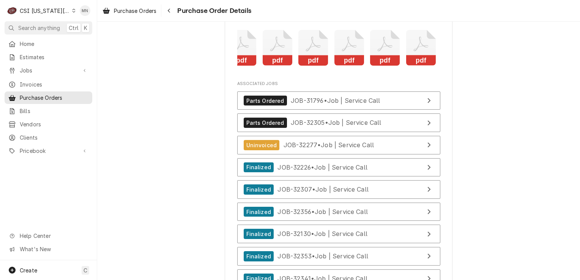
click at [337, 66] on icon "Attachments" at bounding box center [349, 48] width 30 height 36
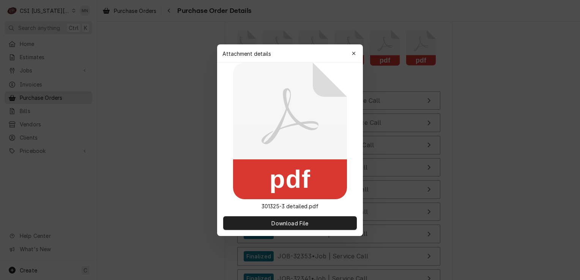
drag, startPoint x: 356, startPoint y: 49, endPoint x: 352, endPoint y: 50, distance: 4.2
click at [354, 49] on button "button" at bounding box center [354, 53] width 12 height 12
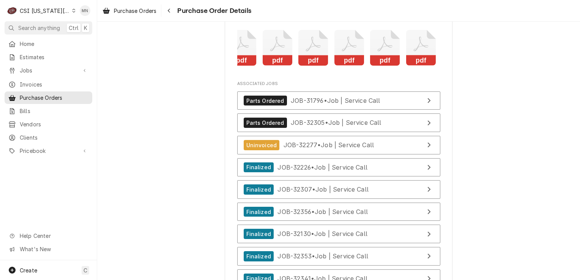
click at [302, 61] on icon "Attachments" at bounding box center [313, 48] width 30 height 36
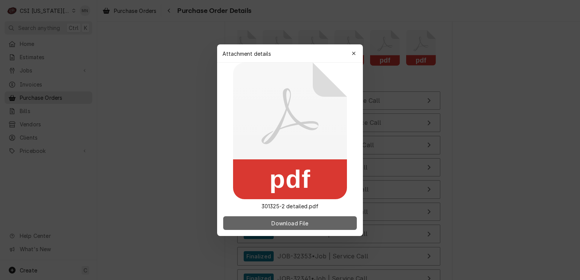
click at [268, 223] on button "Download File" at bounding box center [290, 223] width 134 height 14
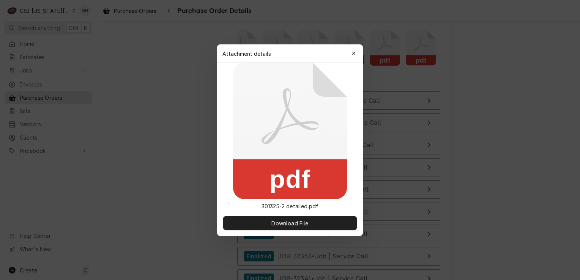
click at [328, 23] on div at bounding box center [290, 140] width 580 height 280
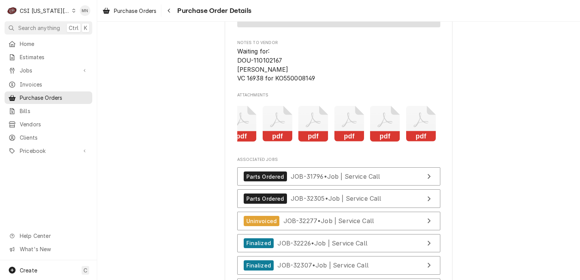
scroll to position [3264, 0]
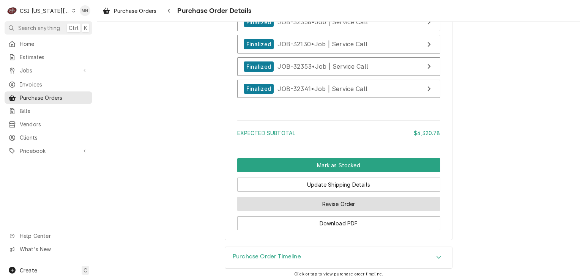
click at [354, 211] on button "Revise Order" at bounding box center [338, 204] width 203 height 14
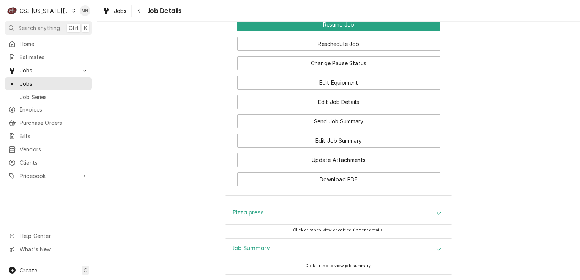
scroll to position [1138, 0]
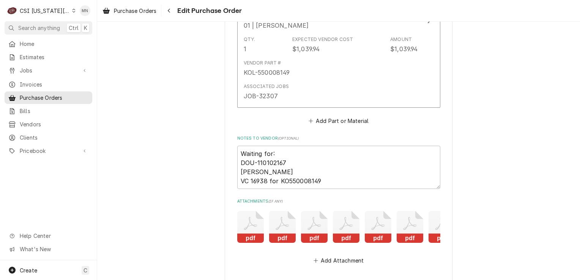
scroll to position [3213, 0]
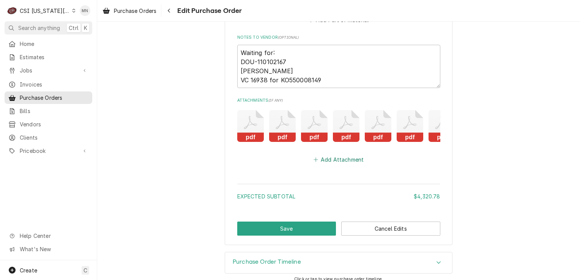
click at [340, 154] on button "Add Attachment" at bounding box center [338, 159] width 53 height 11
type textarea "x"
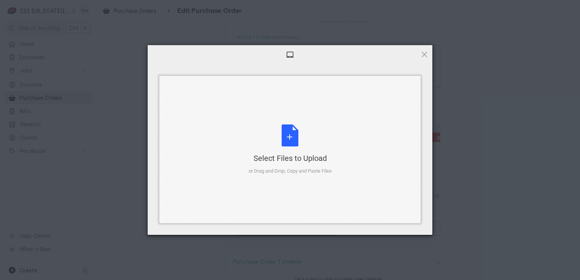
click at [287, 142] on div "Select Files to Upload or Drag and Drop, Copy and Paste Files" at bounding box center [290, 149] width 83 height 50
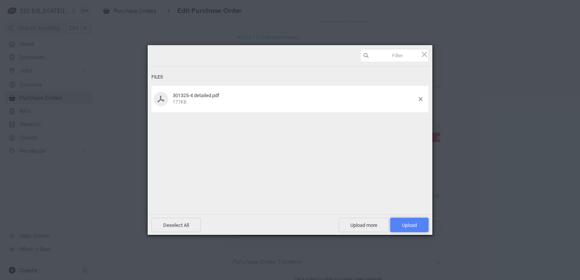
click at [407, 227] on span "Upload 1" at bounding box center [409, 225] width 15 height 6
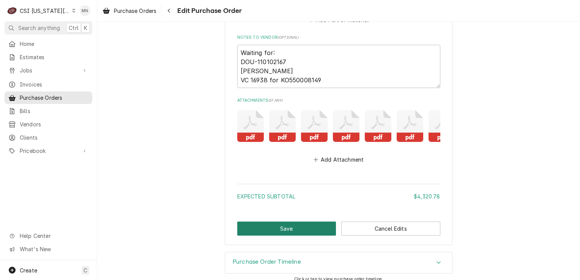
click at [270, 225] on button "Save" at bounding box center [286, 229] width 99 height 14
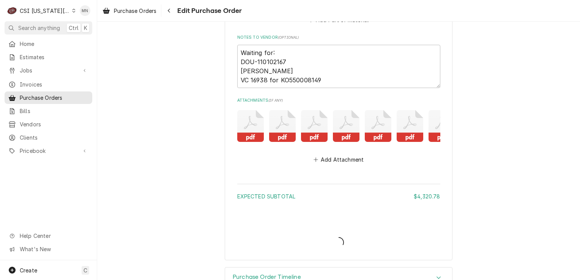
type textarea "x"
